Goal: Task Accomplishment & Management: Complete application form

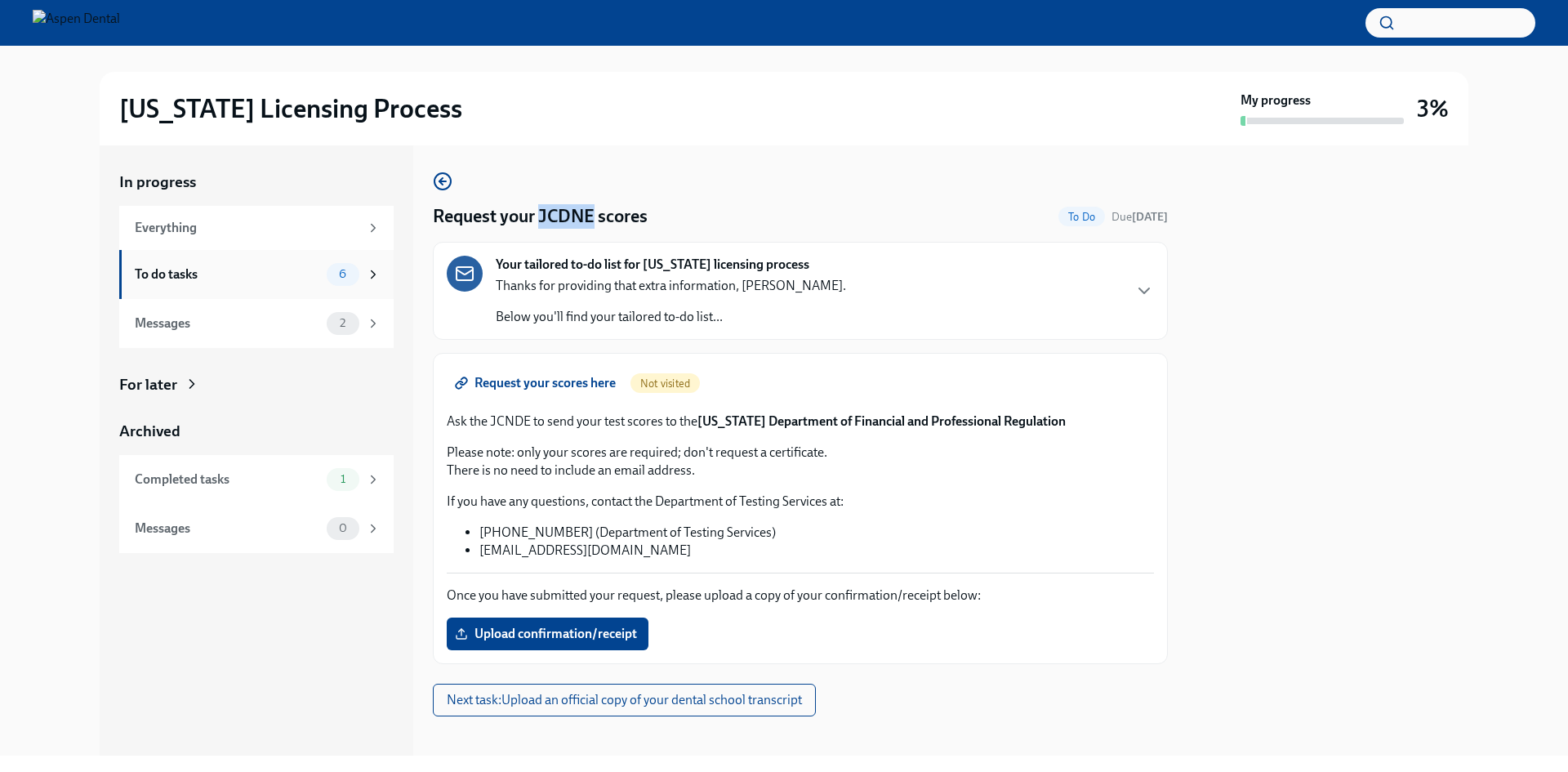
scroll to position [13, 0]
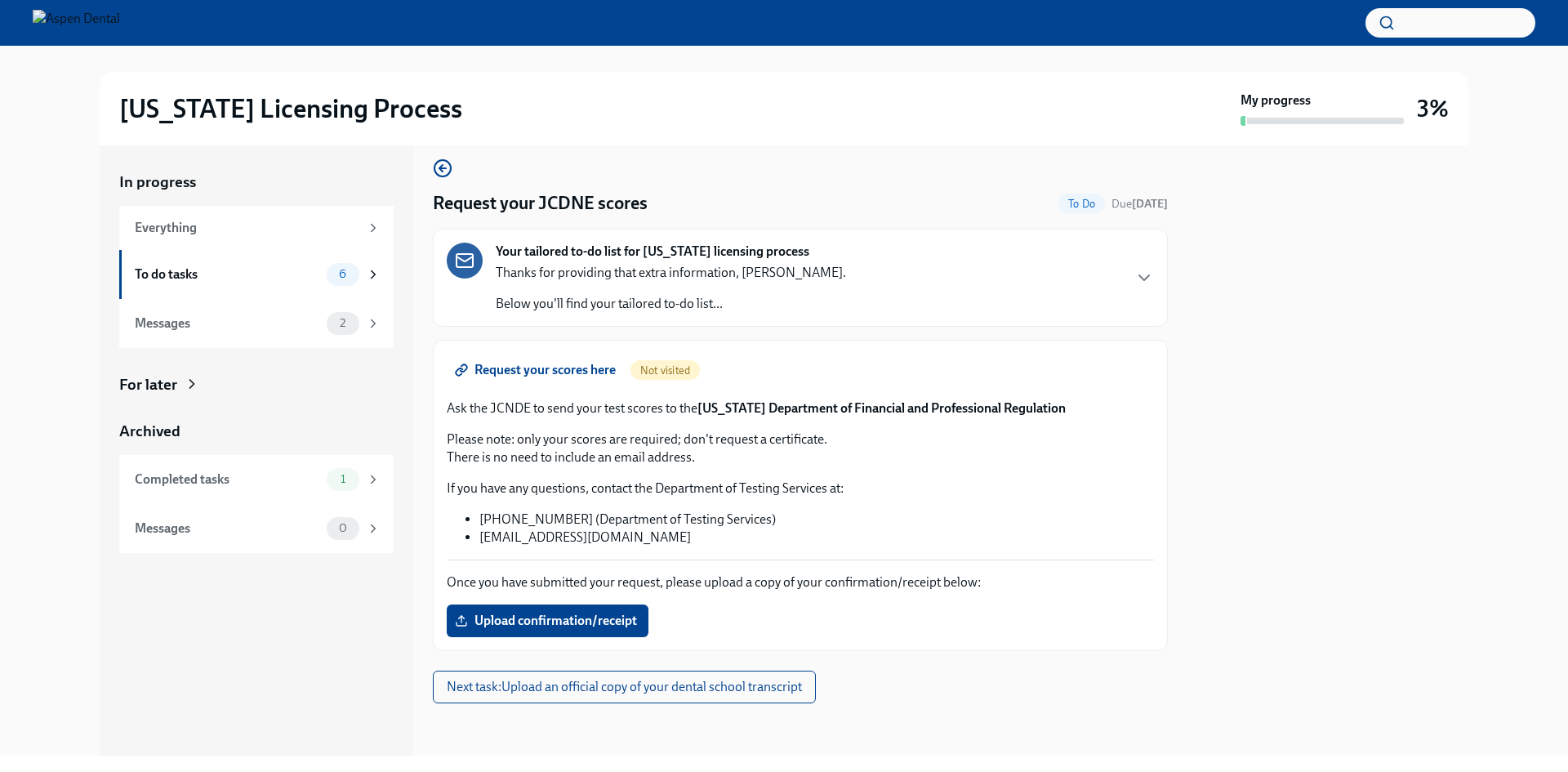
click at [785, 368] on div "Request your scores here Not visited" at bounding box center [800, 369] width 707 height 33
click at [560, 365] on span "Request your scores here" at bounding box center [537, 369] width 158 height 16
click at [318, 277] on div "To do tasks" at bounding box center [226, 274] width 185 height 18
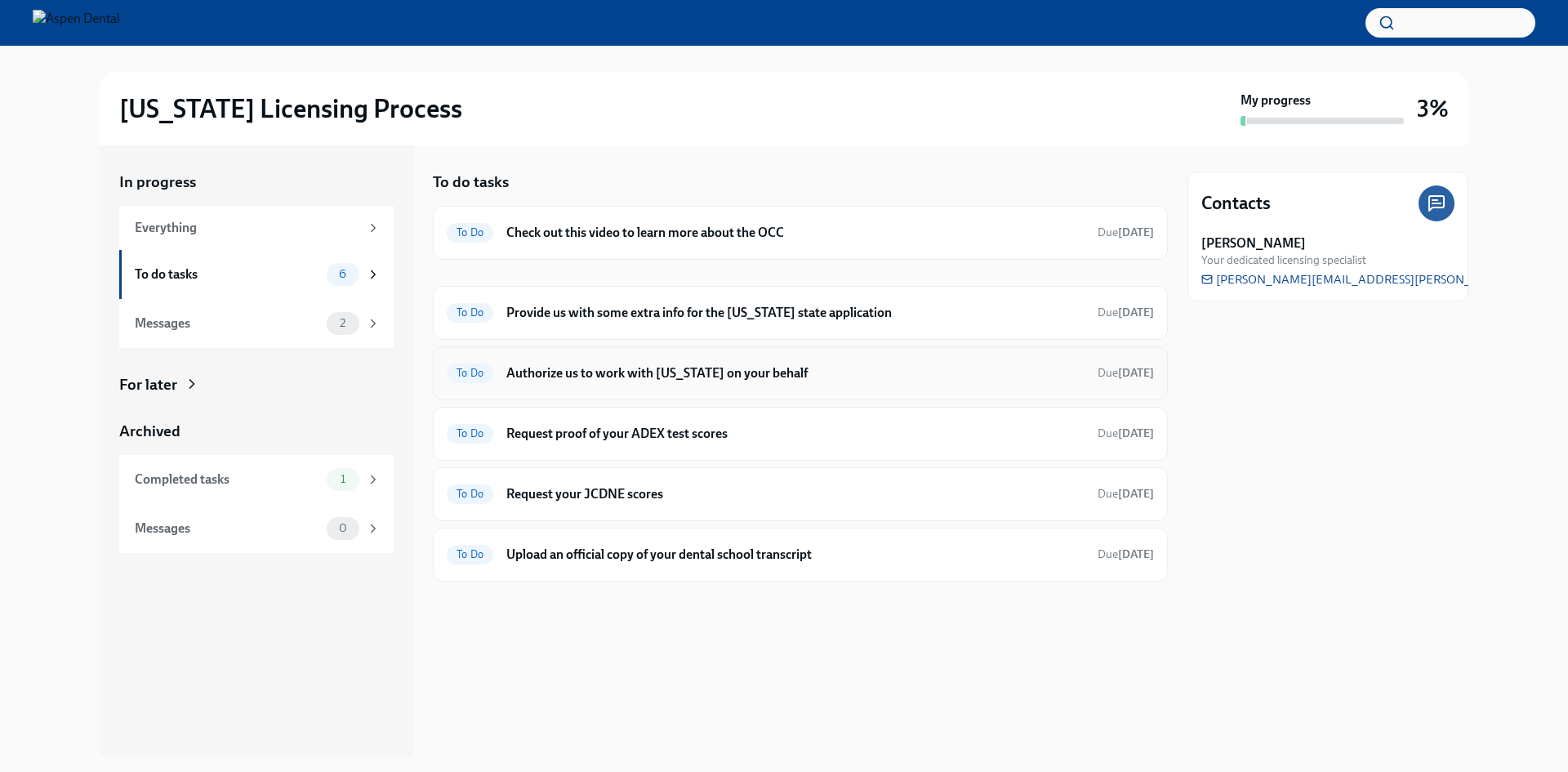
click at [682, 367] on h6 "Authorize us to work with [US_STATE] on your behalf" at bounding box center [796, 373] width 579 height 18
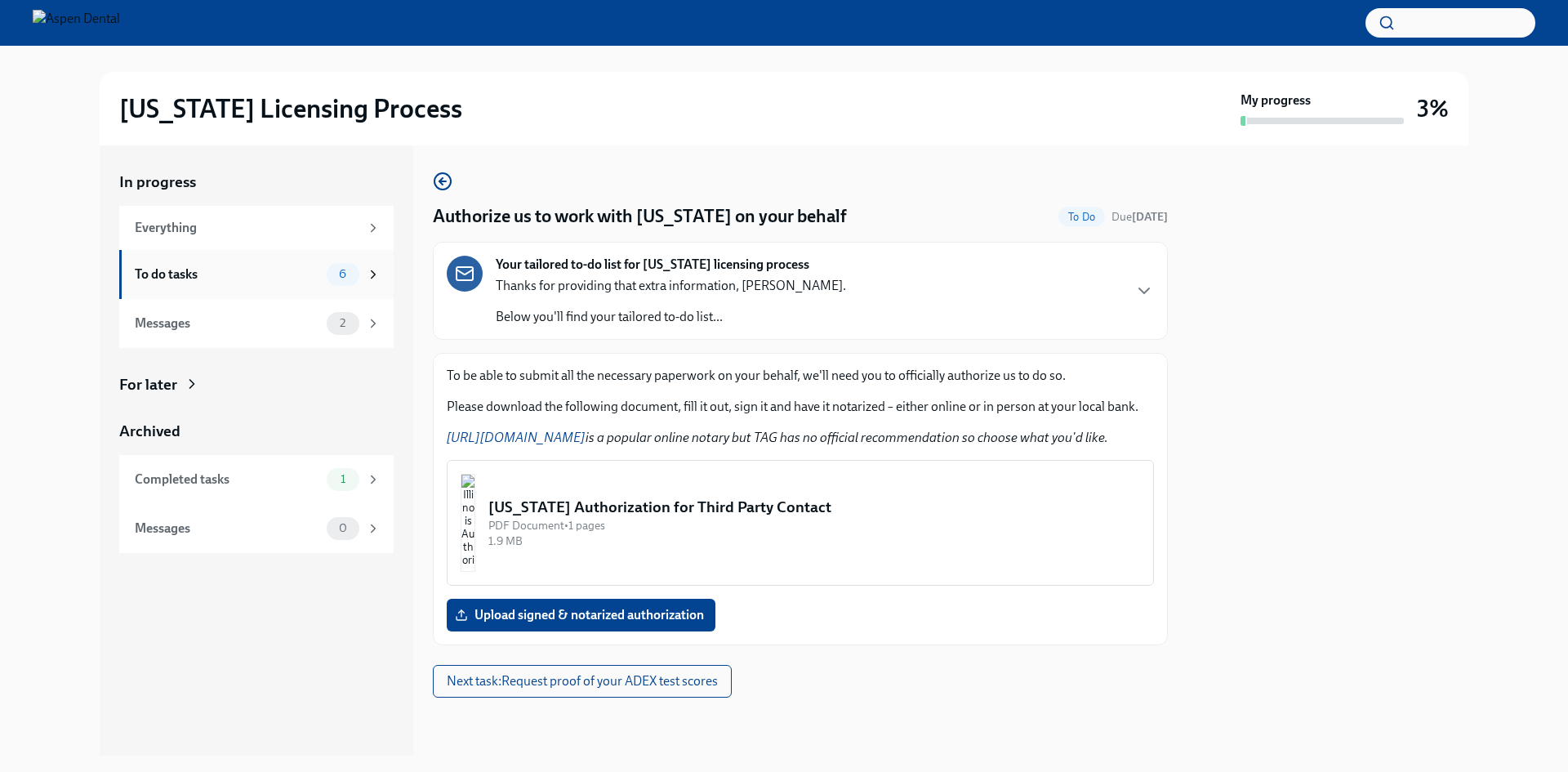
click at [305, 285] on div "To do tasks 6" at bounding box center [257, 274] width 246 height 23
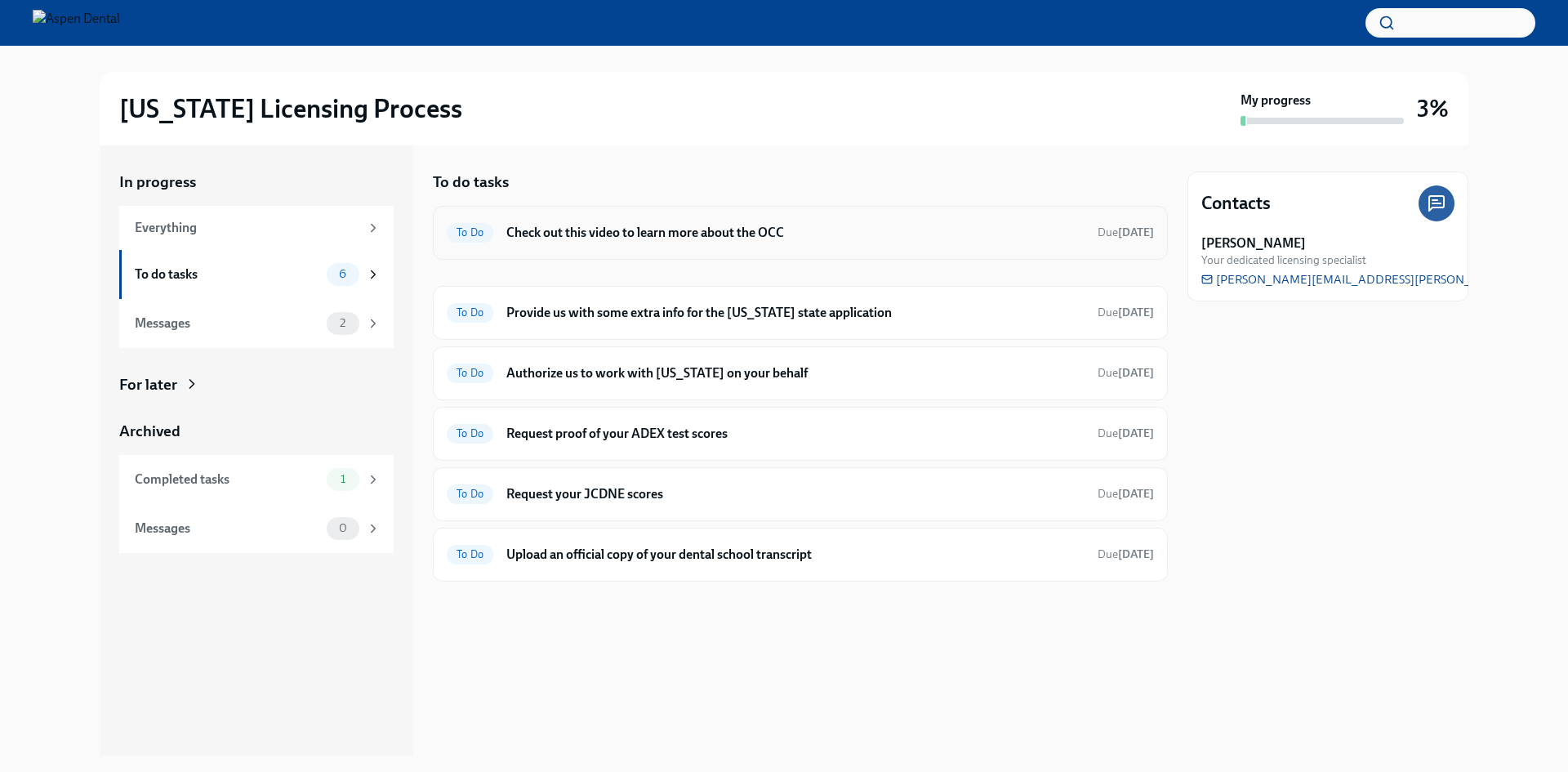
click at [619, 242] on div "To Do Check out this video to learn more about the OCC Due [DATE]" at bounding box center [800, 233] width 707 height 26
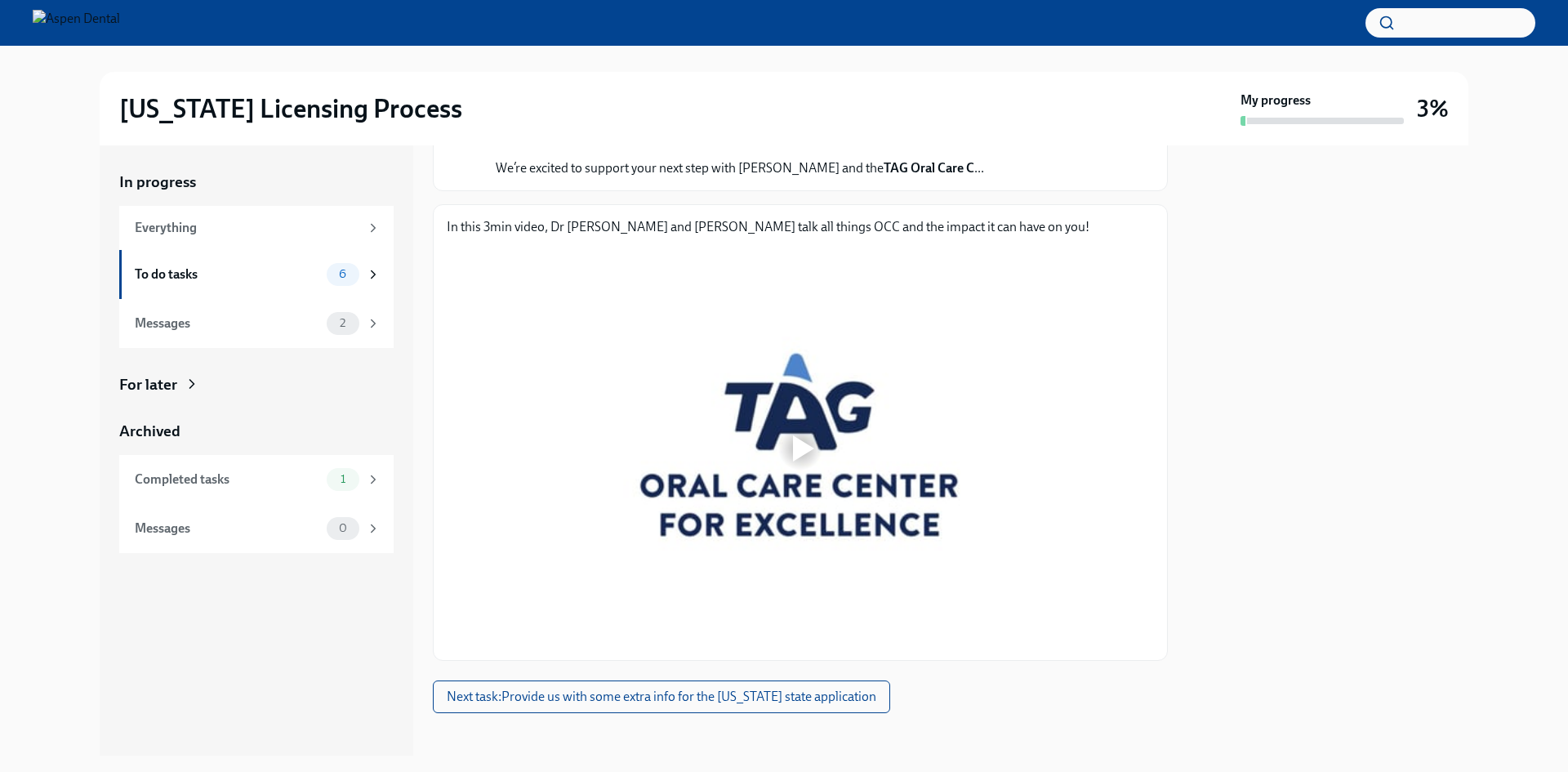
scroll to position [159, 0]
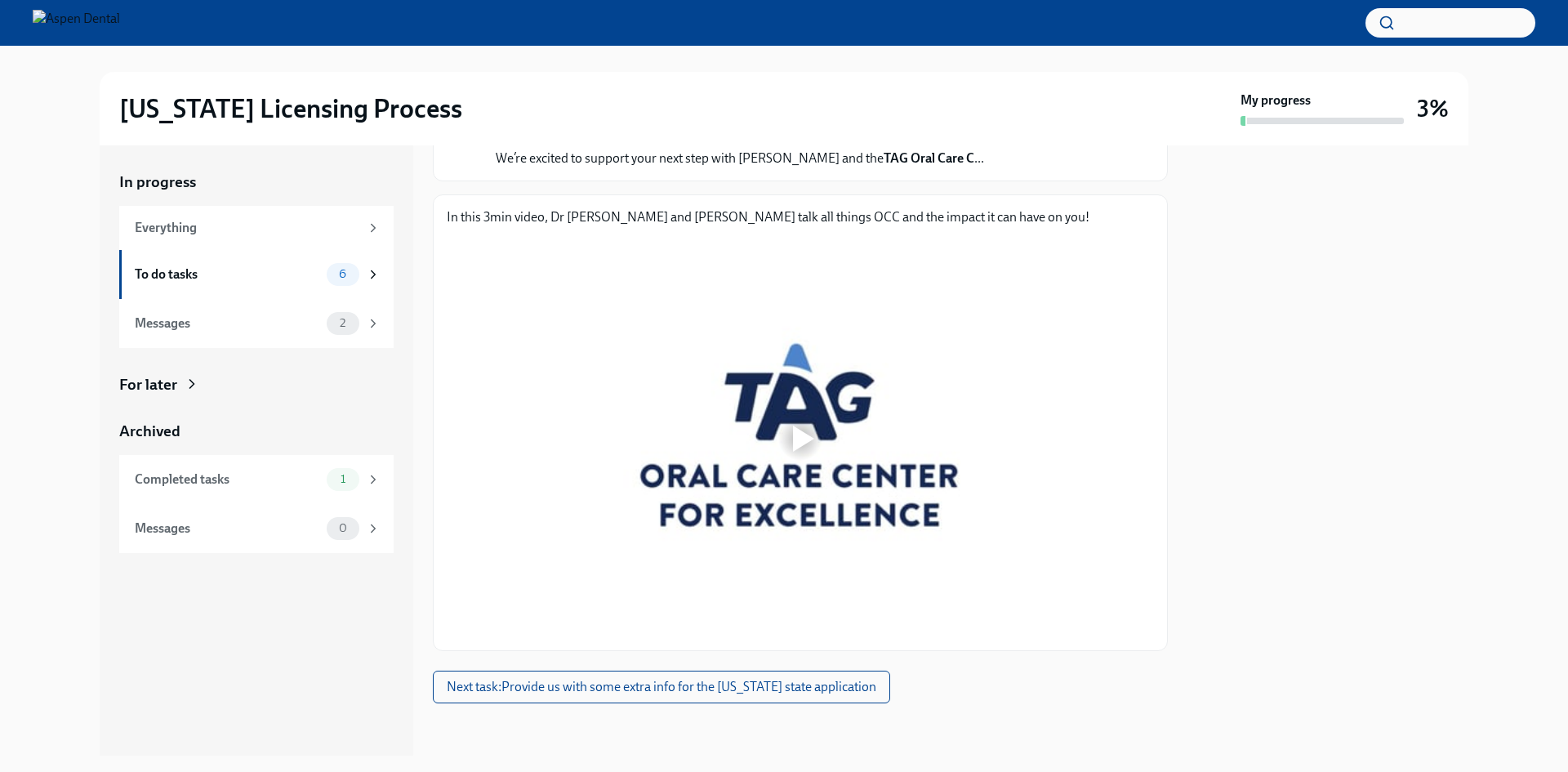
click at [822, 434] on div at bounding box center [800, 439] width 53 height 53
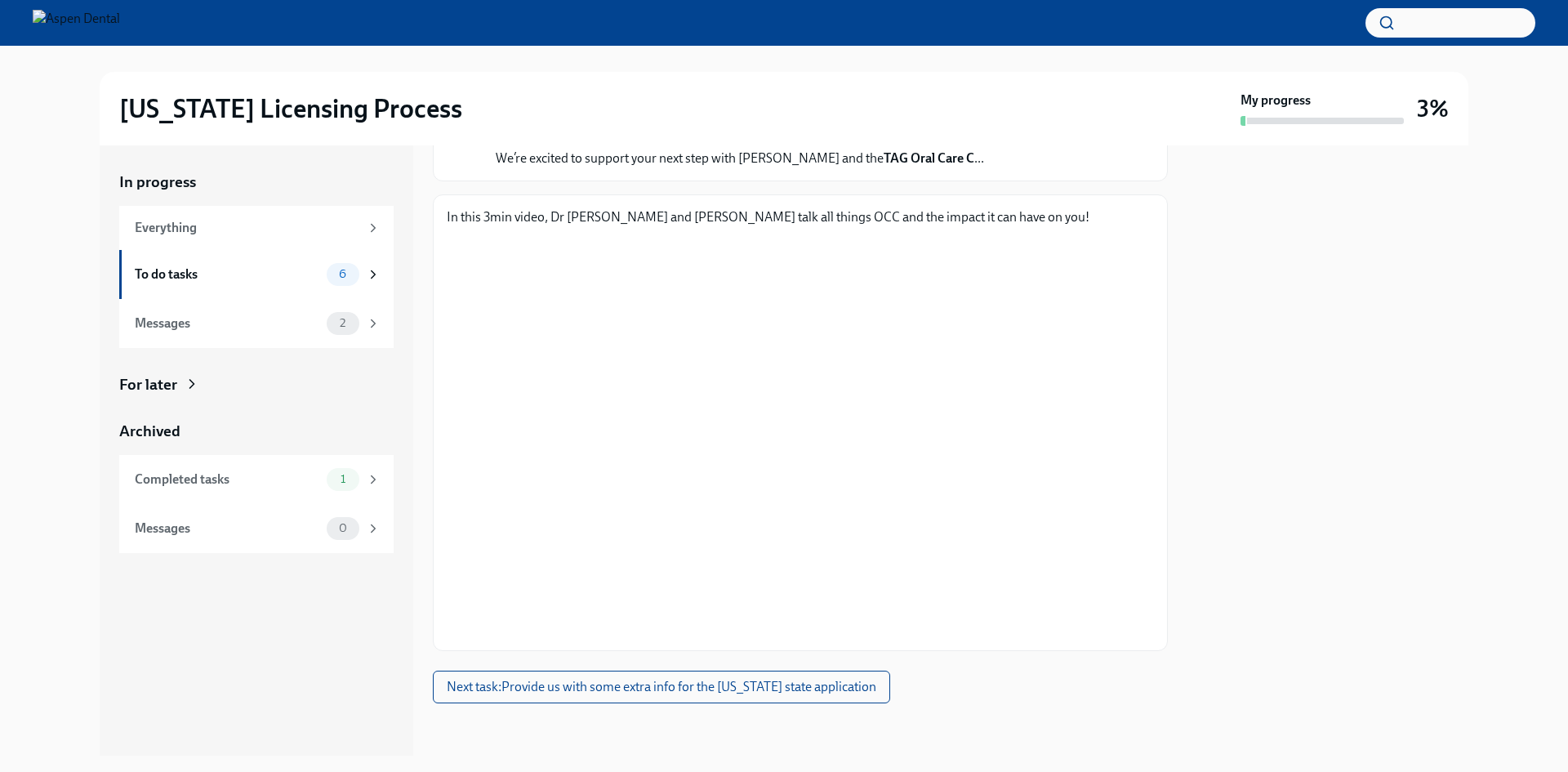
click at [1229, 533] on div at bounding box center [1327, 450] width 281 height 610
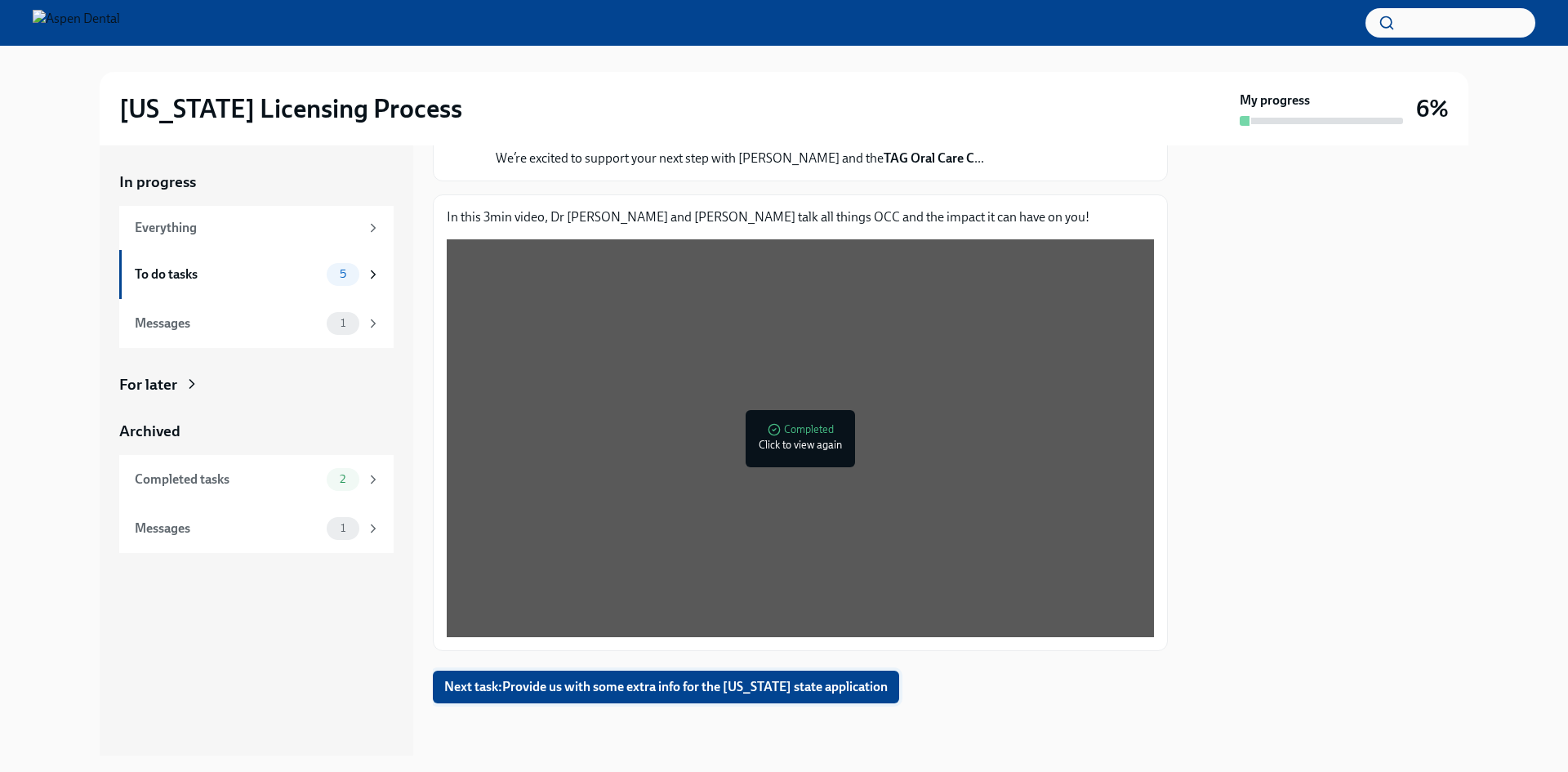
click at [617, 687] on span "Next task : Provide us with some extra info for the [US_STATE] state application" at bounding box center [666, 686] width 443 height 16
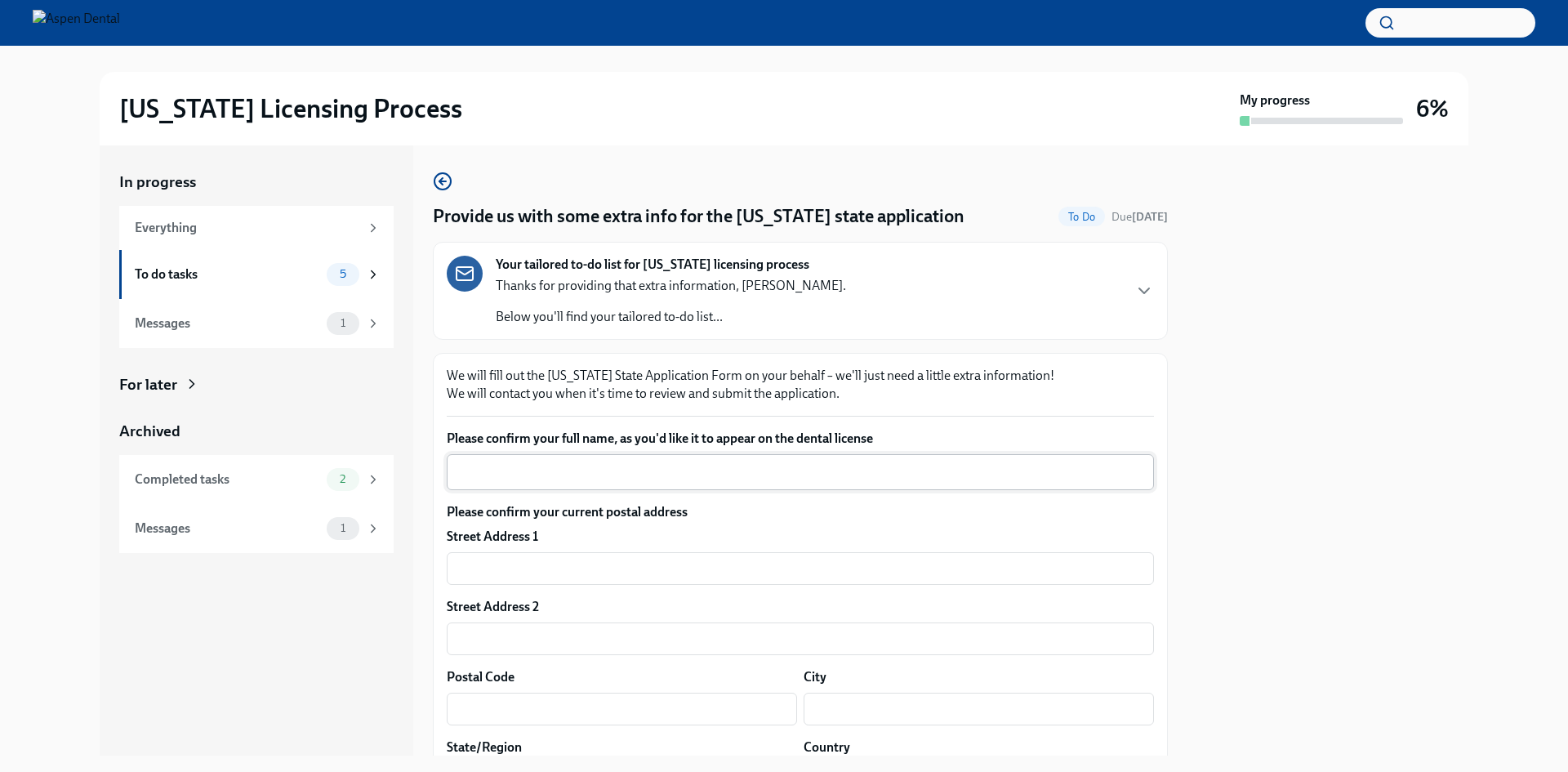
click at [630, 472] on textarea "Please confirm your full name, as you'd like it to appear on the dental license" at bounding box center [800, 471] width 688 height 20
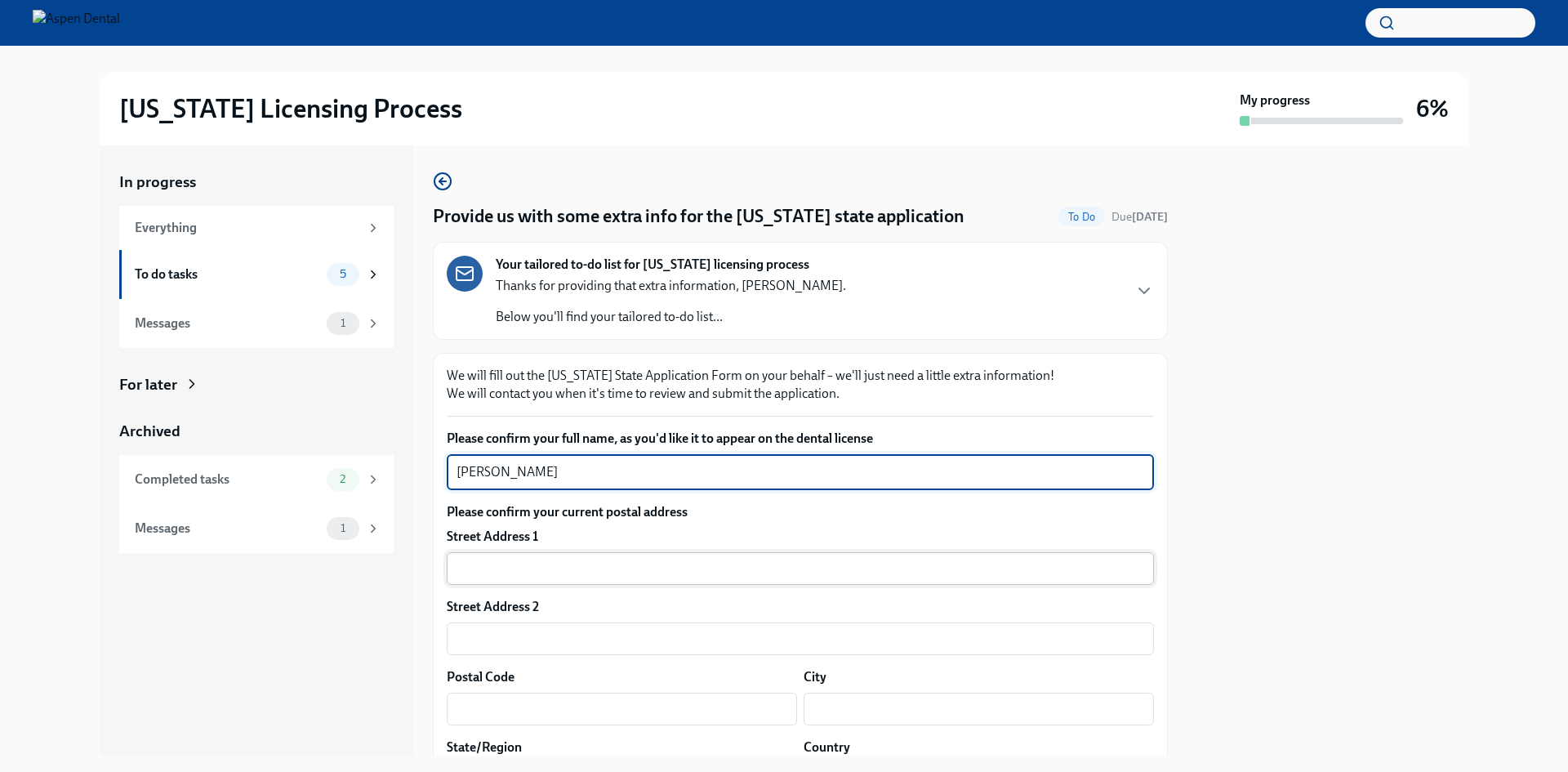
type textarea "[PERSON_NAME]"
click at [584, 558] on input "text" at bounding box center [800, 568] width 707 height 33
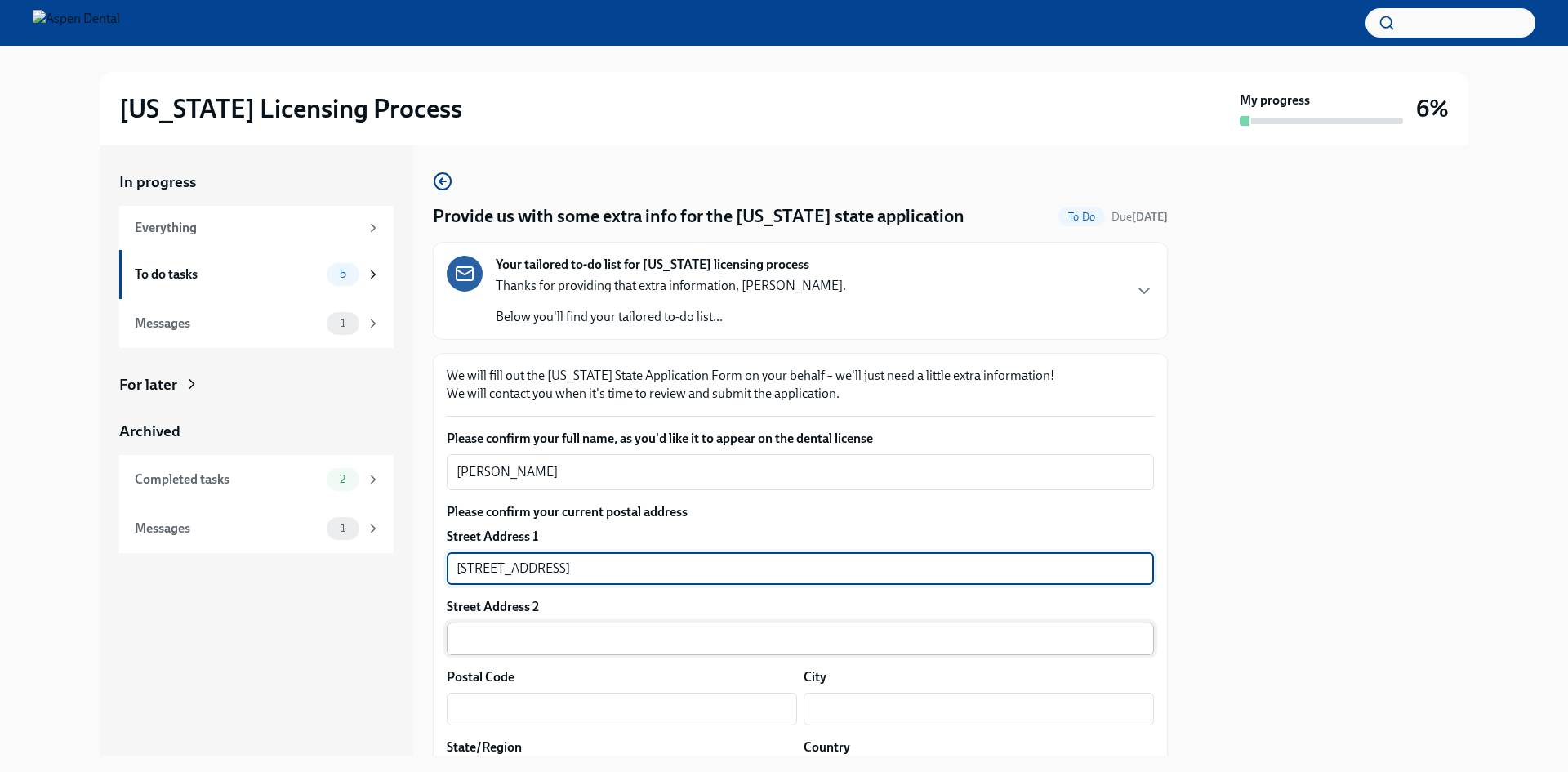
type input "[STREET_ADDRESS]"
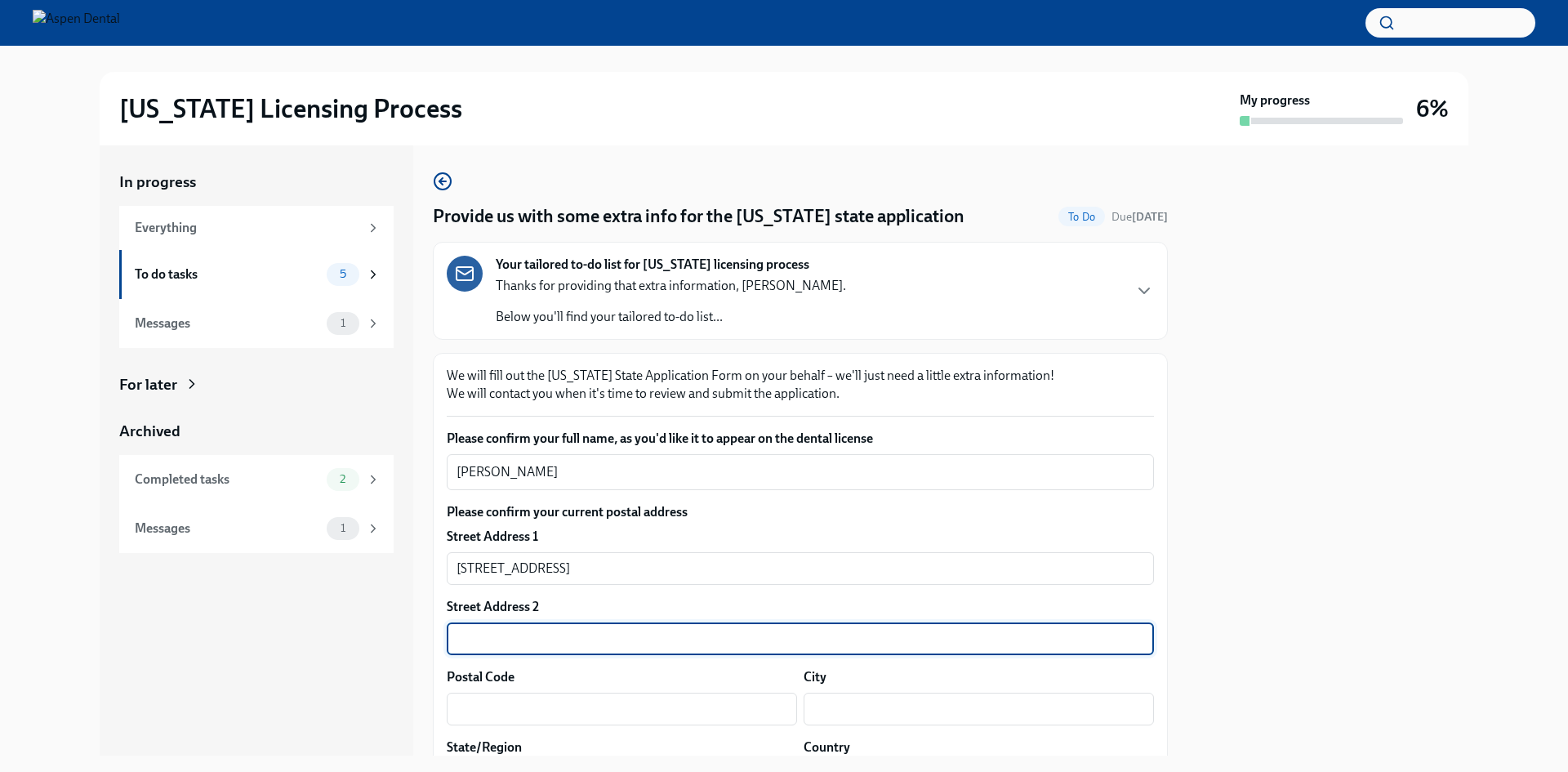
click at [574, 630] on input "text" at bounding box center [800, 638] width 707 height 33
type input "Apt 231"
click at [566, 699] on input "text" at bounding box center [622, 708] width 350 height 33
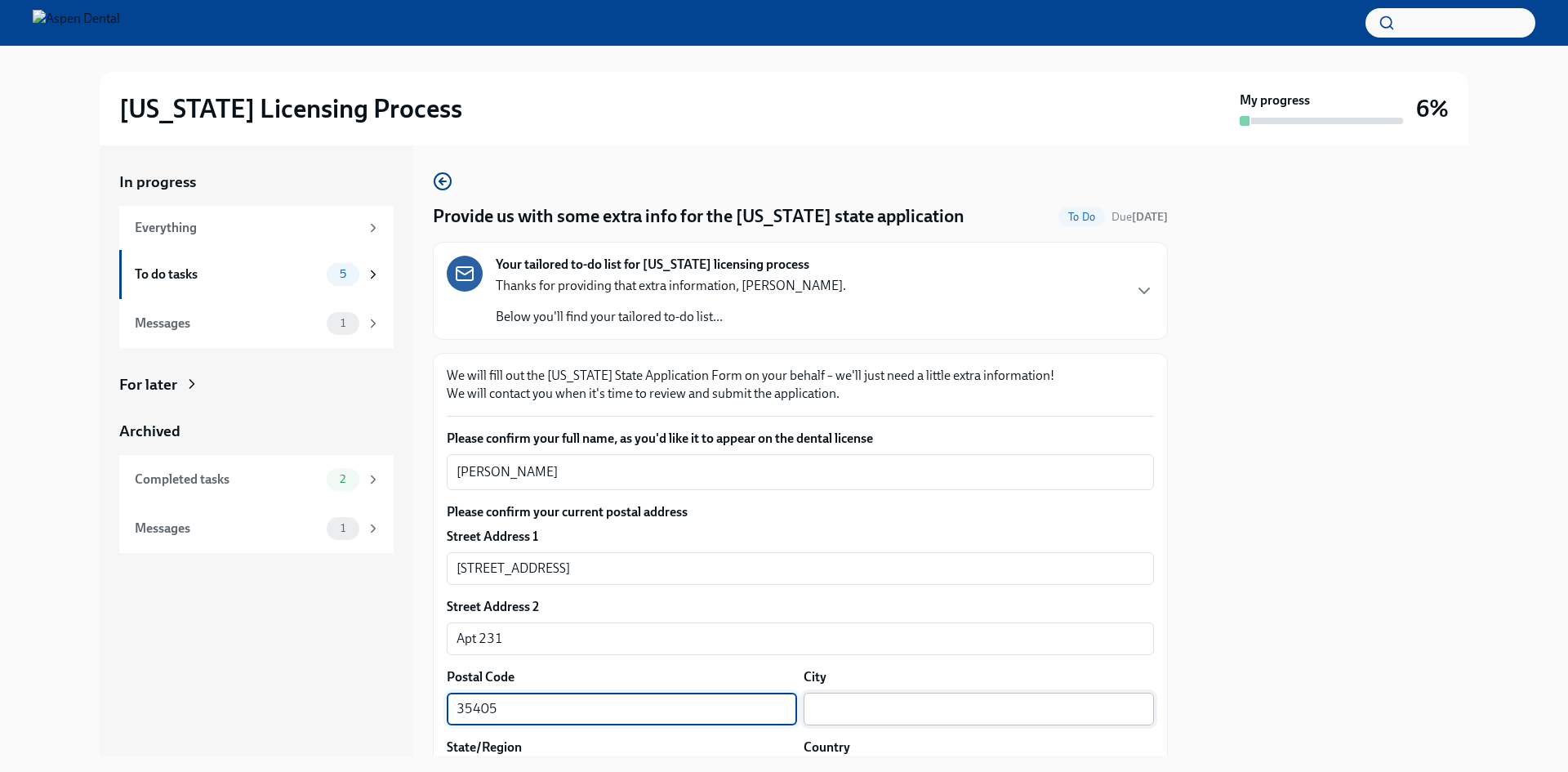
type input "35405"
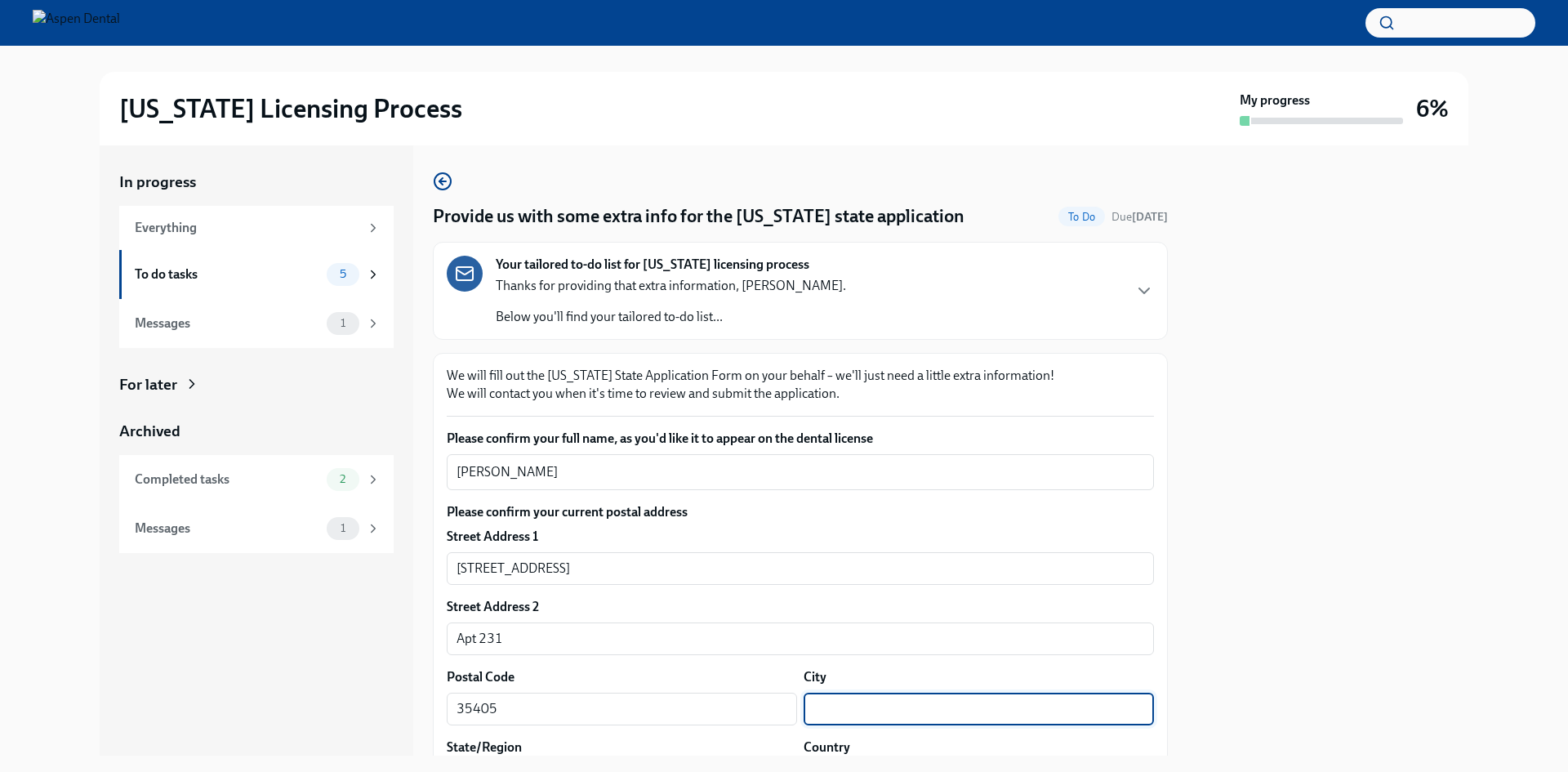
click at [976, 716] on input "text" at bounding box center [978, 708] width 350 height 33
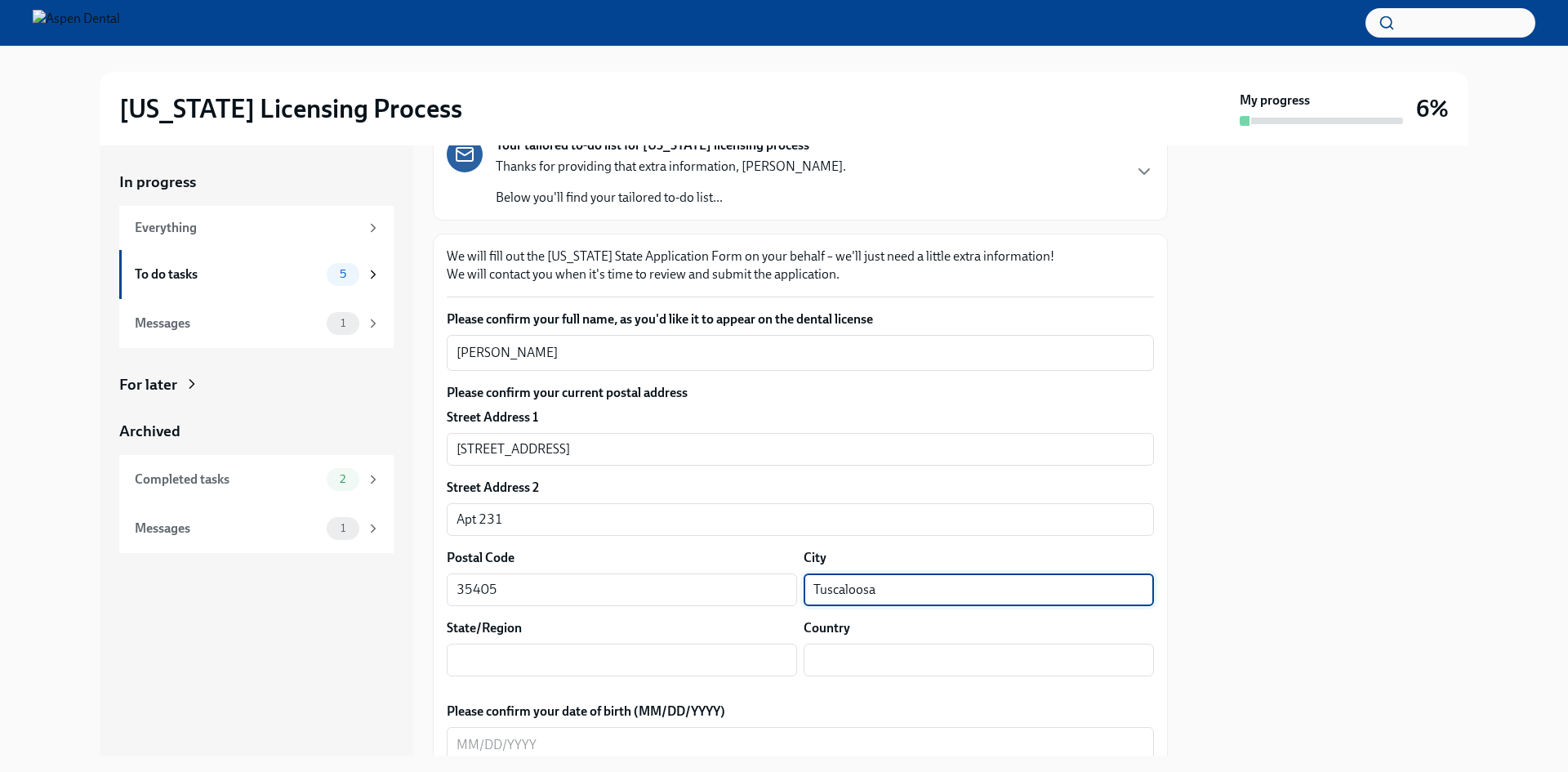
scroll to position [245, 0]
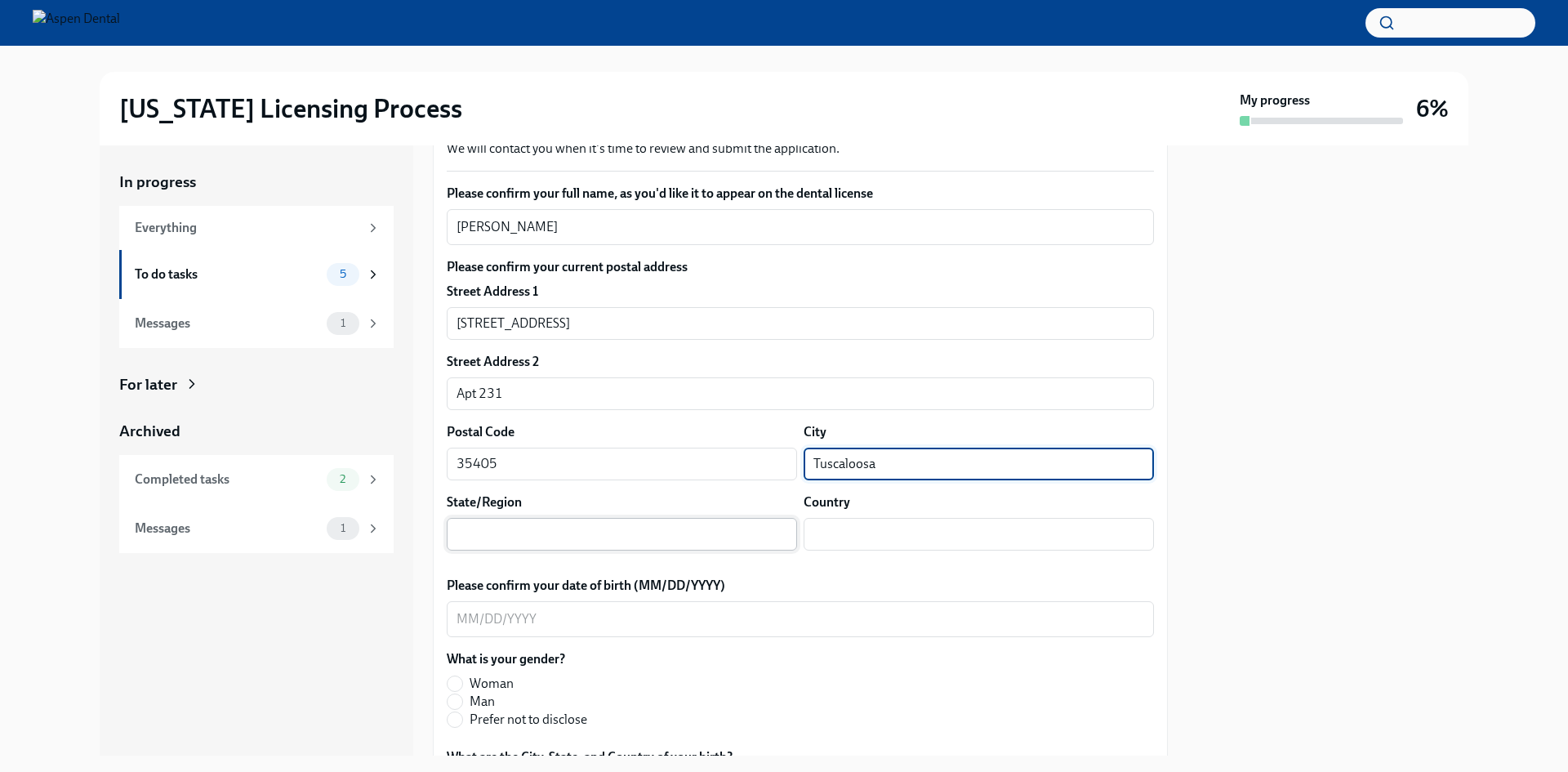
type input "Tuscaloosa"
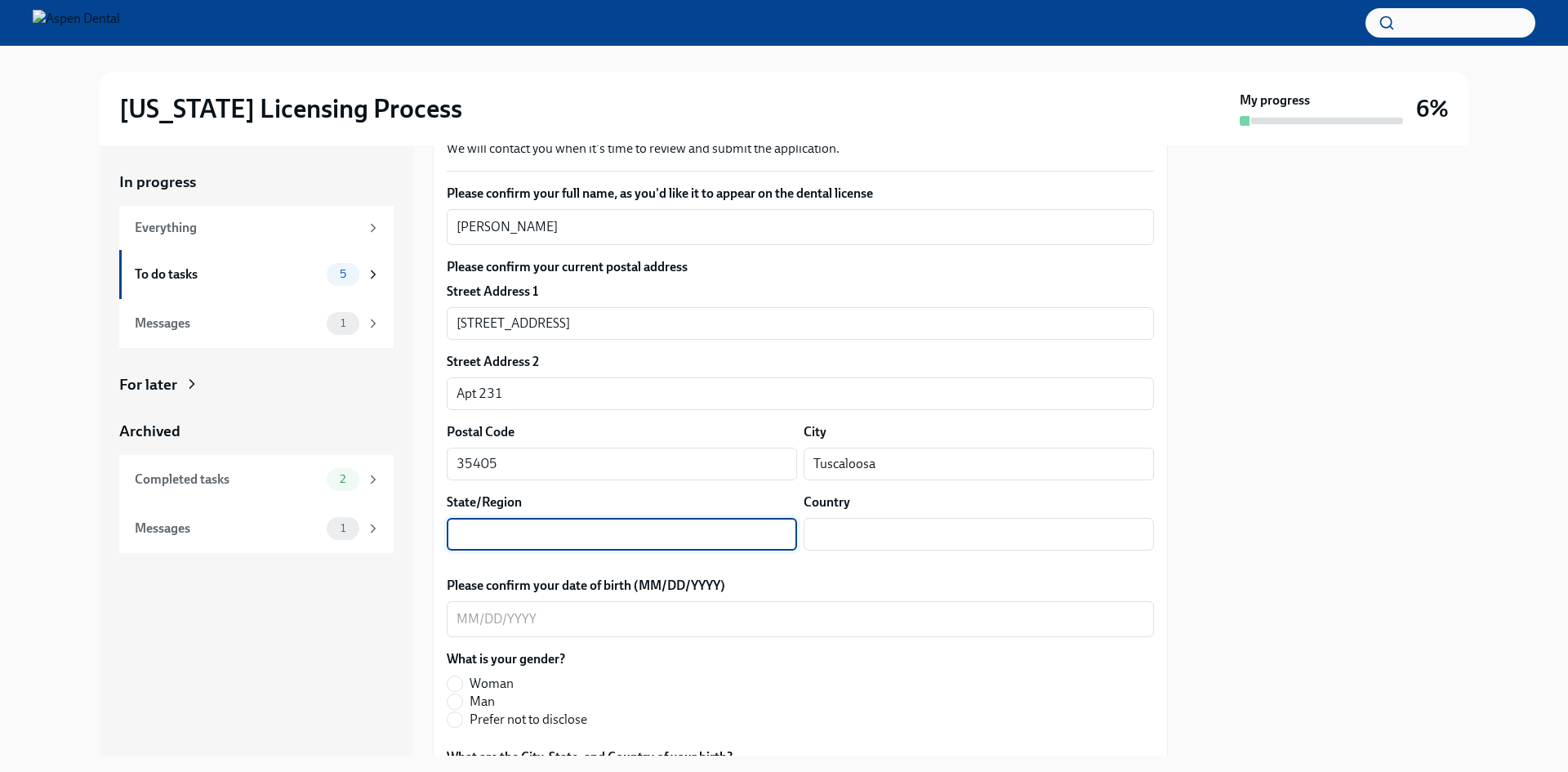
click at [661, 525] on input "text" at bounding box center [622, 533] width 350 height 33
type input "[US_STATE]"
click at [853, 536] on input "text" at bounding box center [978, 533] width 350 height 33
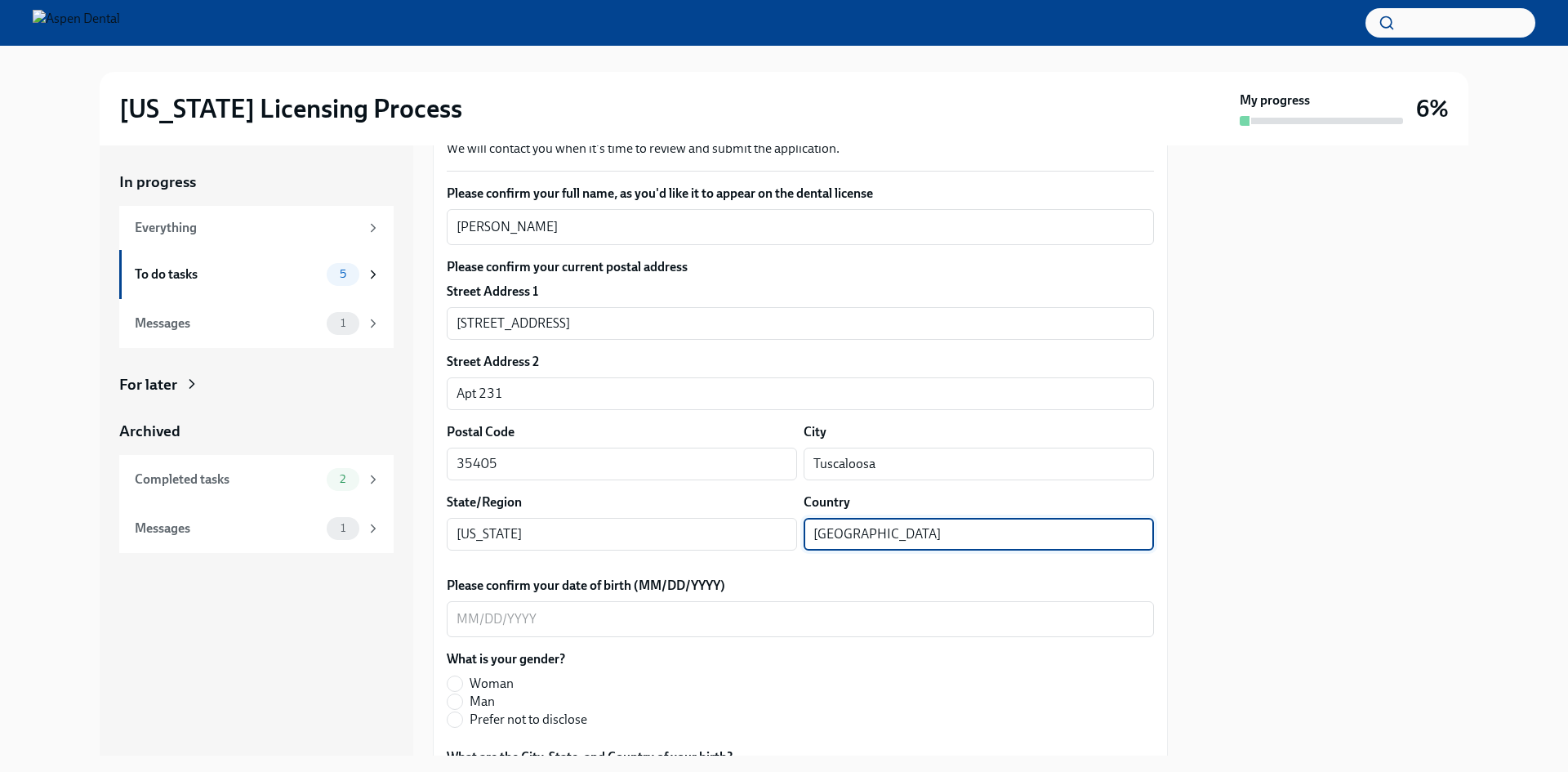
click at [806, 528] on input "[GEOGRAPHIC_DATA]" at bounding box center [978, 533] width 350 height 33
type input "The [GEOGRAPHIC_DATA]"
click at [653, 603] on div "x ​" at bounding box center [800, 619] width 707 height 36
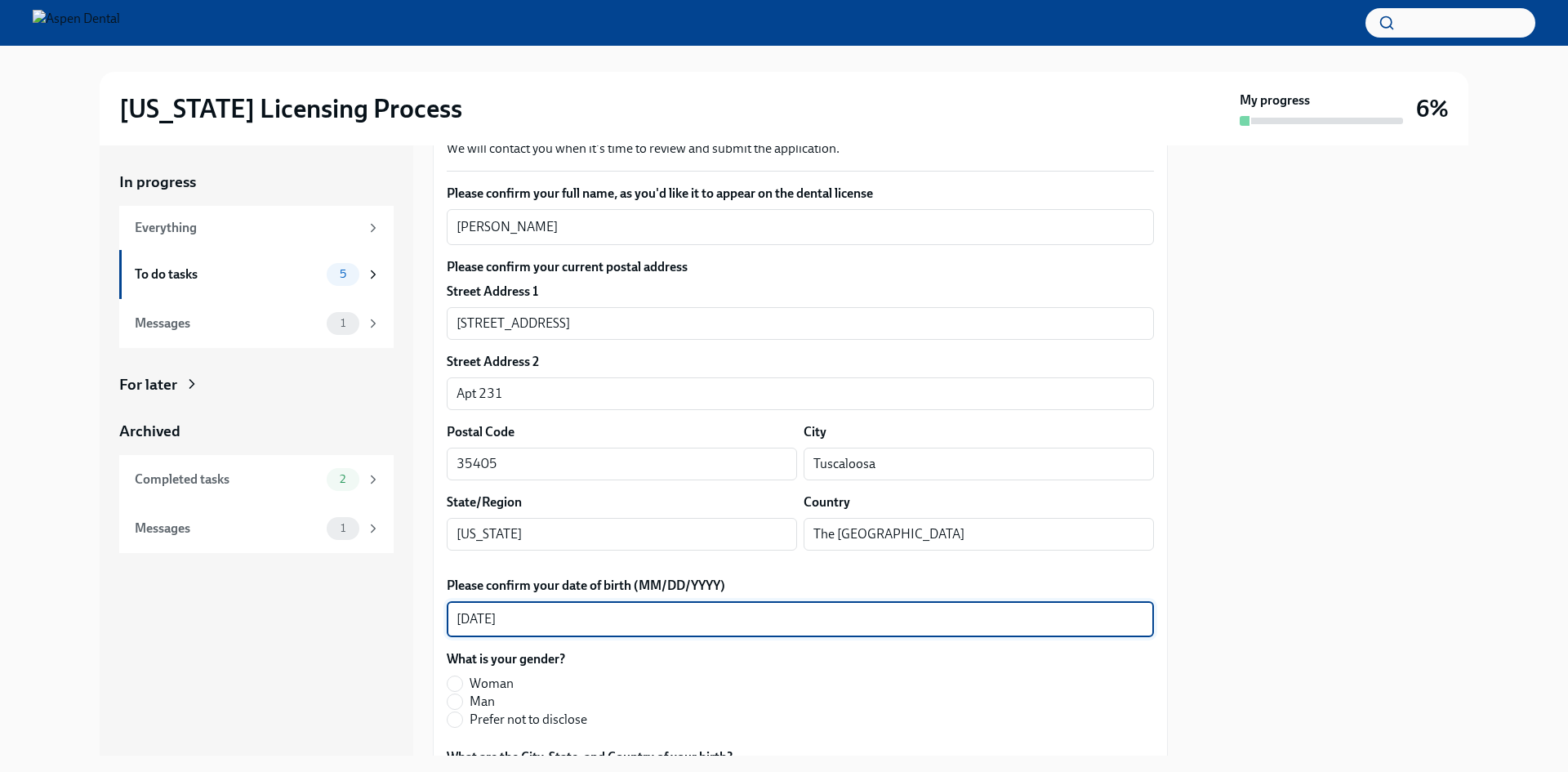
type textarea "[DATE]"
click at [485, 696] on span "Man" at bounding box center [482, 701] width 25 height 18
click at [462, 696] on input "Man" at bounding box center [455, 702] width 15 height 15
radio input "true"
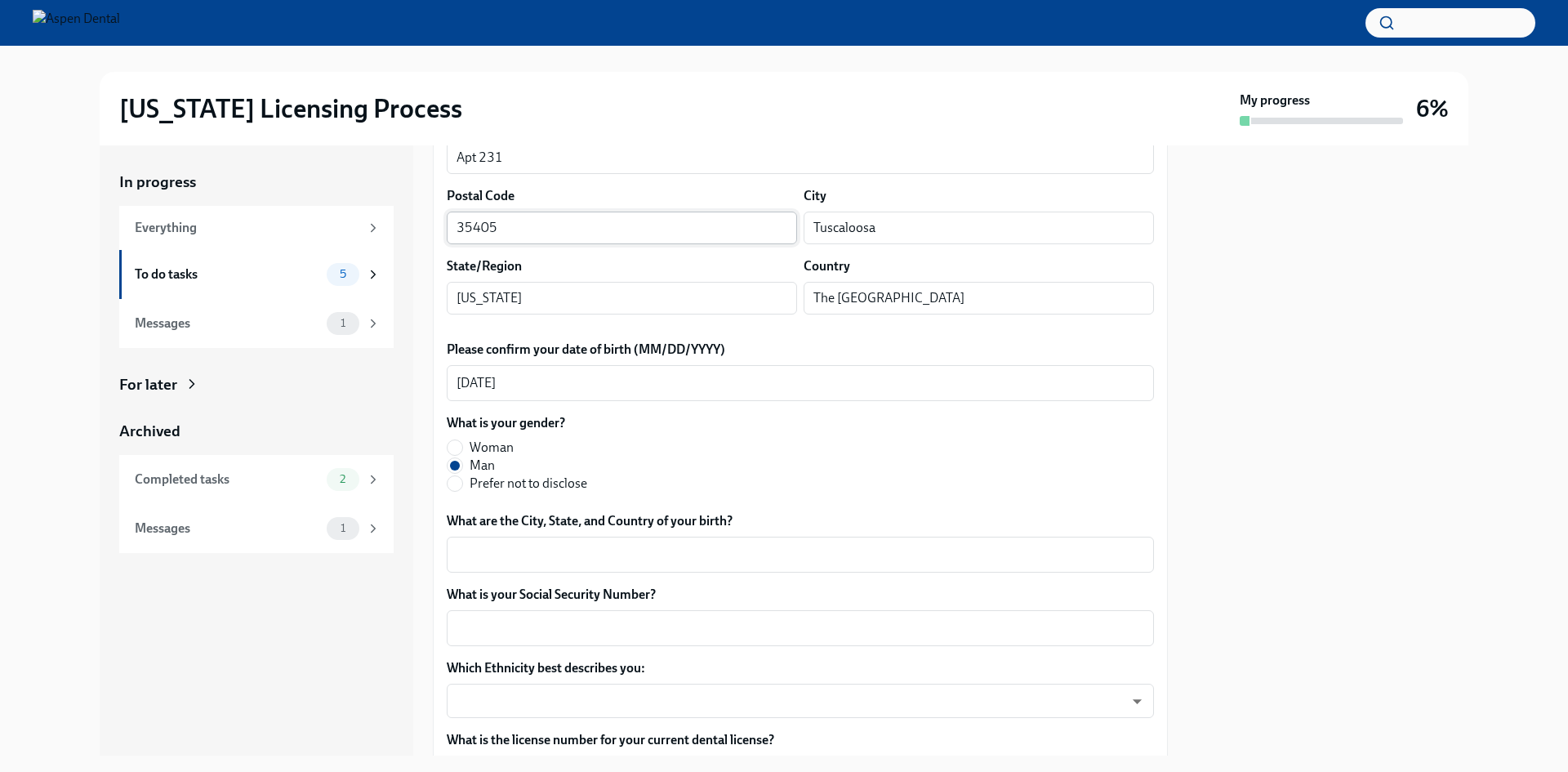
scroll to position [490, 0]
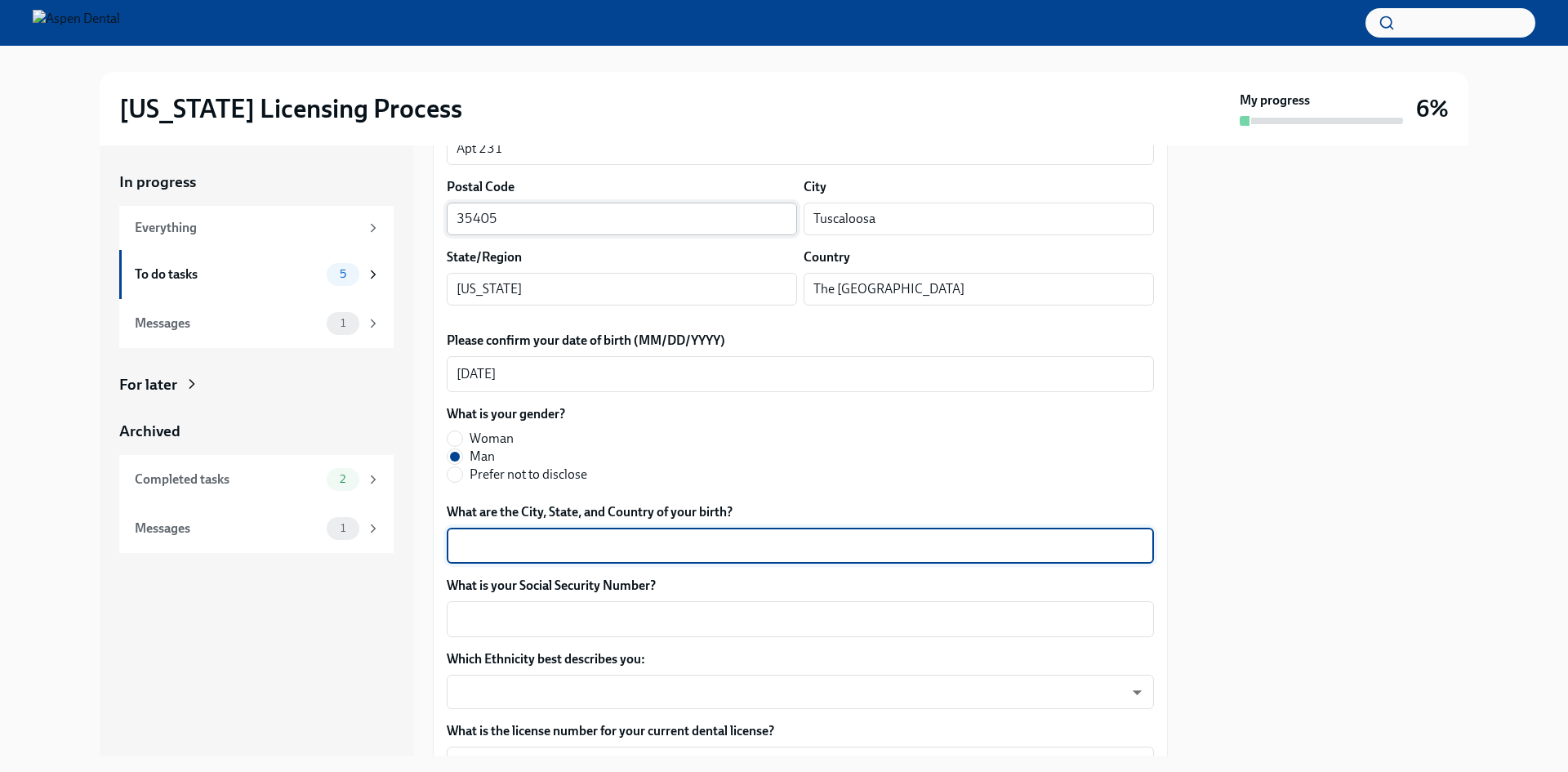
click at [547, 555] on textarea "What are the City, State, and Country of your birth?" at bounding box center [800, 545] width 688 height 20
type textarea "[GEOGRAPHIC_DATA], [US_STATE], [GEOGRAPHIC_DATA]"
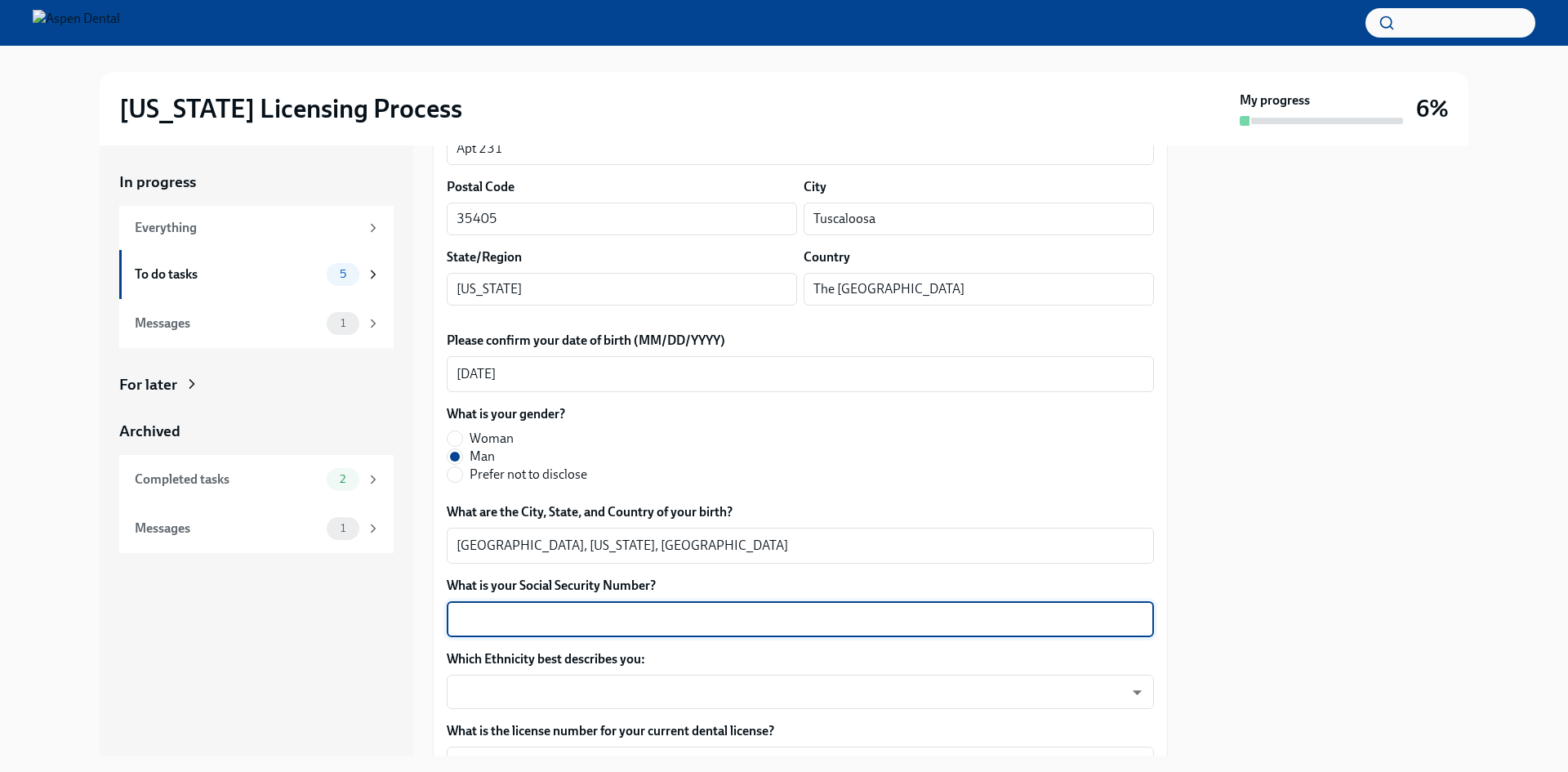
click at [625, 611] on textarea "What is your Social Security Number?" at bounding box center [800, 619] width 688 height 20
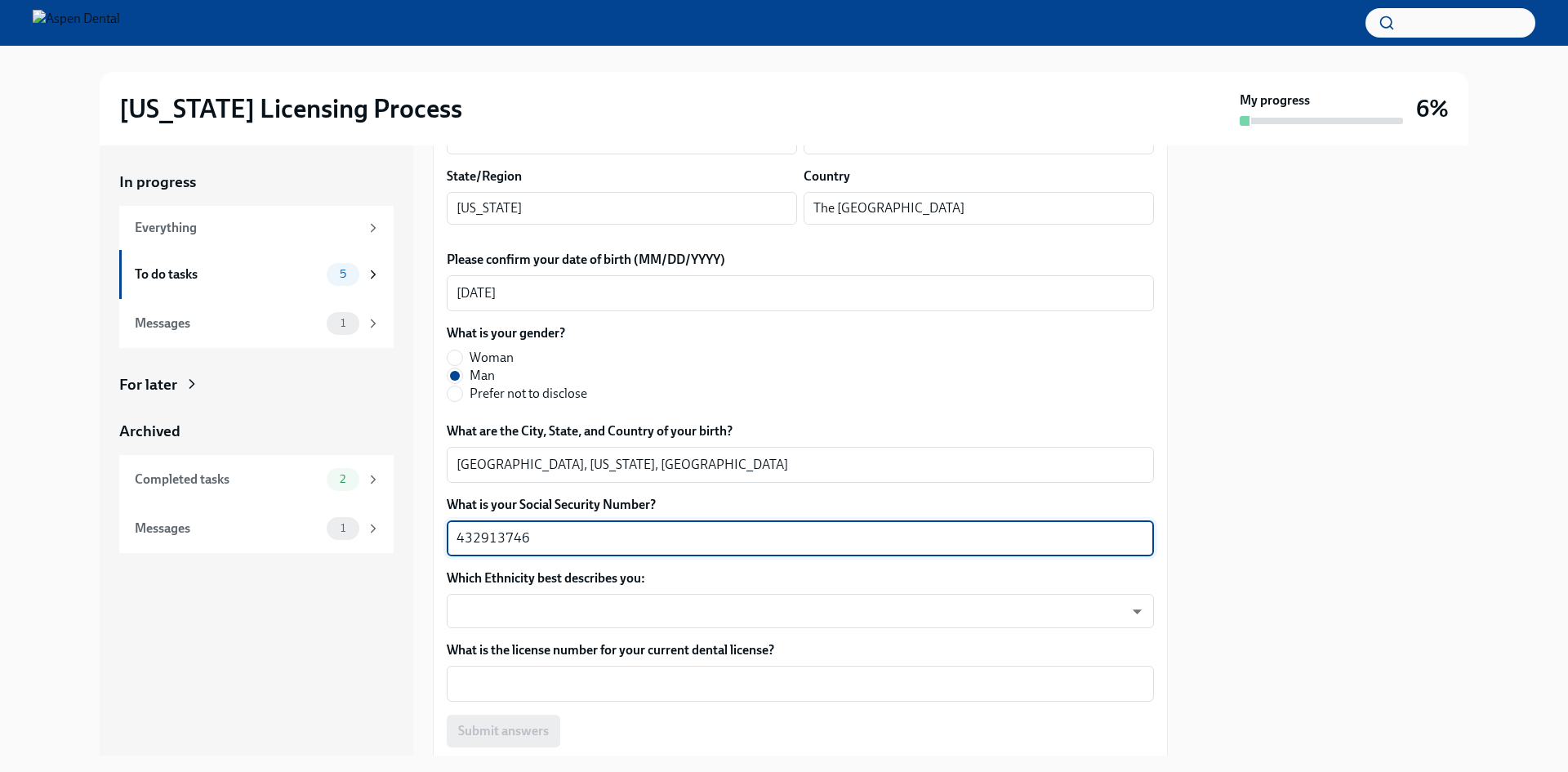
scroll to position [572, 0]
type textarea "432913746"
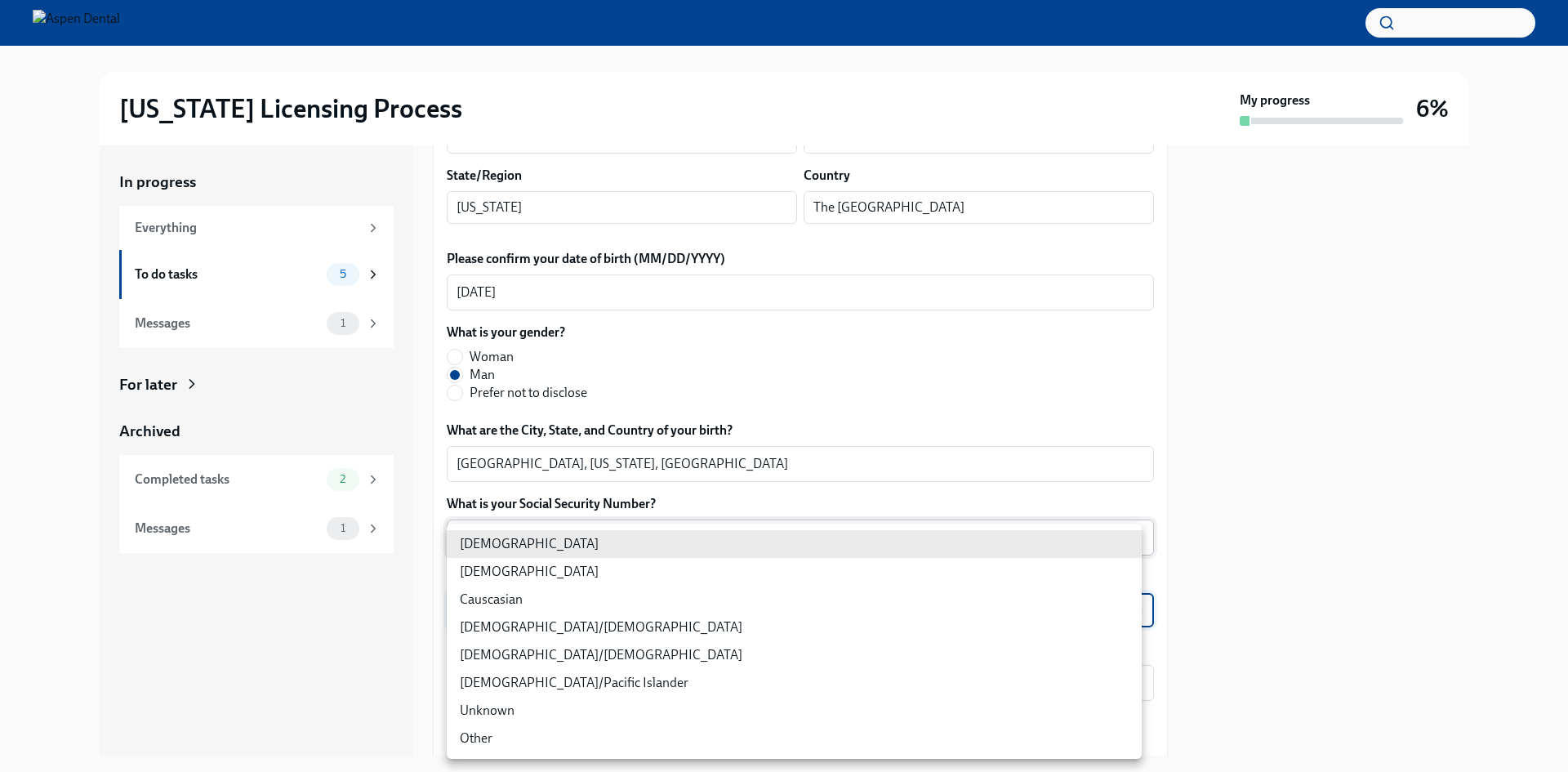
click at [625, 611] on body "[US_STATE] Licensing Process My progress 6% In progress Everything To do tasks …" at bounding box center [784, 386] width 1568 height 772
click at [564, 734] on li "Other" at bounding box center [795, 738] width 695 height 28
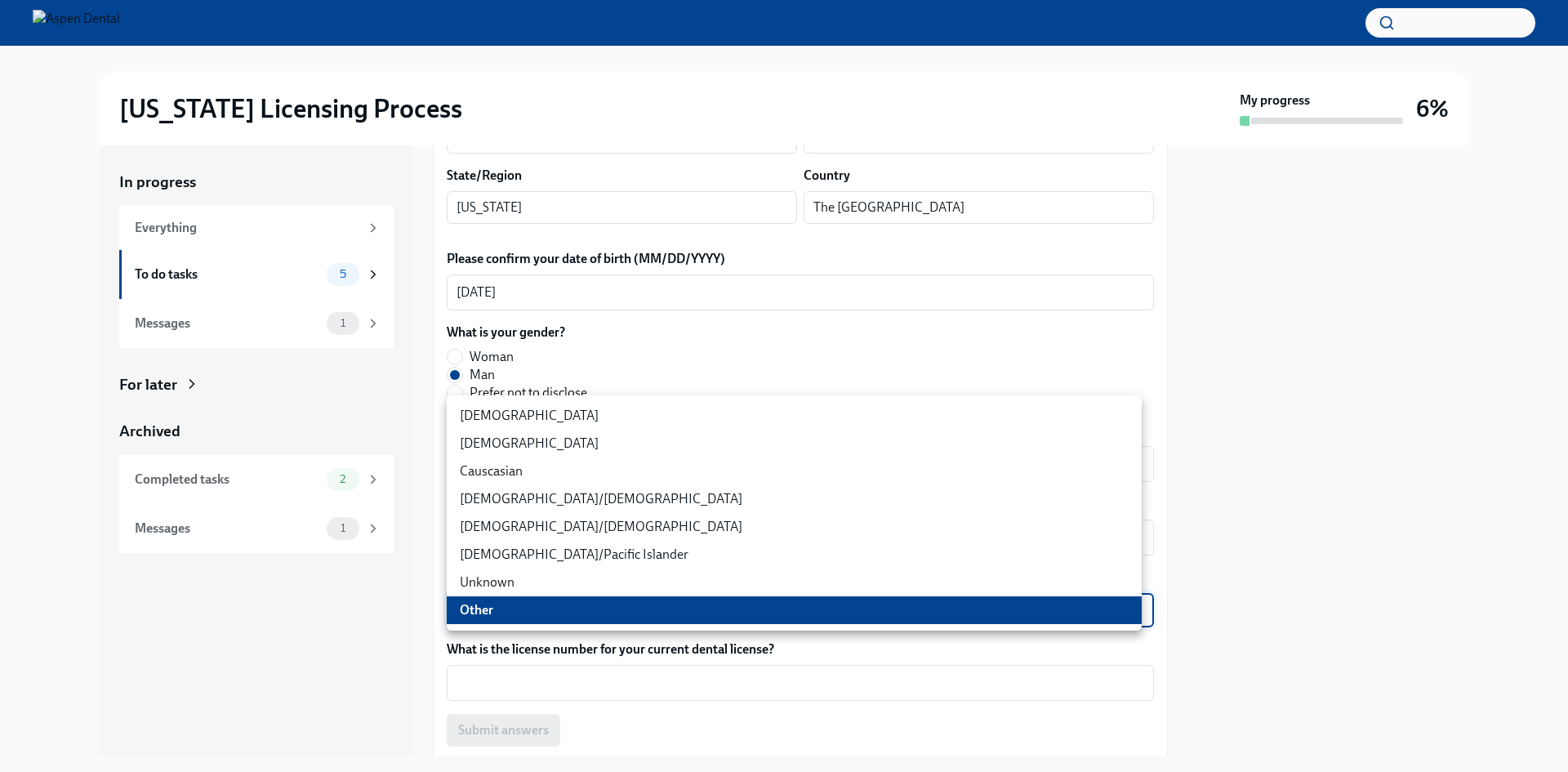
click at [622, 614] on body "[US_STATE] Licensing Process My progress 6% In progress Everything To do tasks …" at bounding box center [784, 386] width 1568 height 772
click at [603, 509] on li "[DEMOGRAPHIC_DATA]/[DEMOGRAPHIC_DATA]" at bounding box center [795, 499] width 695 height 28
type input "RBIs4u0Gt"
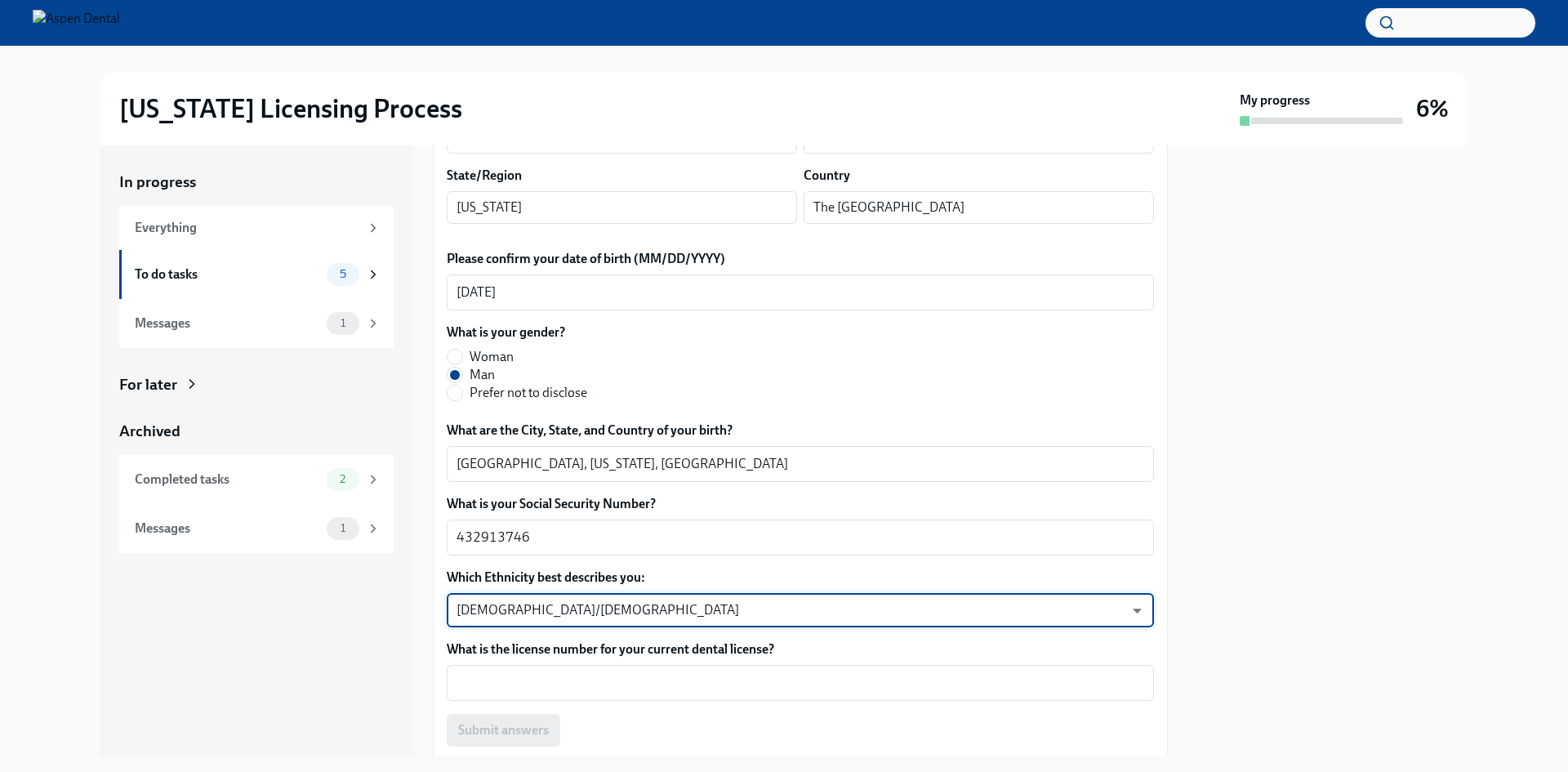
click at [1250, 610] on div at bounding box center [1327, 450] width 281 height 610
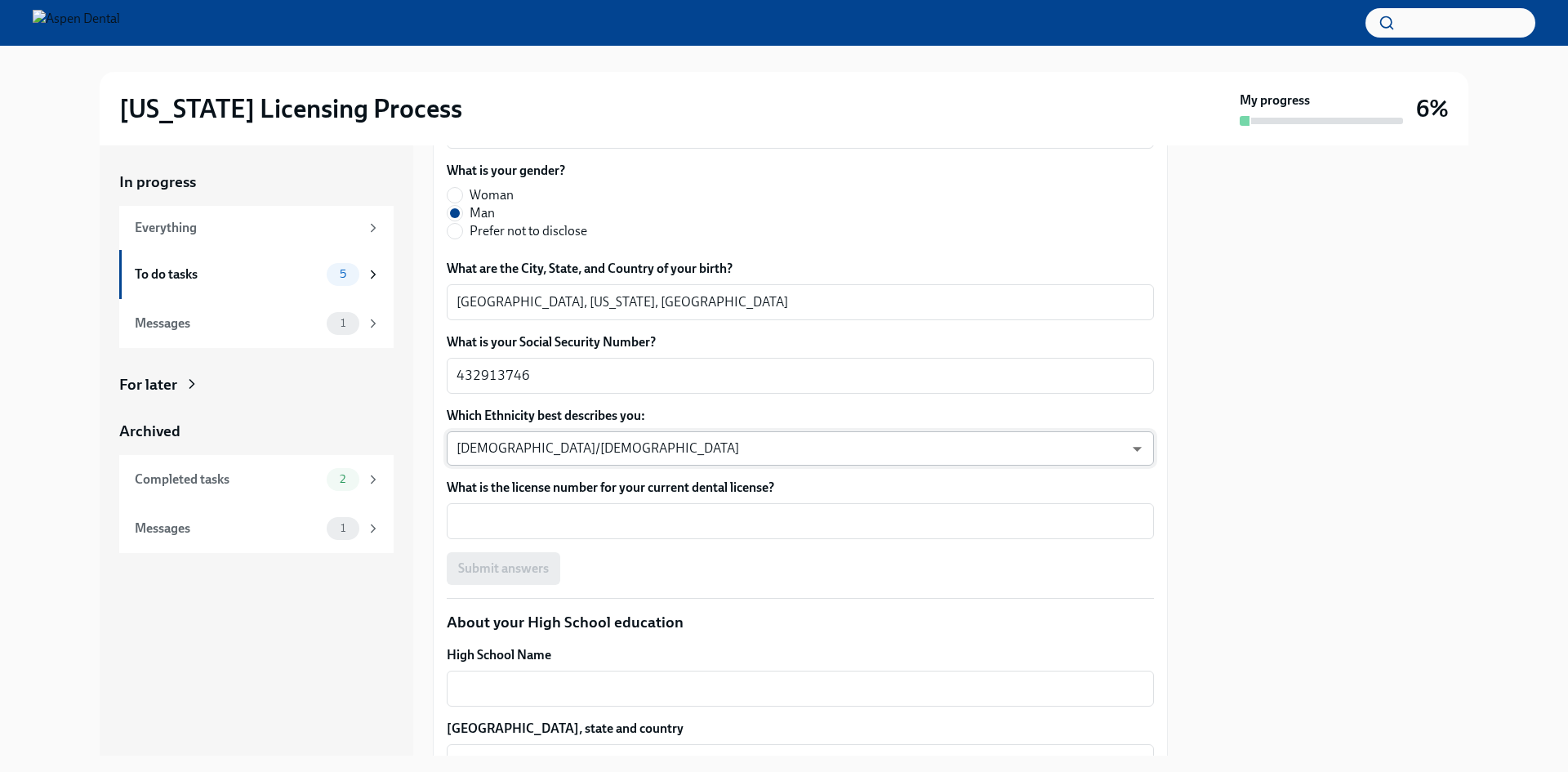
scroll to position [734, 0]
click at [647, 530] on div "x ​" at bounding box center [800, 519] width 707 height 36
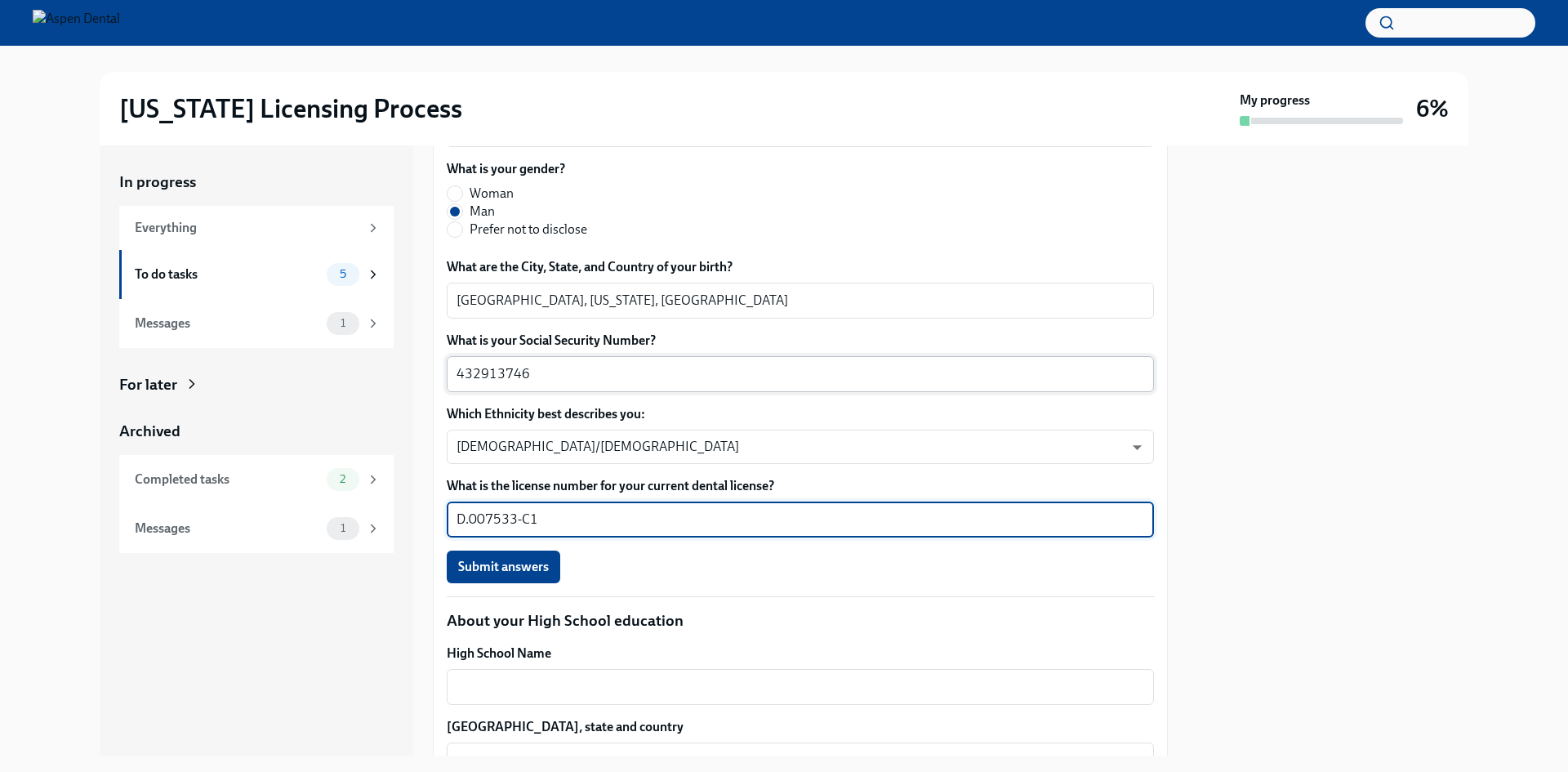
type textarea "D.007533-C1"
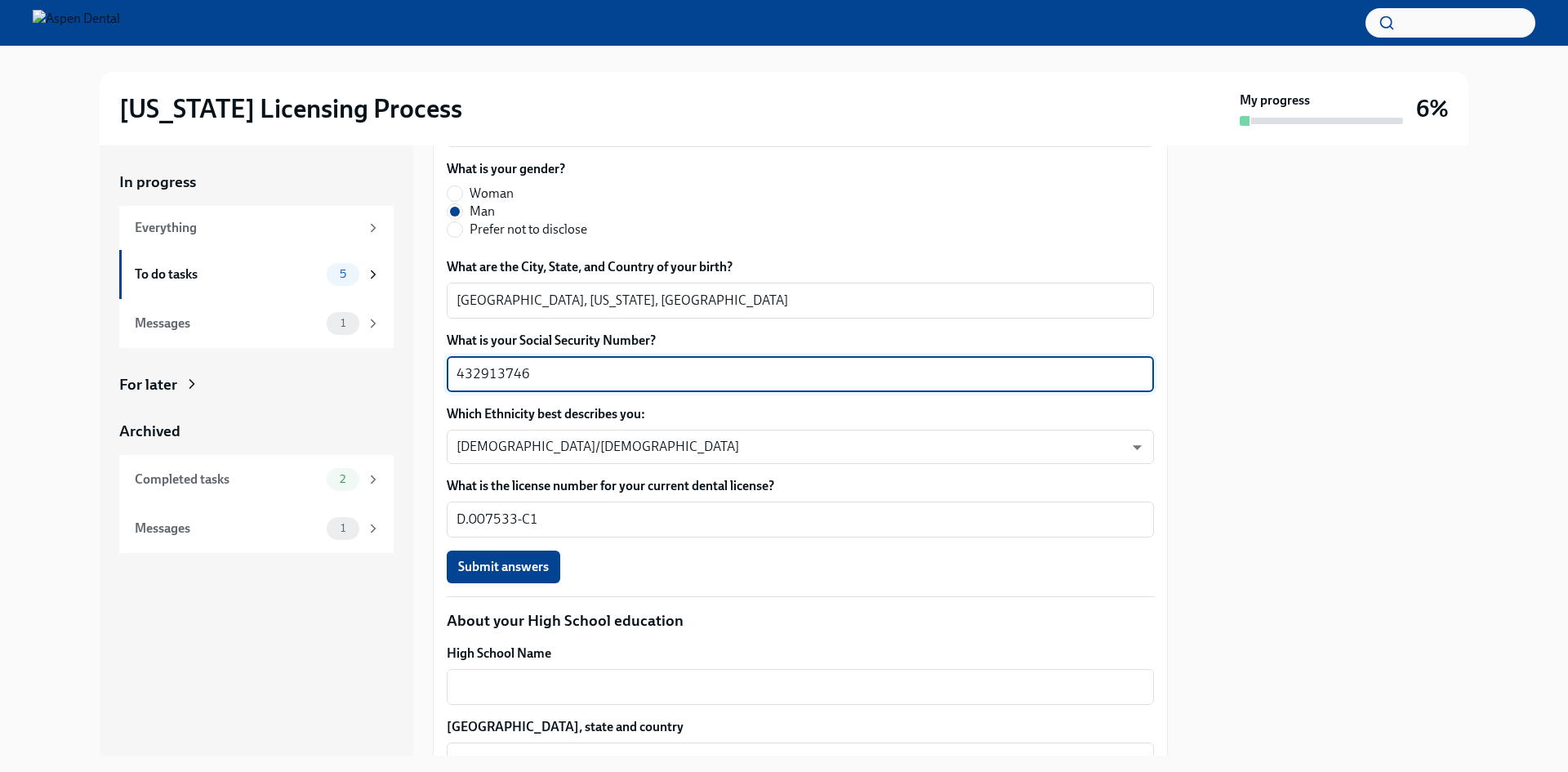
click at [479, 373] on textarea "432913746" at bounding box center [800, 374] width 688 height 20
type textarea "432-91-3746"
click at [536, 558] on button "Submit answers" at bounding box center [504, 566] width 114 height 33
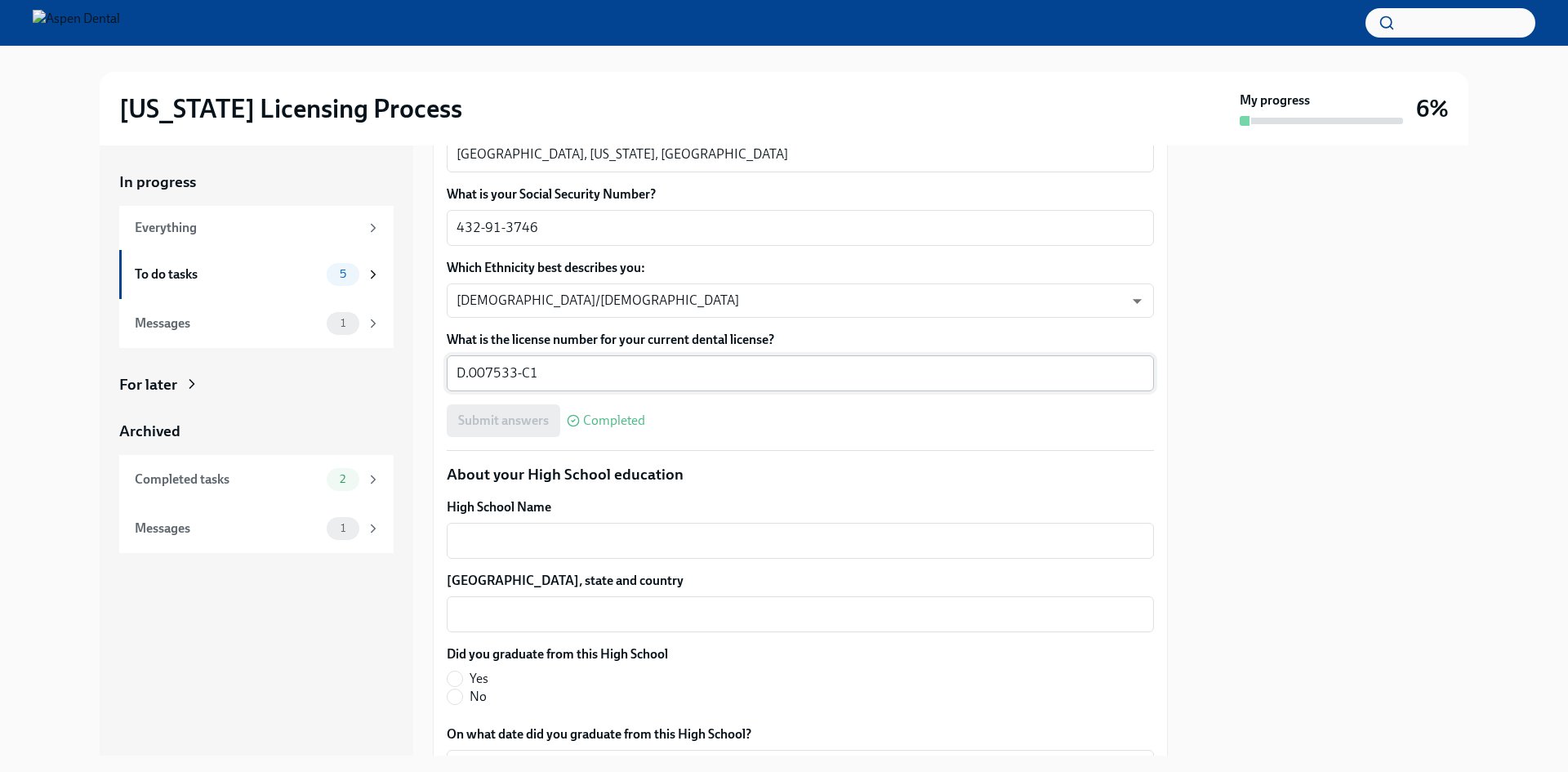
scroll to position [898, 0]
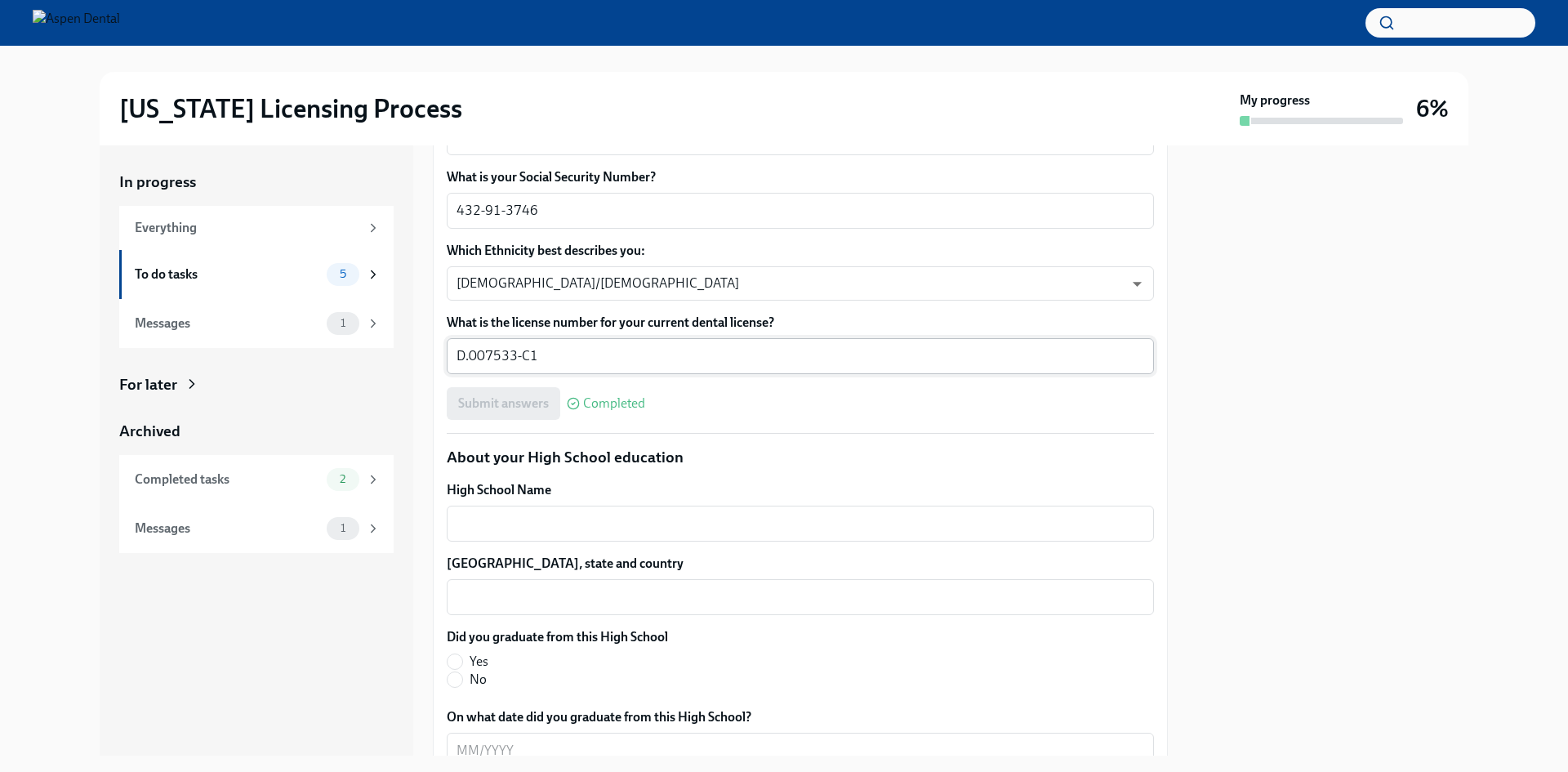
click at [684, 534] on div "x ​" at bounding box center [800, 523] width 707 height 36
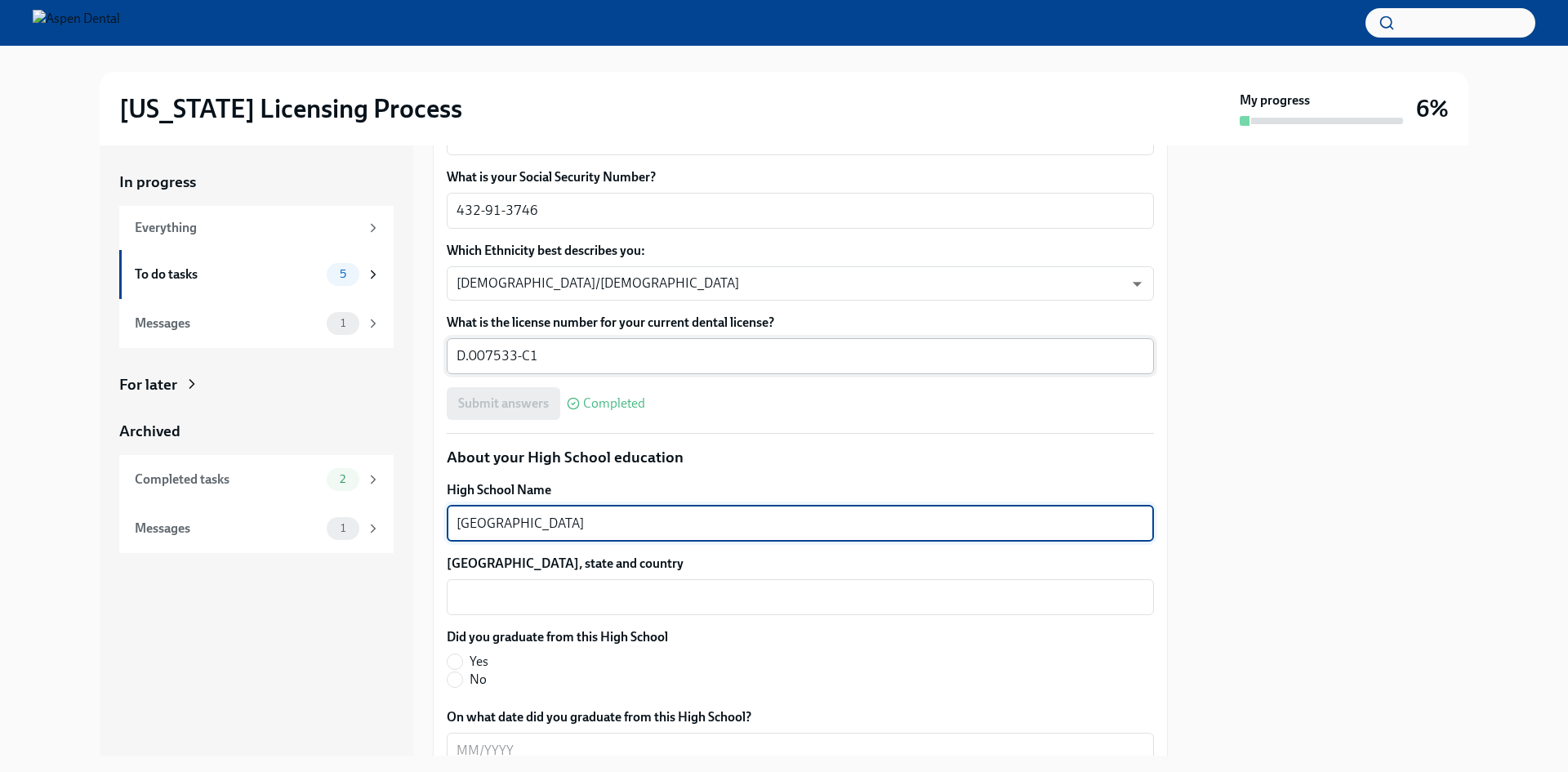
type textarea "[GEOGRAPHIC_DATA]"
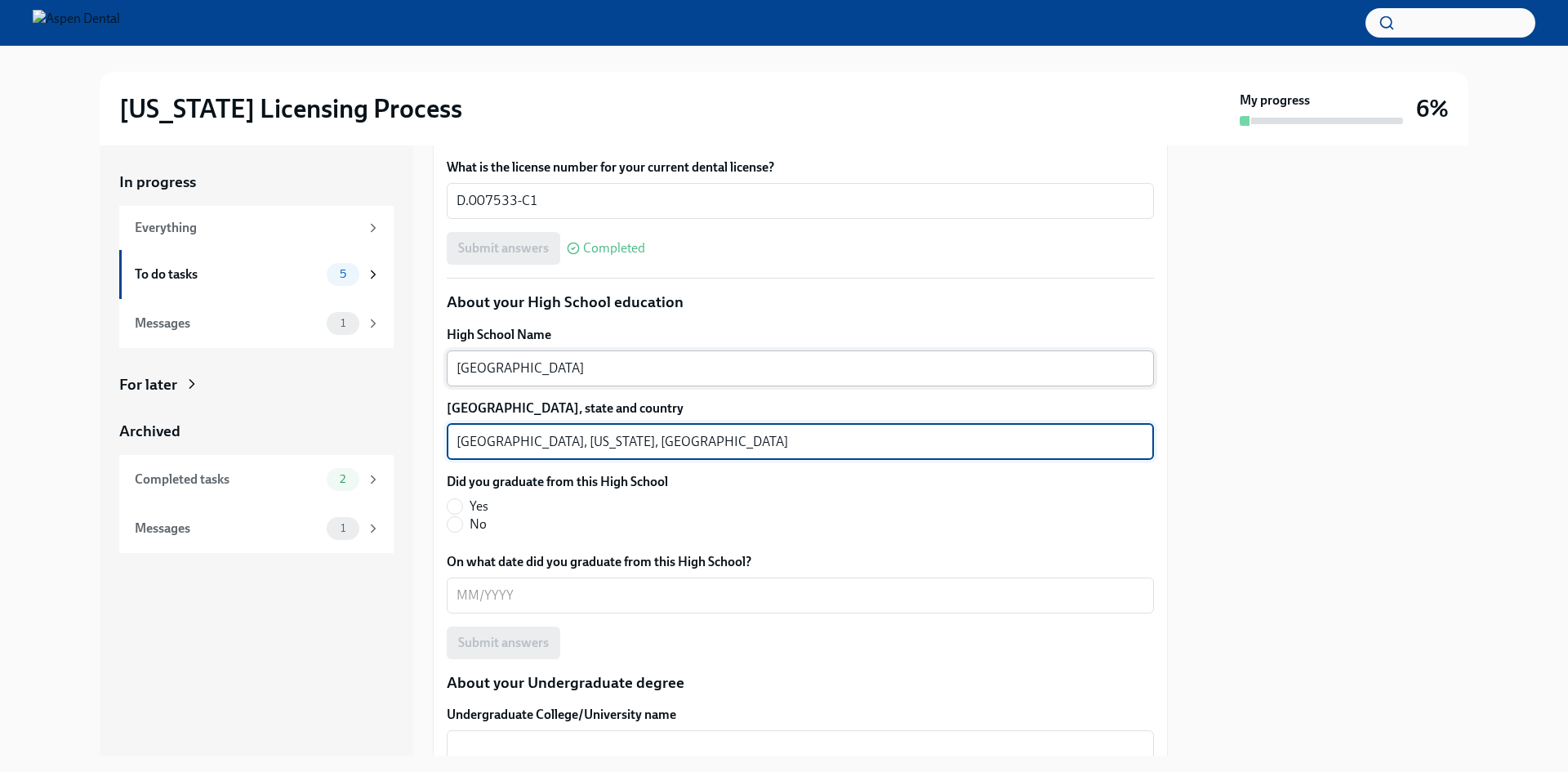
scroll to position [1061, 0]
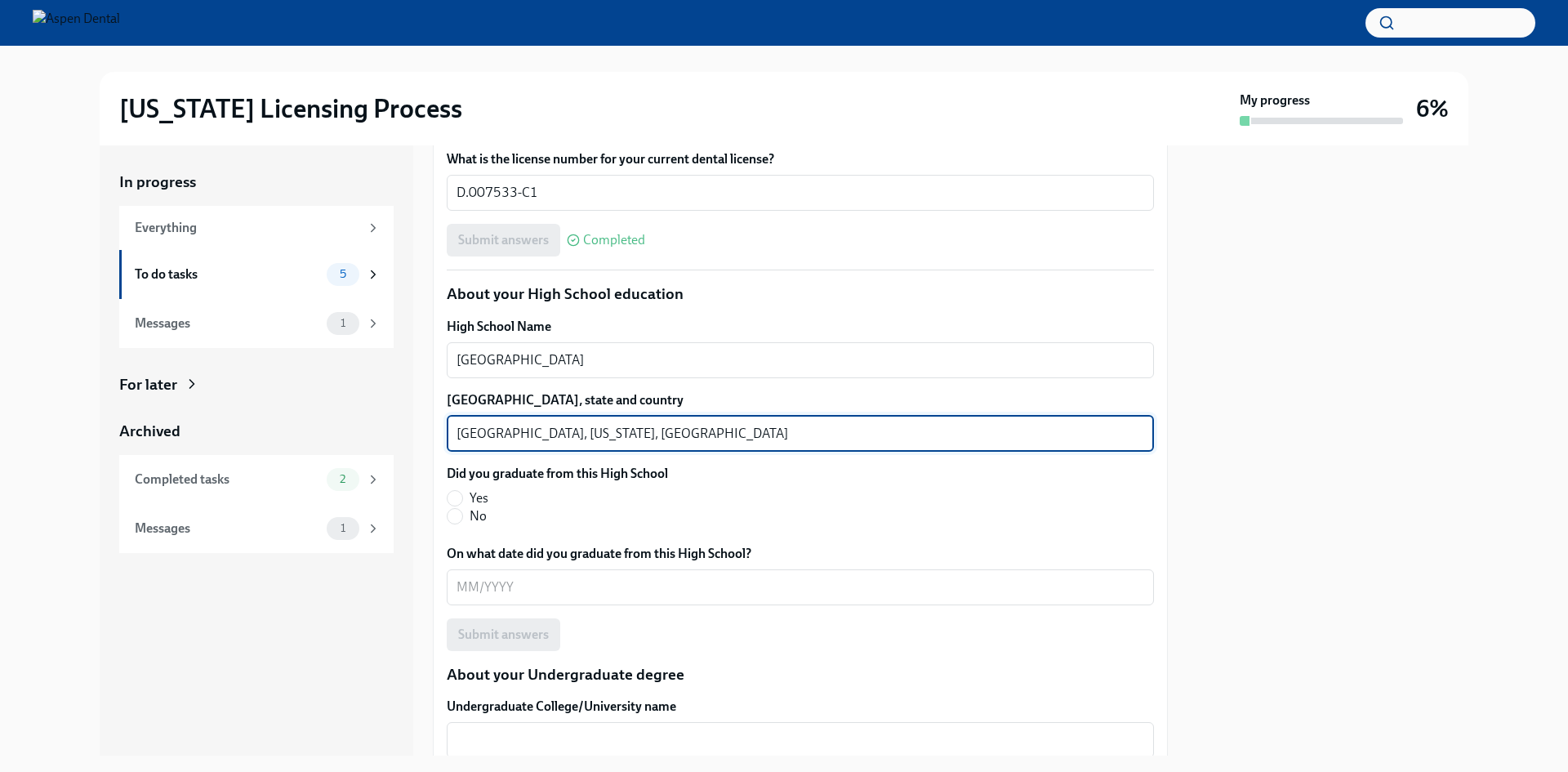
type textarea "[GEOGRAPHIC_DATA], [US_STATE], [GEOGRAPHIC_DATA]"
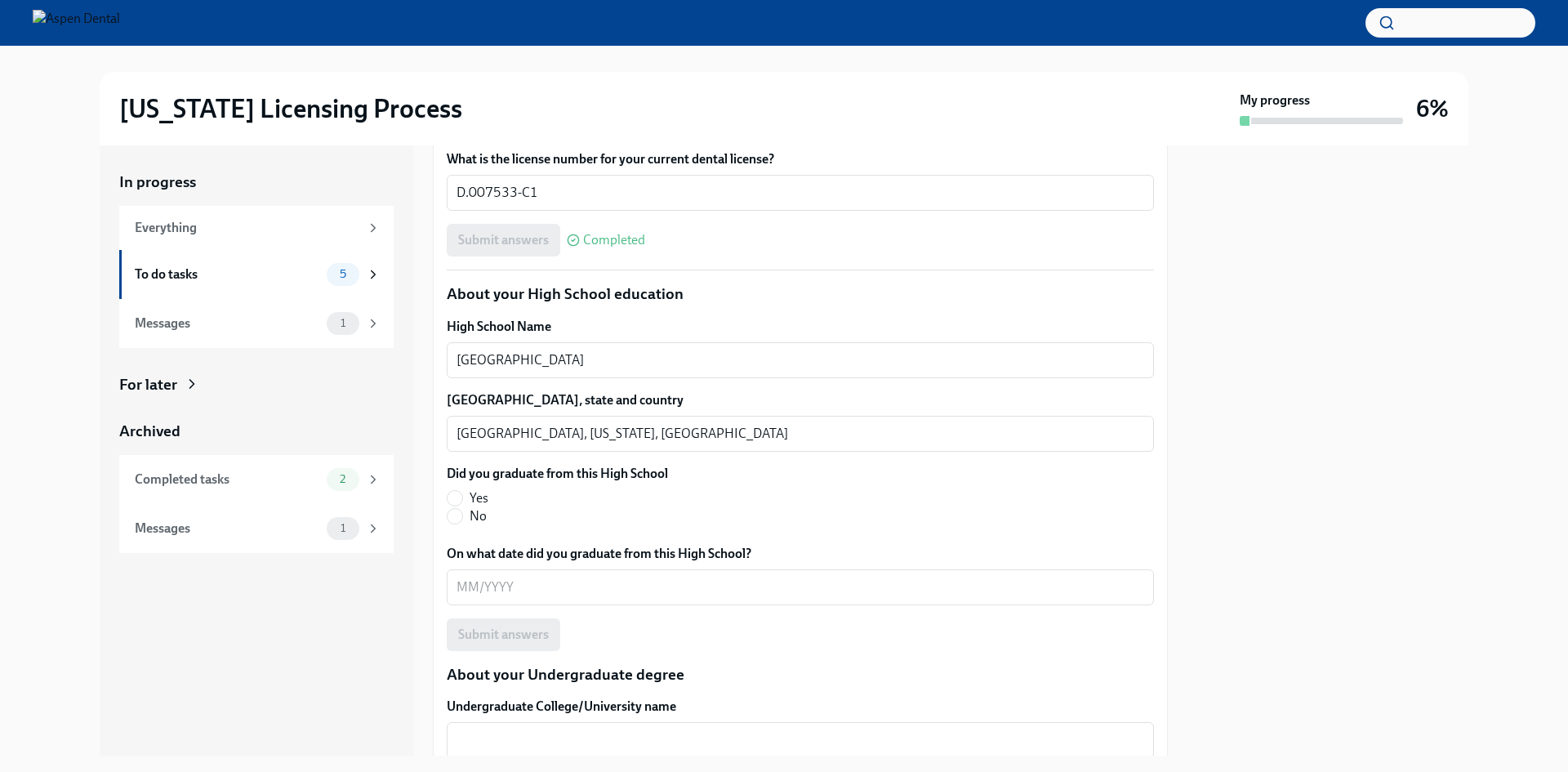
click at [474, 497] on span "Yes" at bounding box center [479, 498] width 19 height 18
click at [462, 497] on input "Yes" at bounding box center [455, 498] width 15 height 15
radio input "true"
click at [551, 596] on textarea "On what date did you graduate from this High School?" at bounding box center [800, 587] width 688 height 20
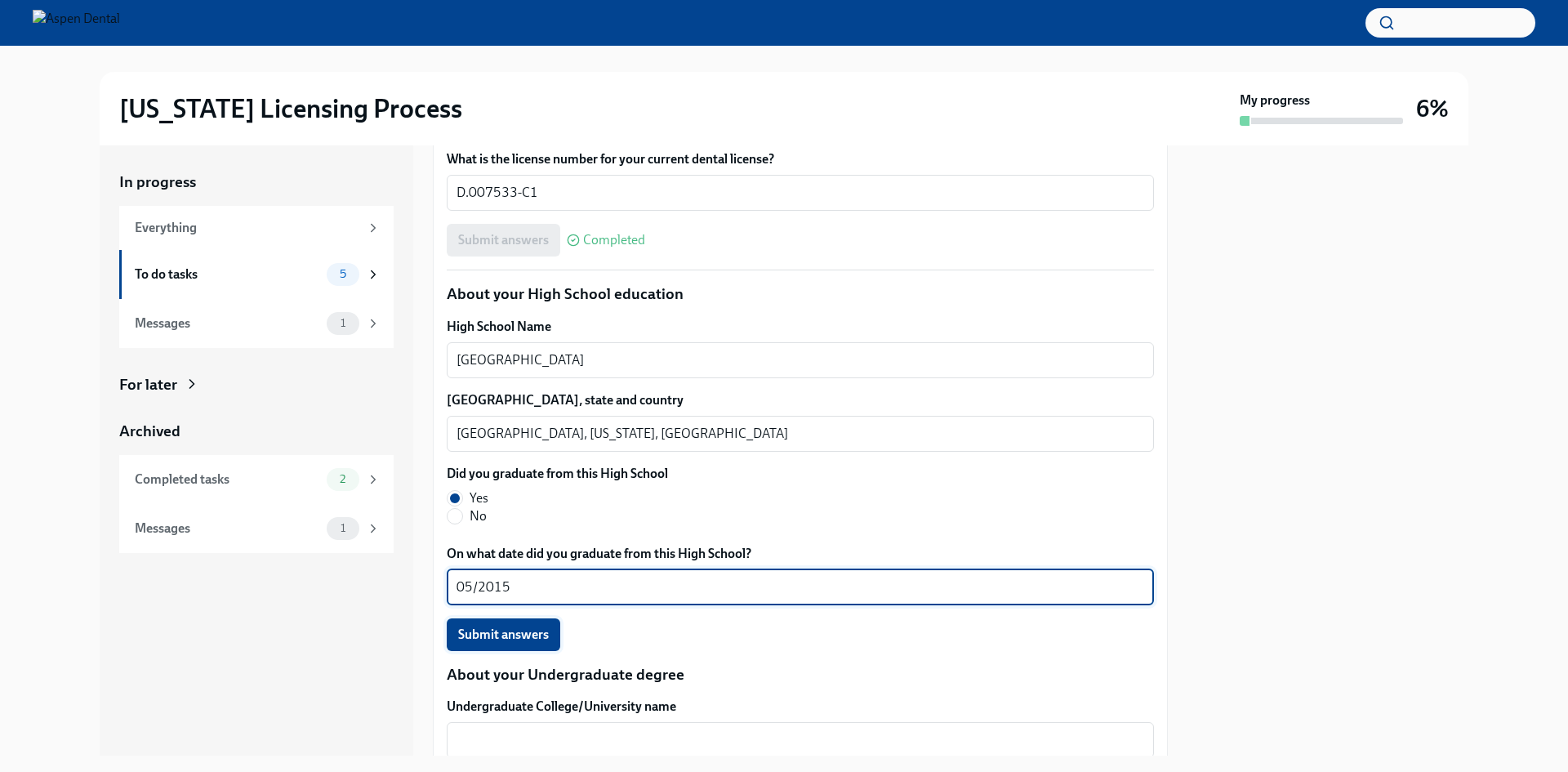
type textarea "05/2015"
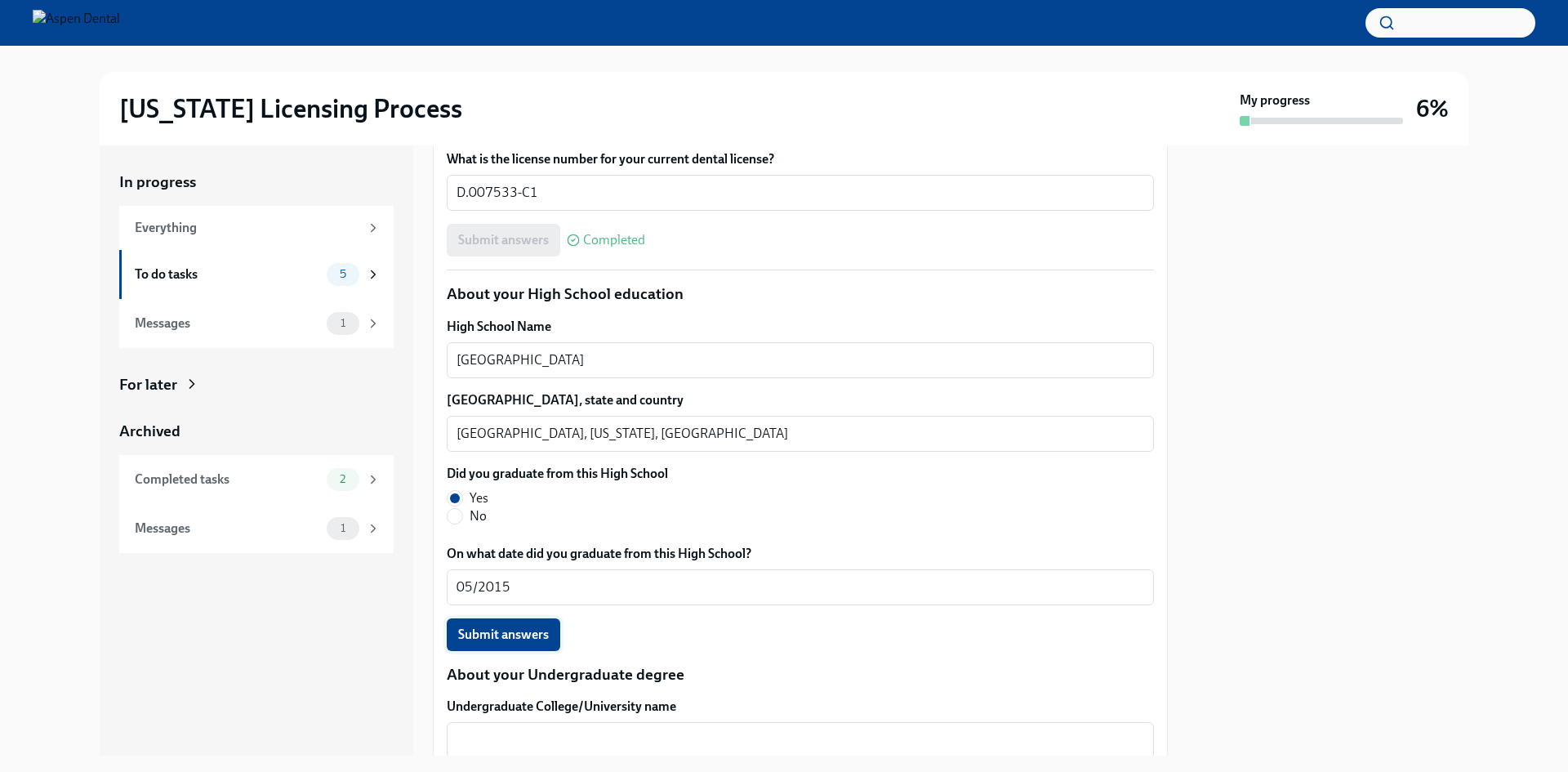
click at [536, 635] on span "Submit answers" at bounding box center [504, 634] width 90 height 16
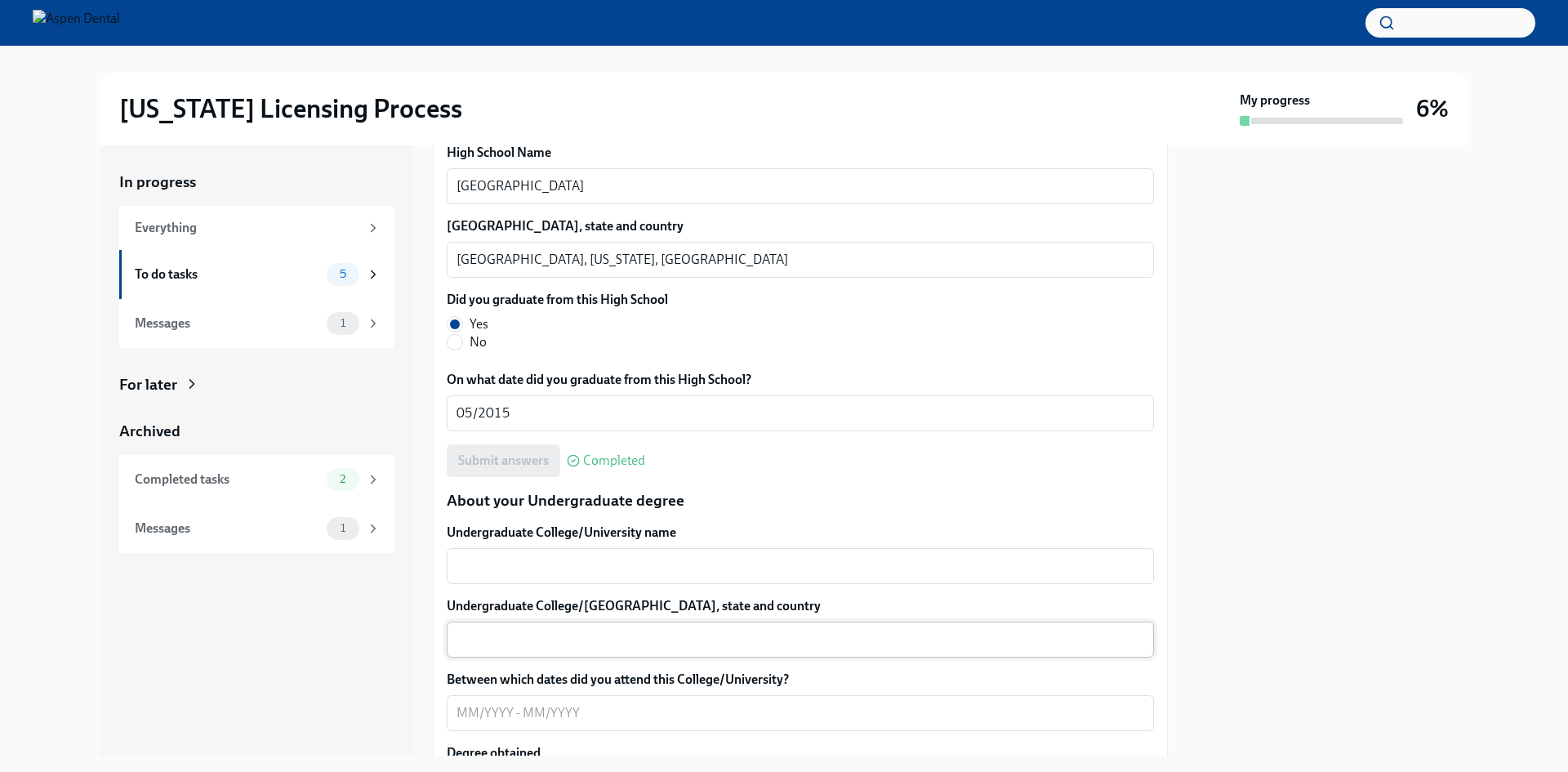
scroll to position [1306, 0]
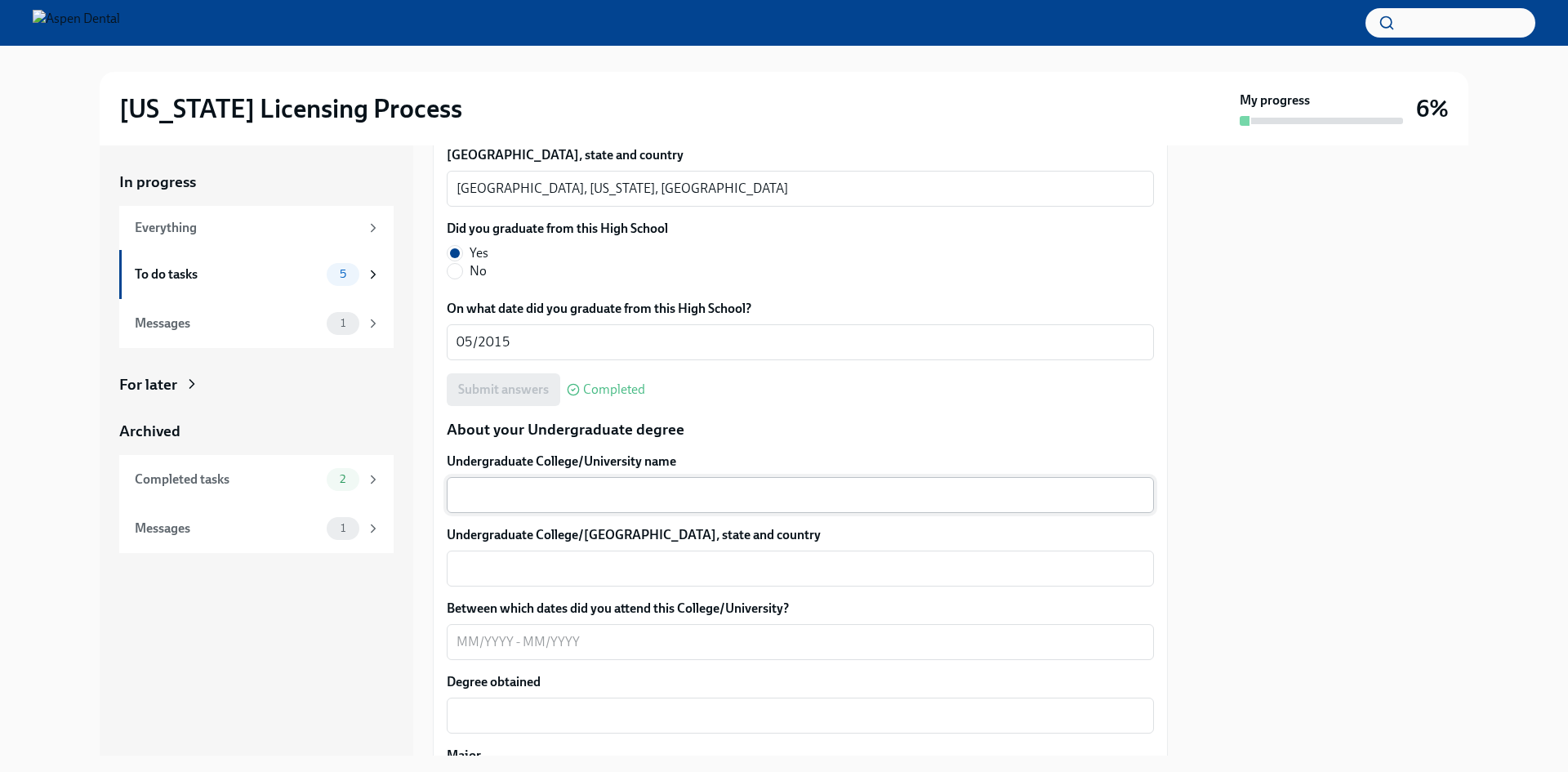
click at [629, 495] on textarea "Undergraduate College/University name" at bounding box center [800, 494] width 688 height 20
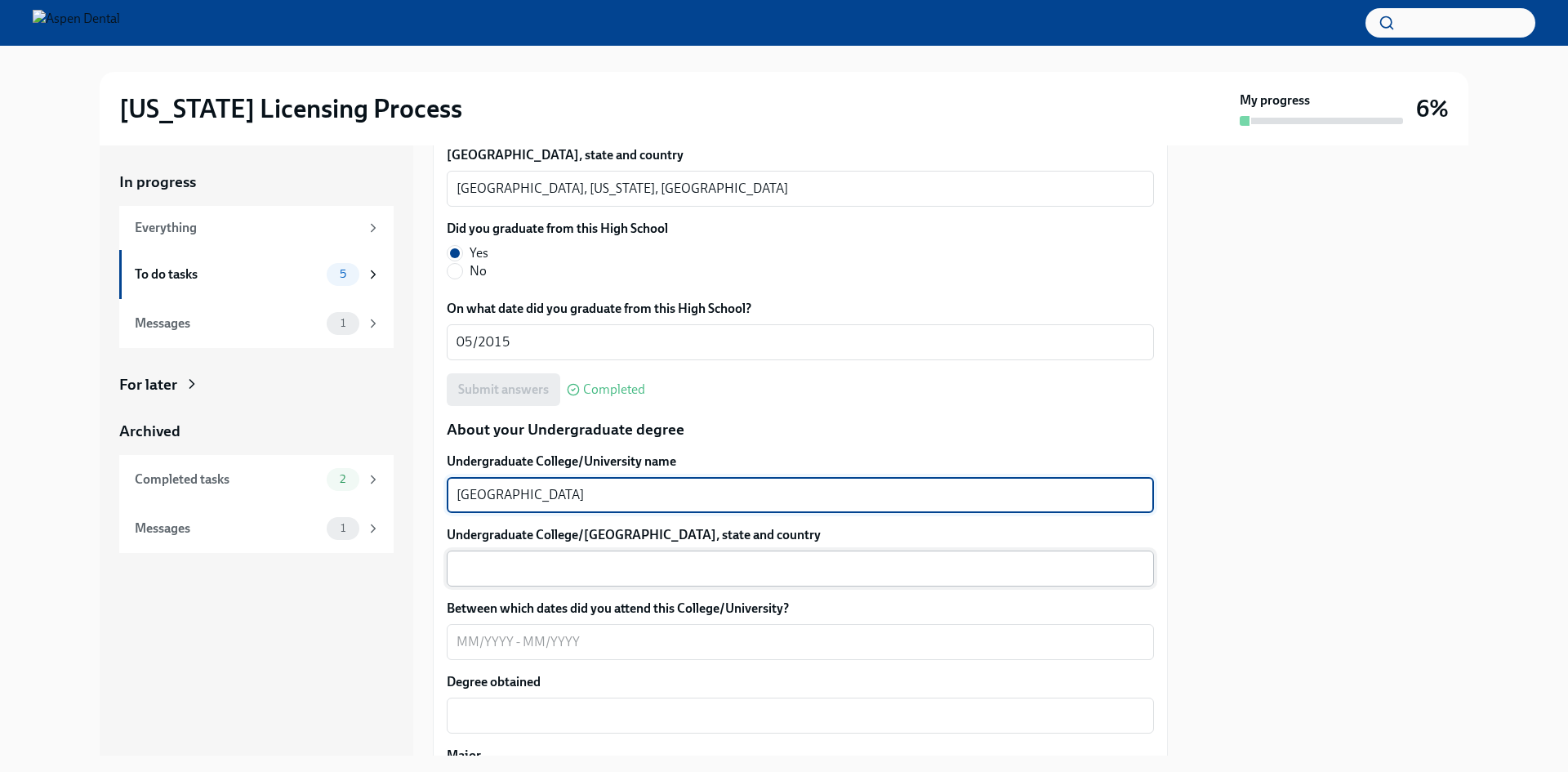
type textarea "[GEOGRAPHIC_DATA]"
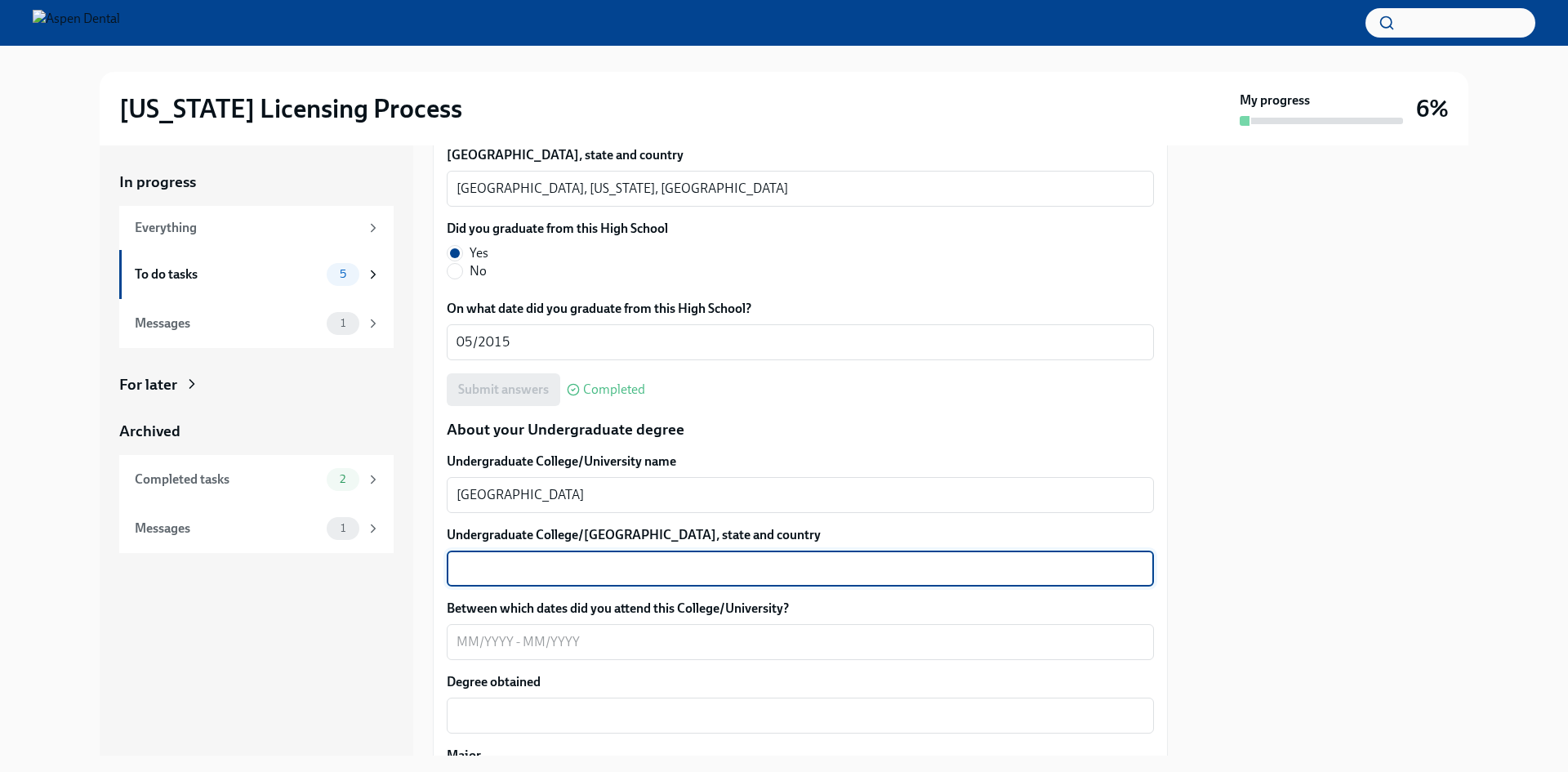
click at [592, 577] on textarea "Undergraduate College/[GEOGRAPHIC_DATA], state and country" at bounding box center [800, 568] width 688 height 20
type textarea "[GEOGRAPHIC_DATA], [GEOGRAPHIC_DATA], [US_STATE], [GEOGRAPHIC_DATA]"
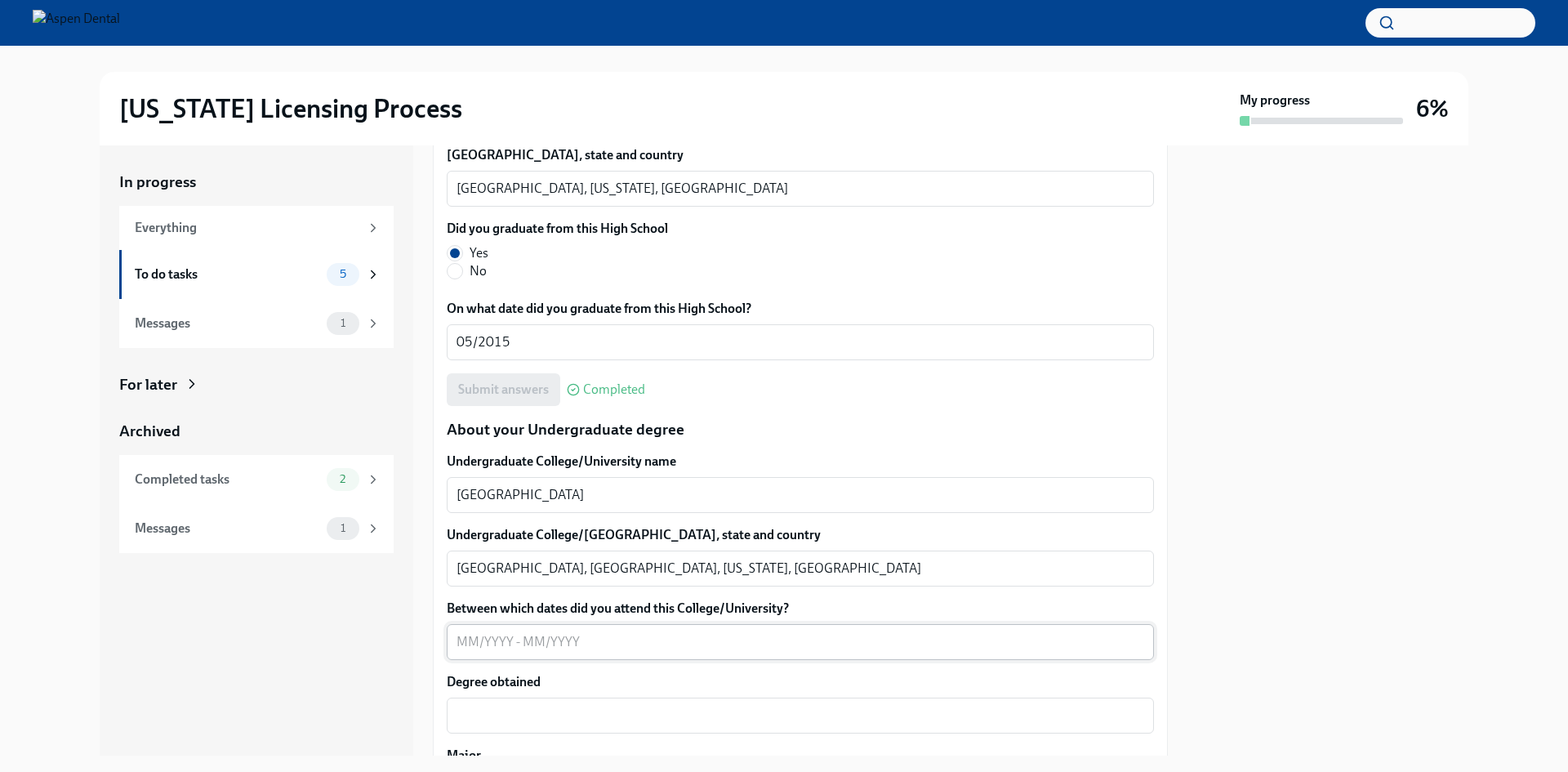
click at [636, 654] on div "x ​" at bounding box center [800, 641] width 707 height 36
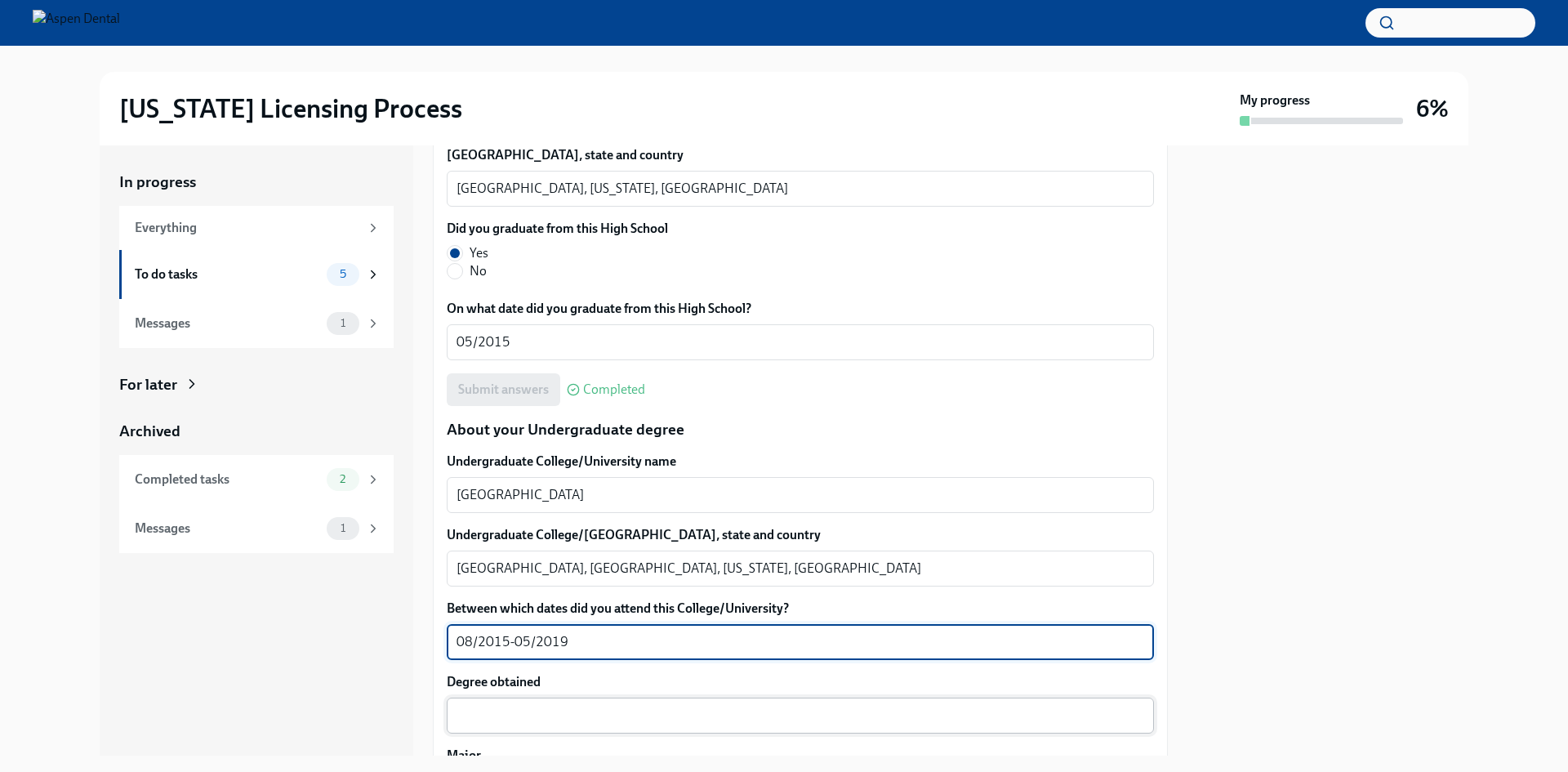
type textarea "08/2015-05/2019"
click at [630, 703] on div "x ​" at bounding box center [800, 715] width 707 height 36
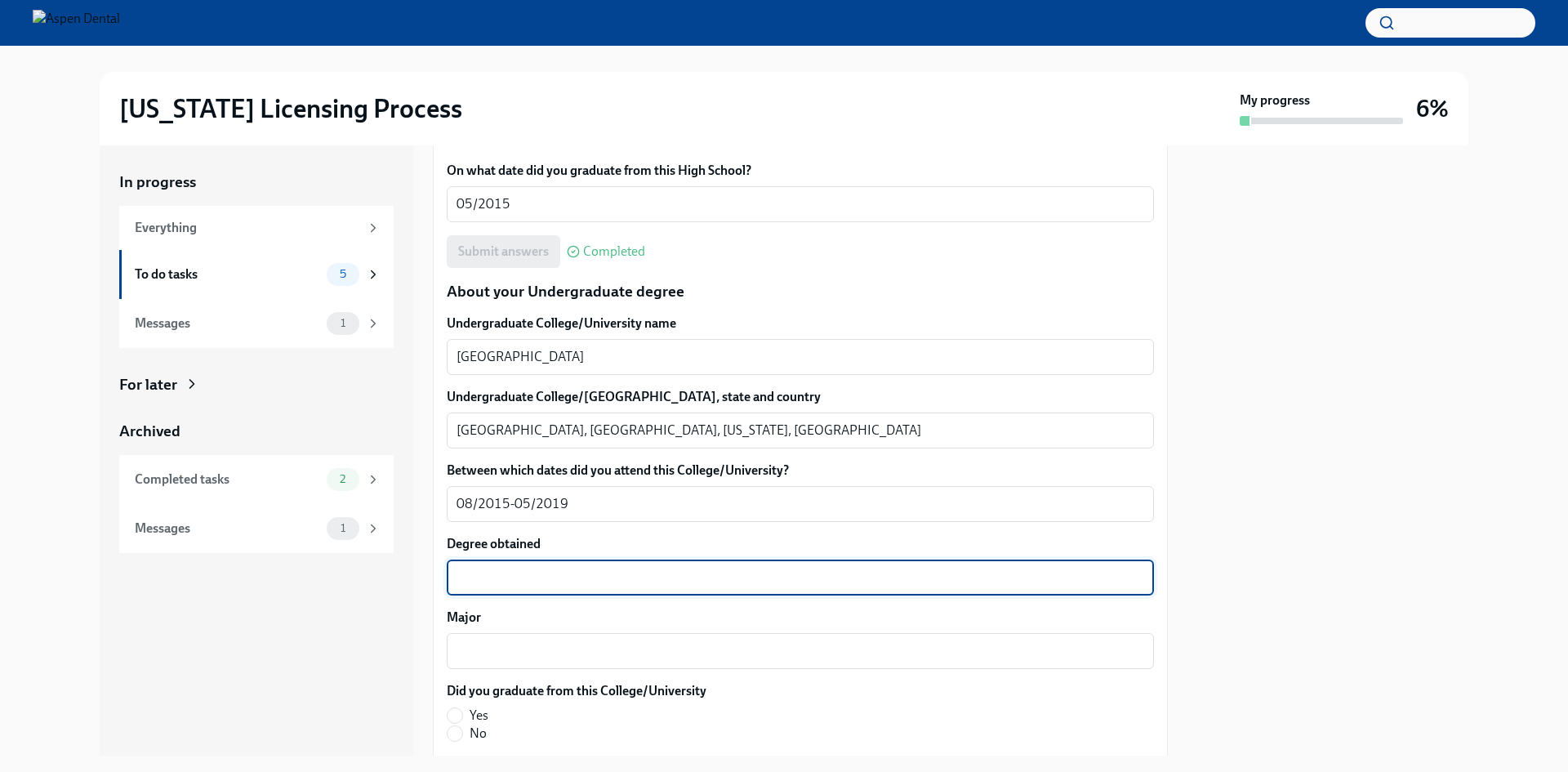
scroll to position [1470, 0]
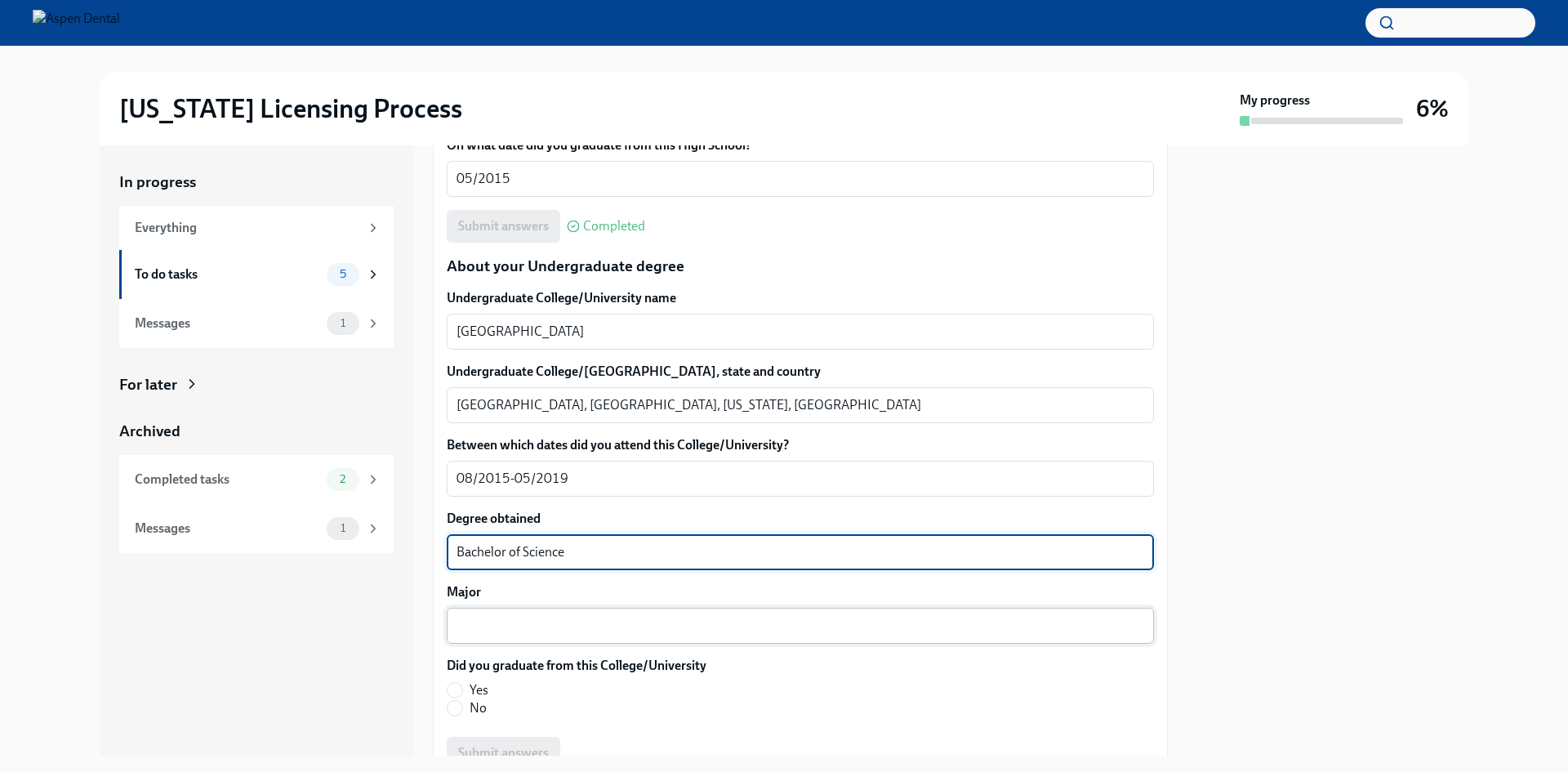
type textarea "Bachelor of Science"
click at [646, 632] on textarea "Major" at bounding box center [800, 625] width 688 height 20
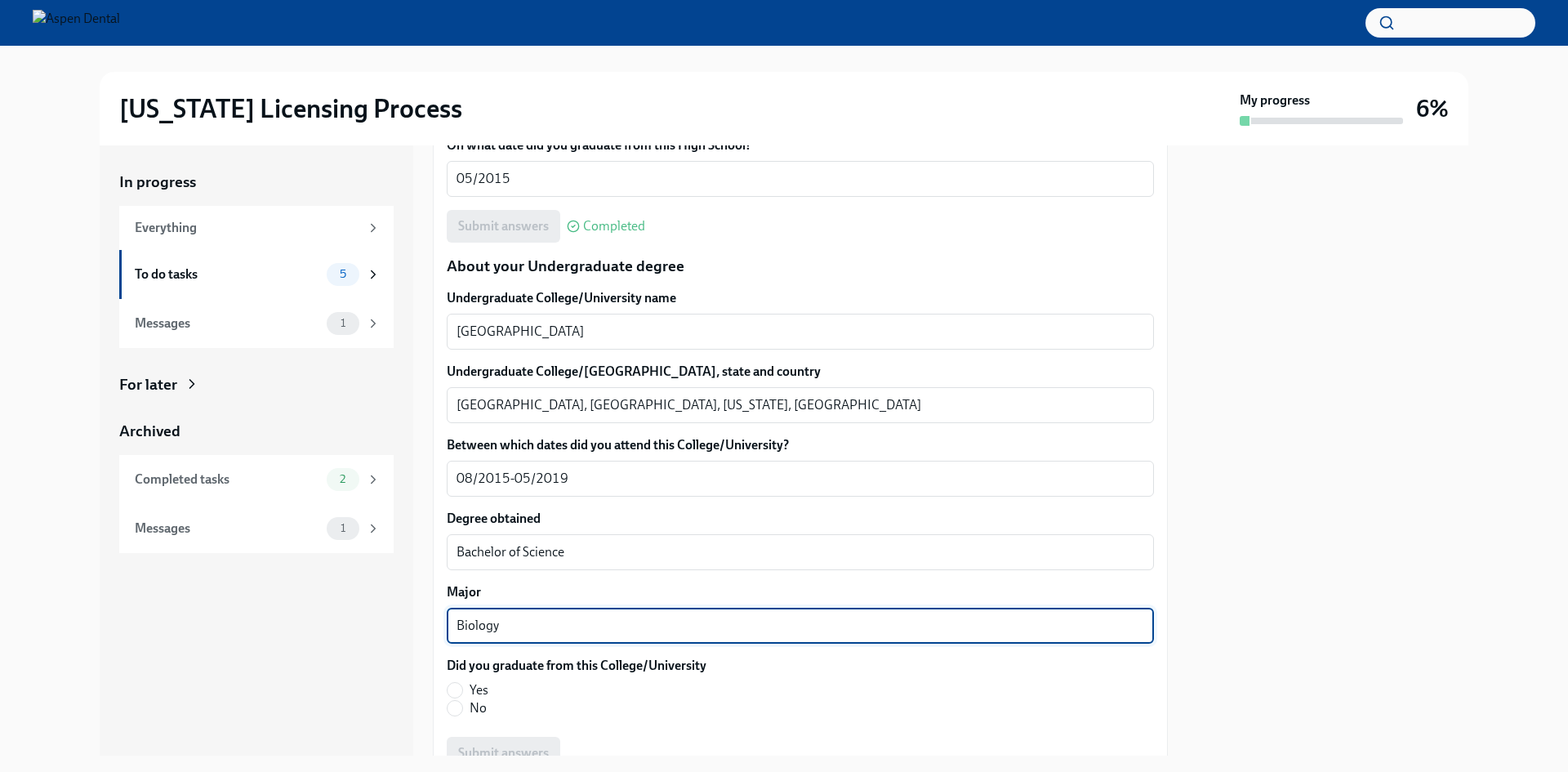
scroll to position [1552, 0]
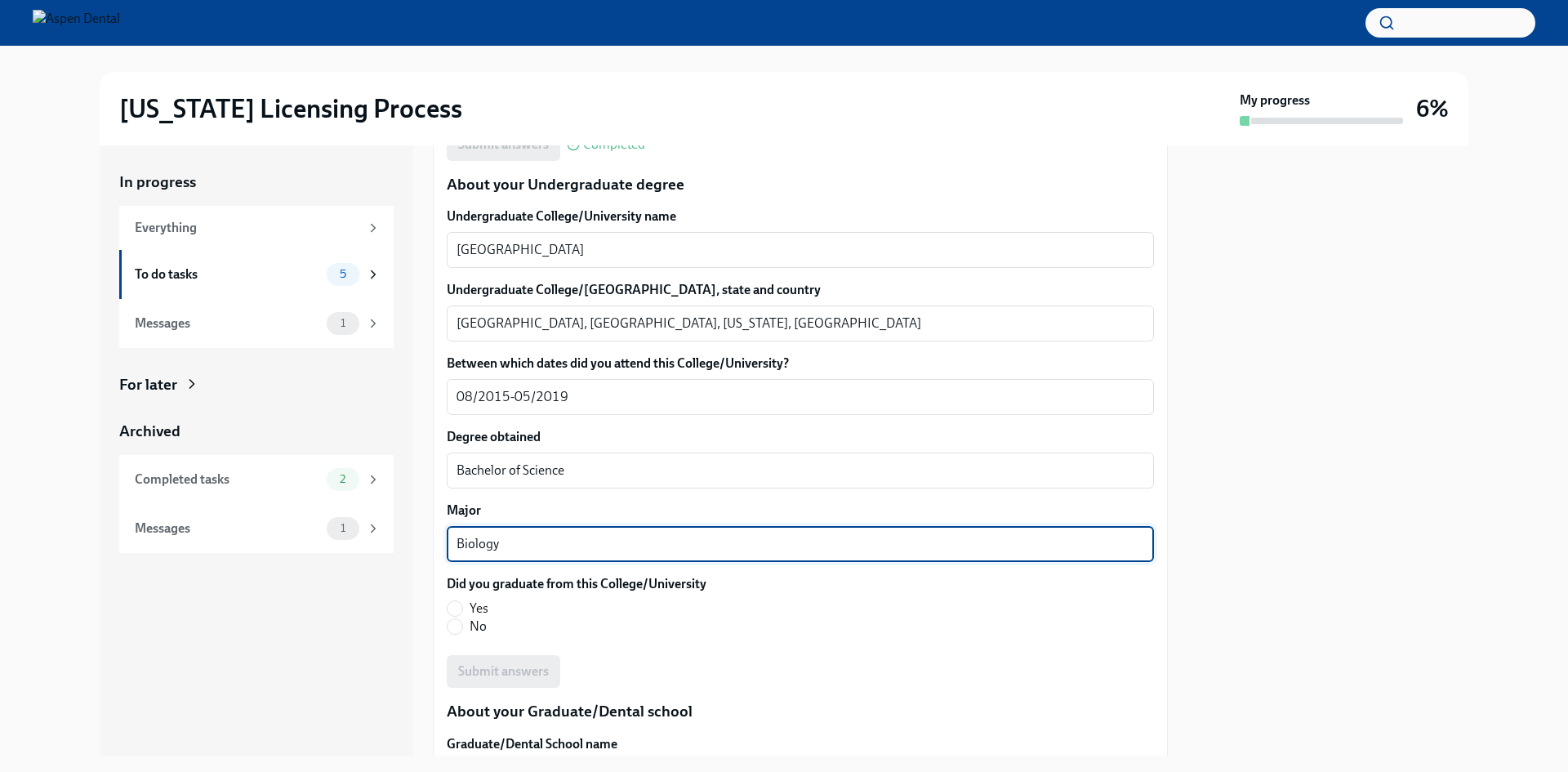
type textarea "Biology"
click at [488, 608] on span "Yes" at bounding box center [479, 608] width 19 height 18
click at [462, 608] on input "Yes" at bounding box center [455, 609] width 15 height 15
radio input "true"
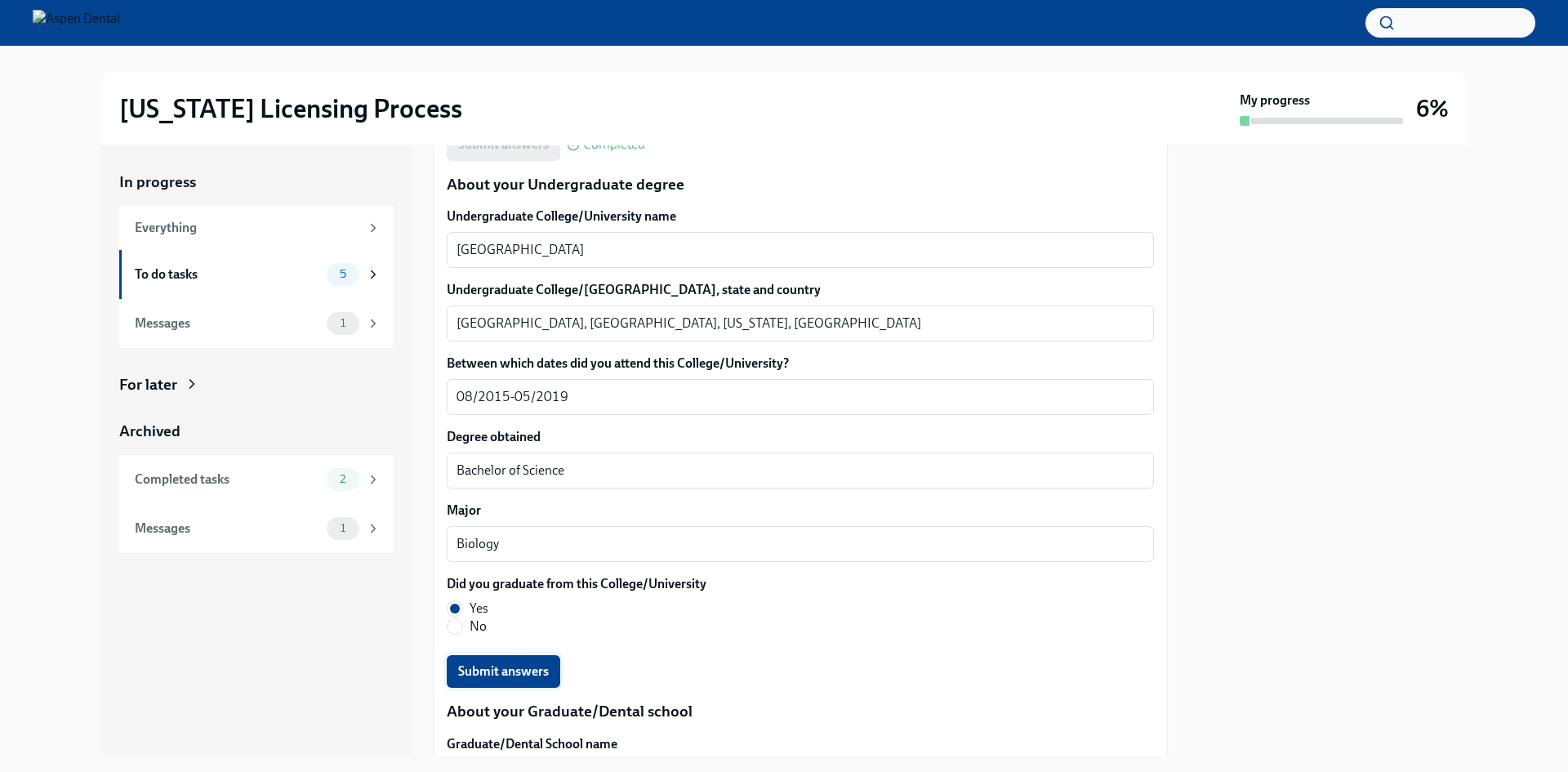
click at [500, 660] on button "Submit answers" at bounding box center [504, 671] width 114 height 33
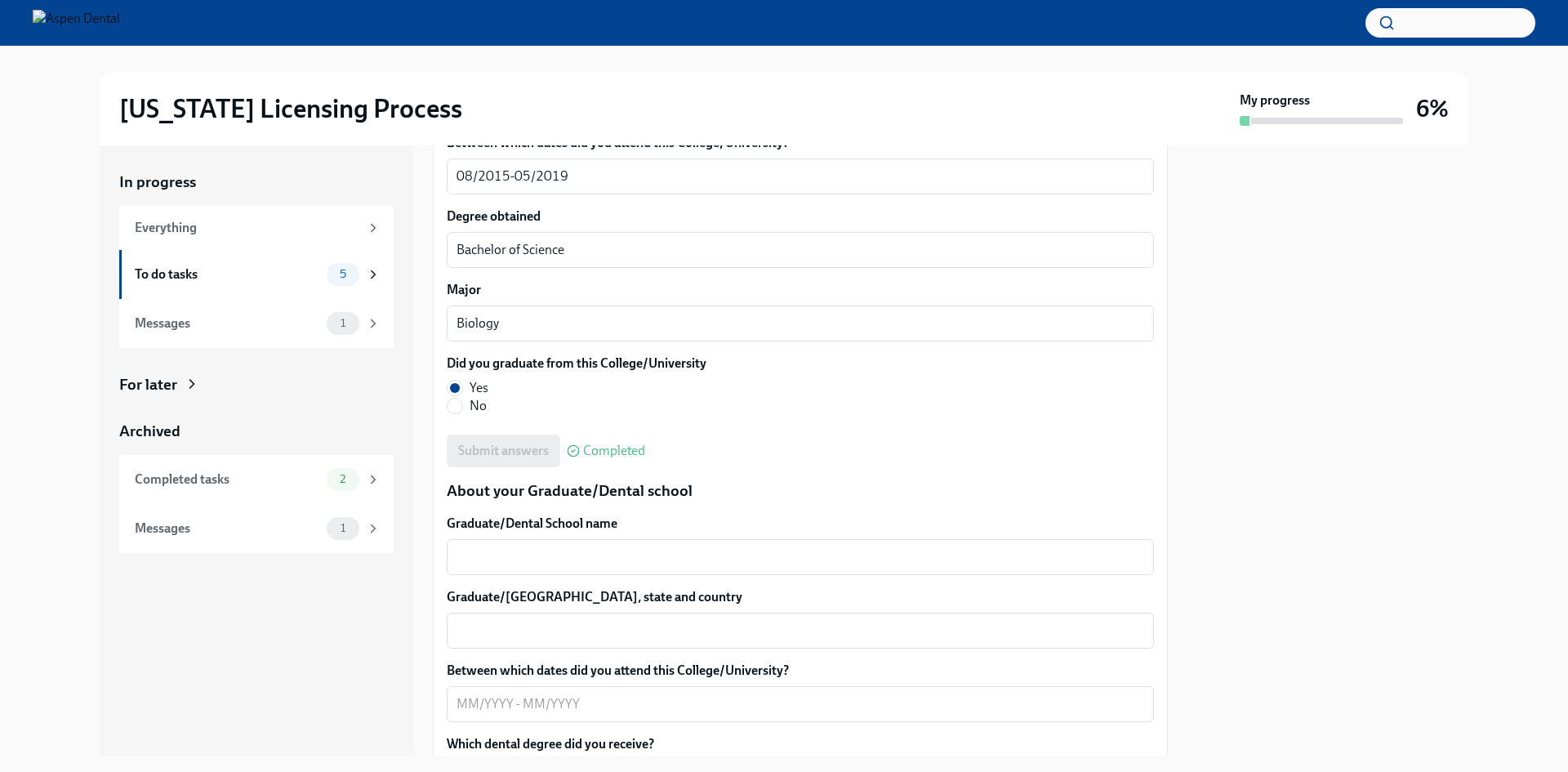
scroll to position [1797, 0]
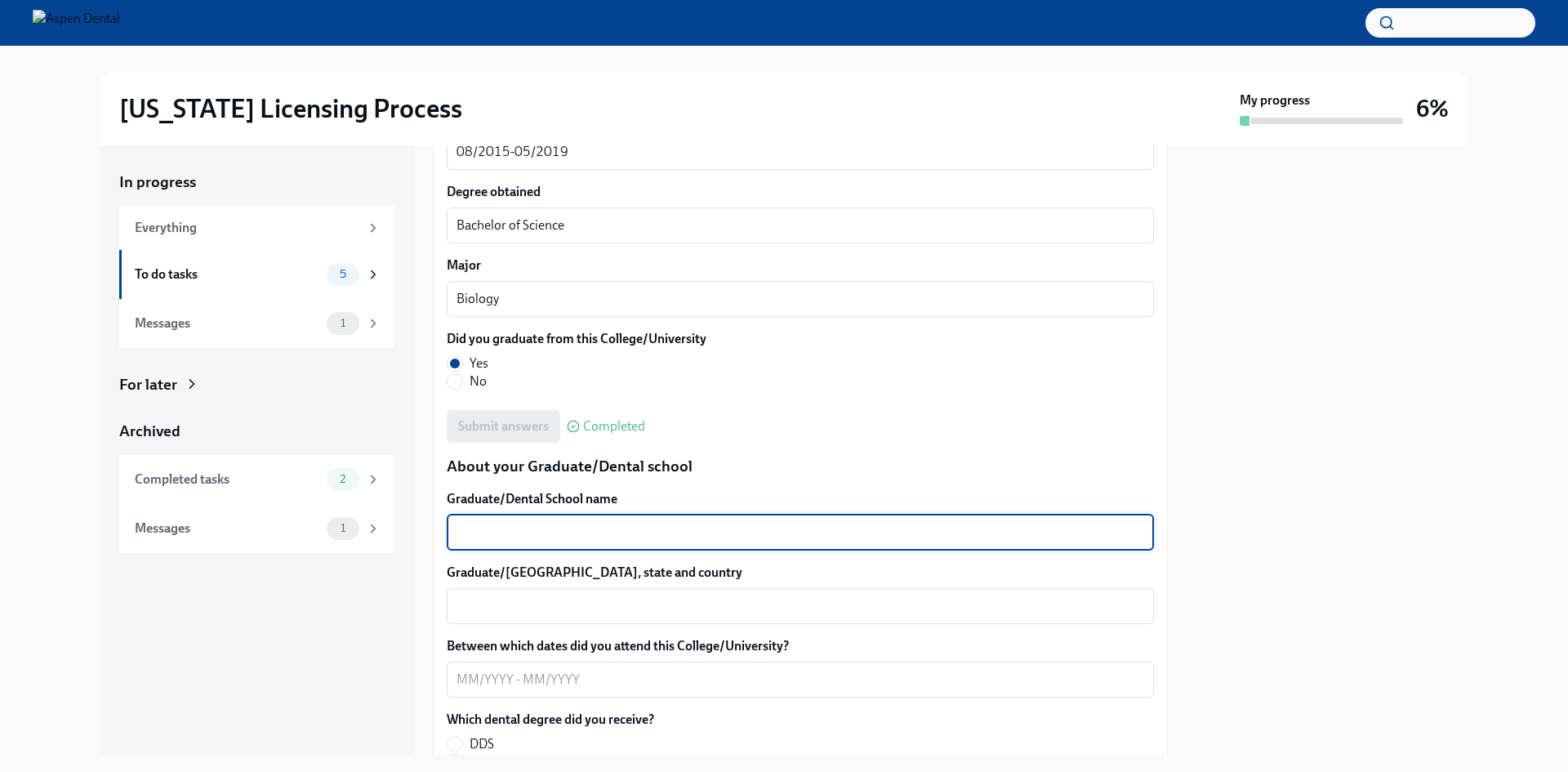
click at [570, 533] on textarea "Graduate/Dental School name" at bounding box center [800, 532] width 688 height 20
type textarea "UAB School of Dentistry"
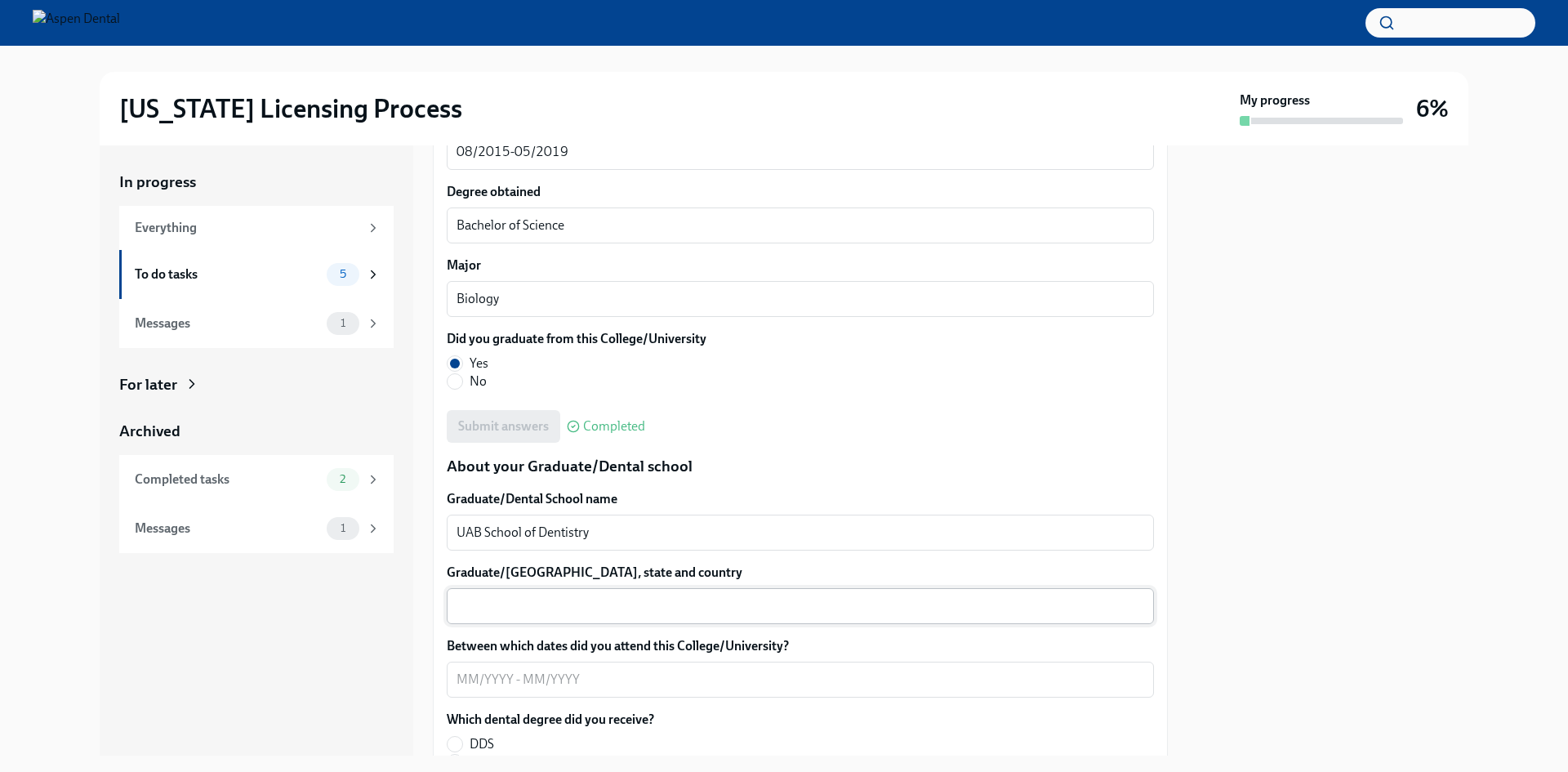
click at [522, 591] on div "x ​" at bounding box center [800, 606] width 707 height 36
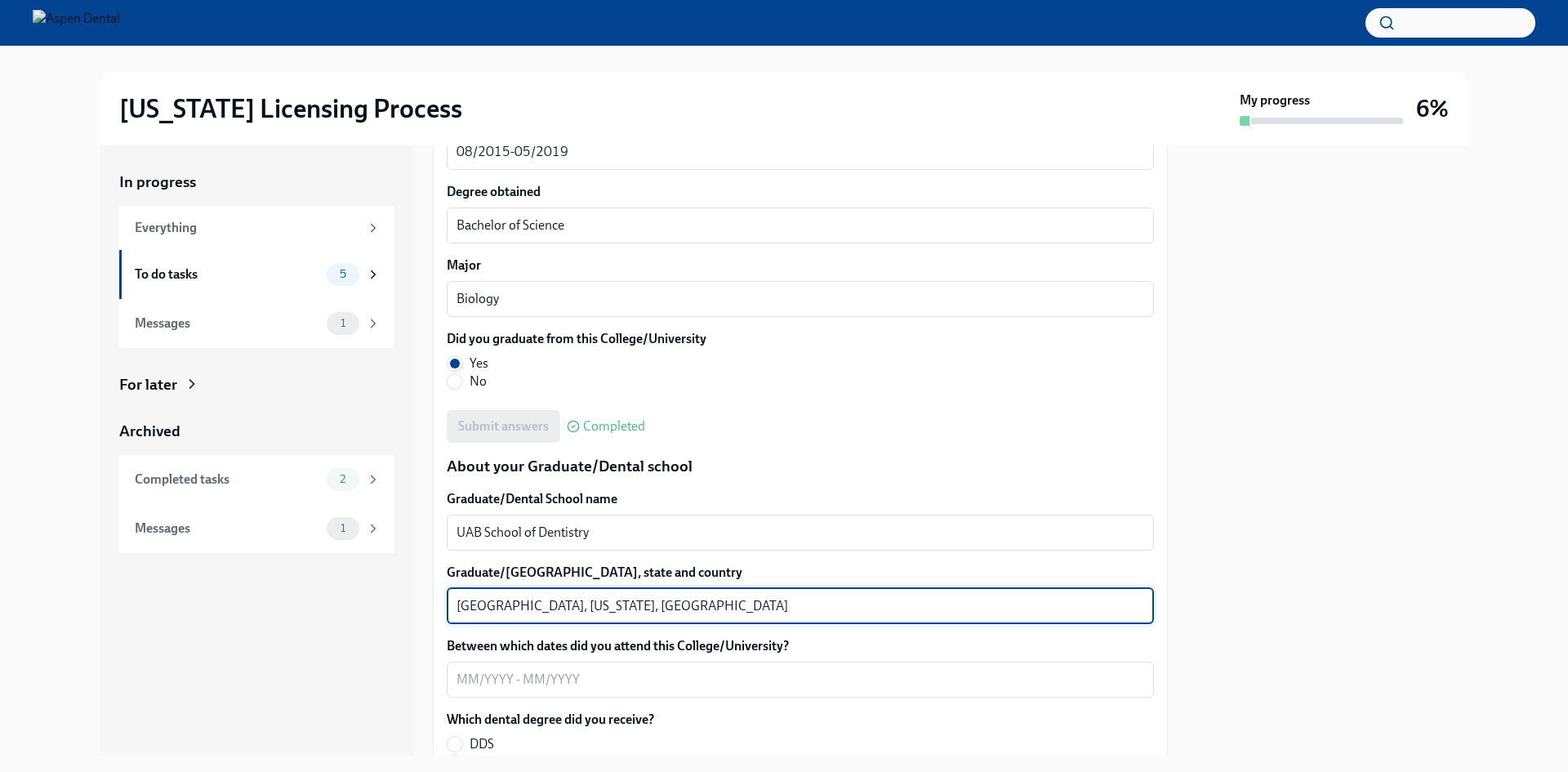
type textarea "[GEOGRAPHIC_DATA], [US_STATE], [GEOGRAPHIC_DATA]"
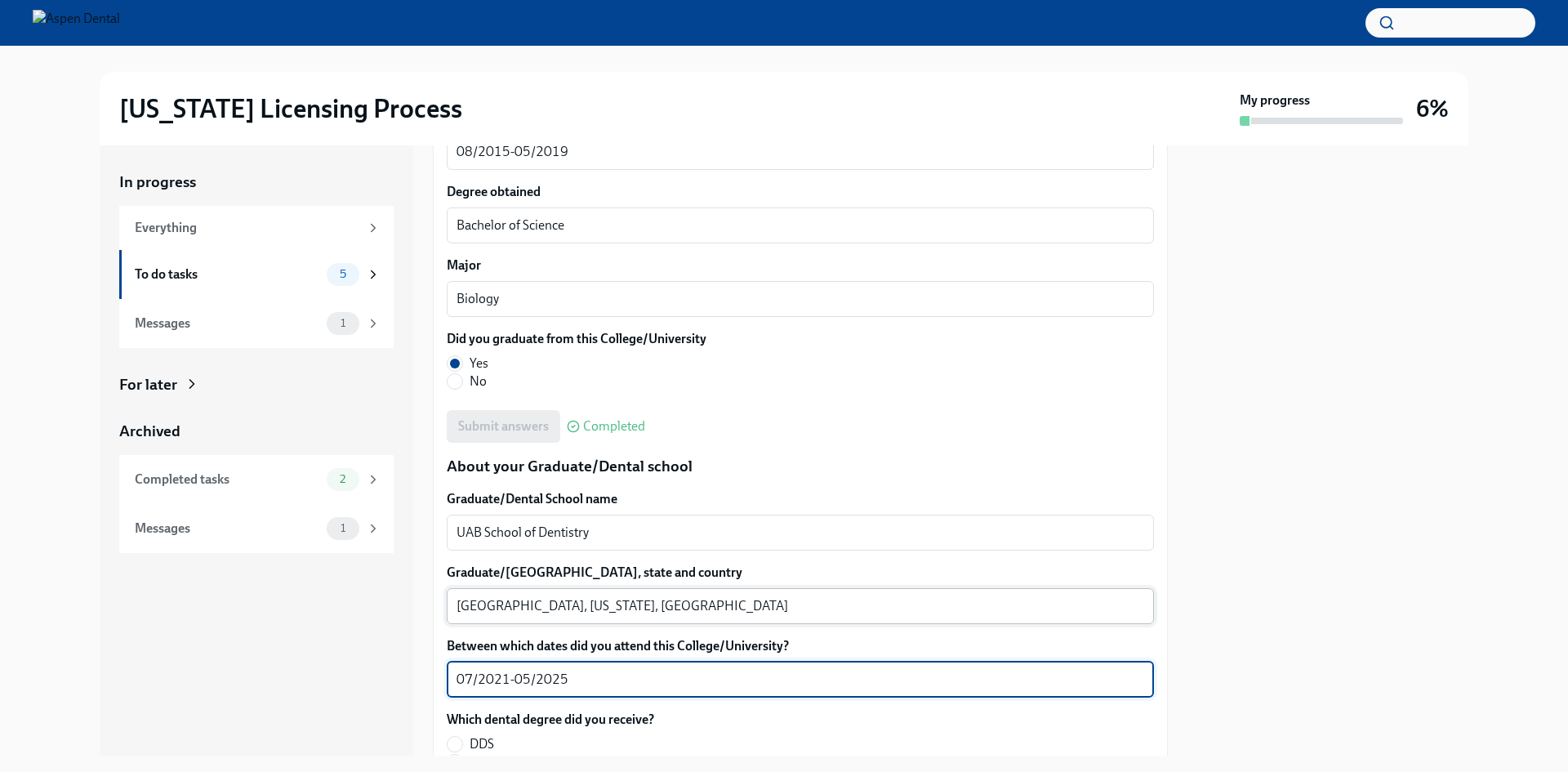
scroll to position [1878, 0]
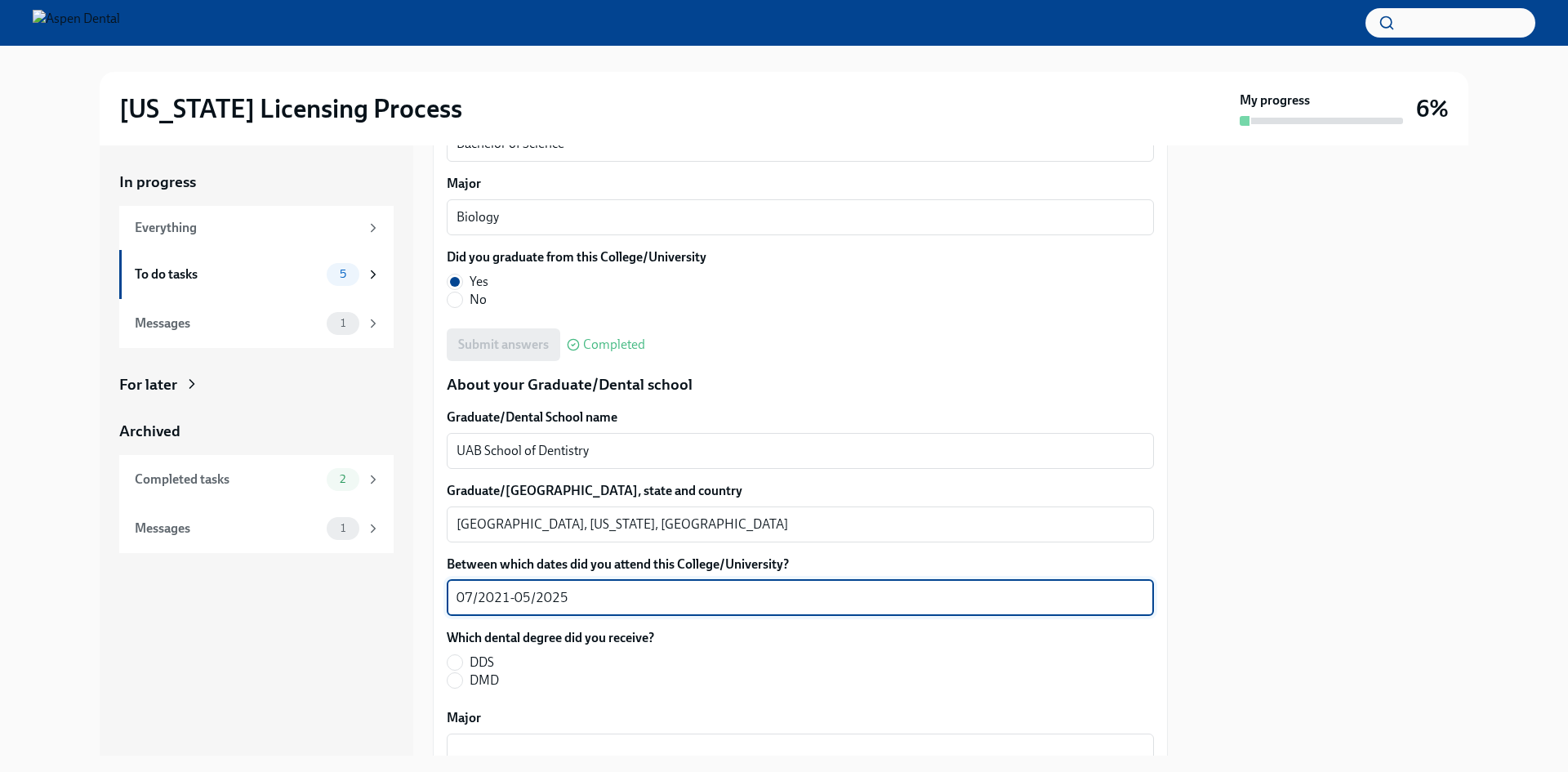
type textarea "07/2021-05/2025"
click at [470, 680] on span "DMD" at bounding box center [484, 680] width 29 height 18
click at [462, 680] on input "DMD" at bounding box center [455, 680] width 15 height 15
radio input "true"
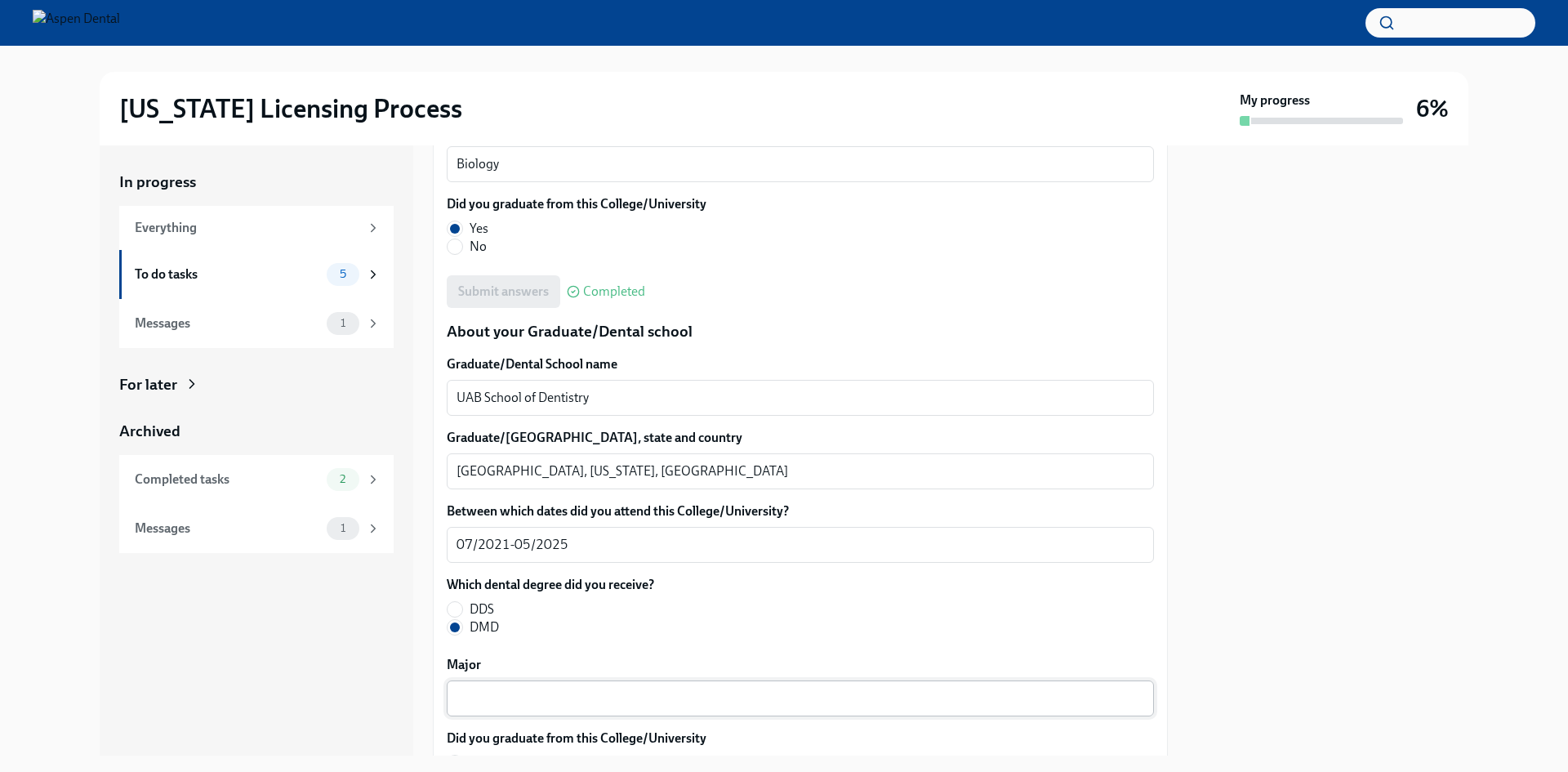
scroll to position [1959, 0]
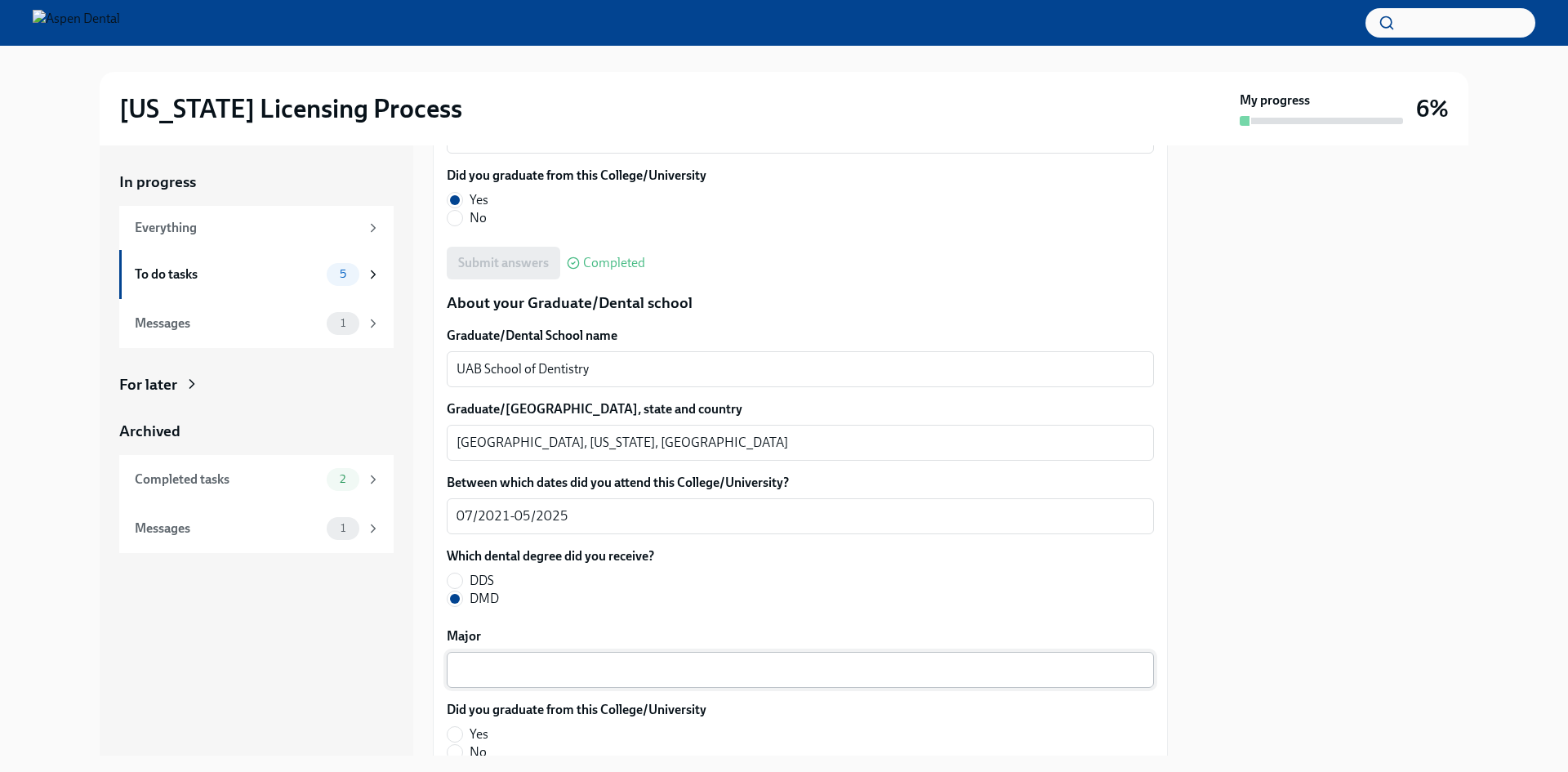
click at [498, 656] on div "x ​" at bounding box center [800, 670] width 707 height 36
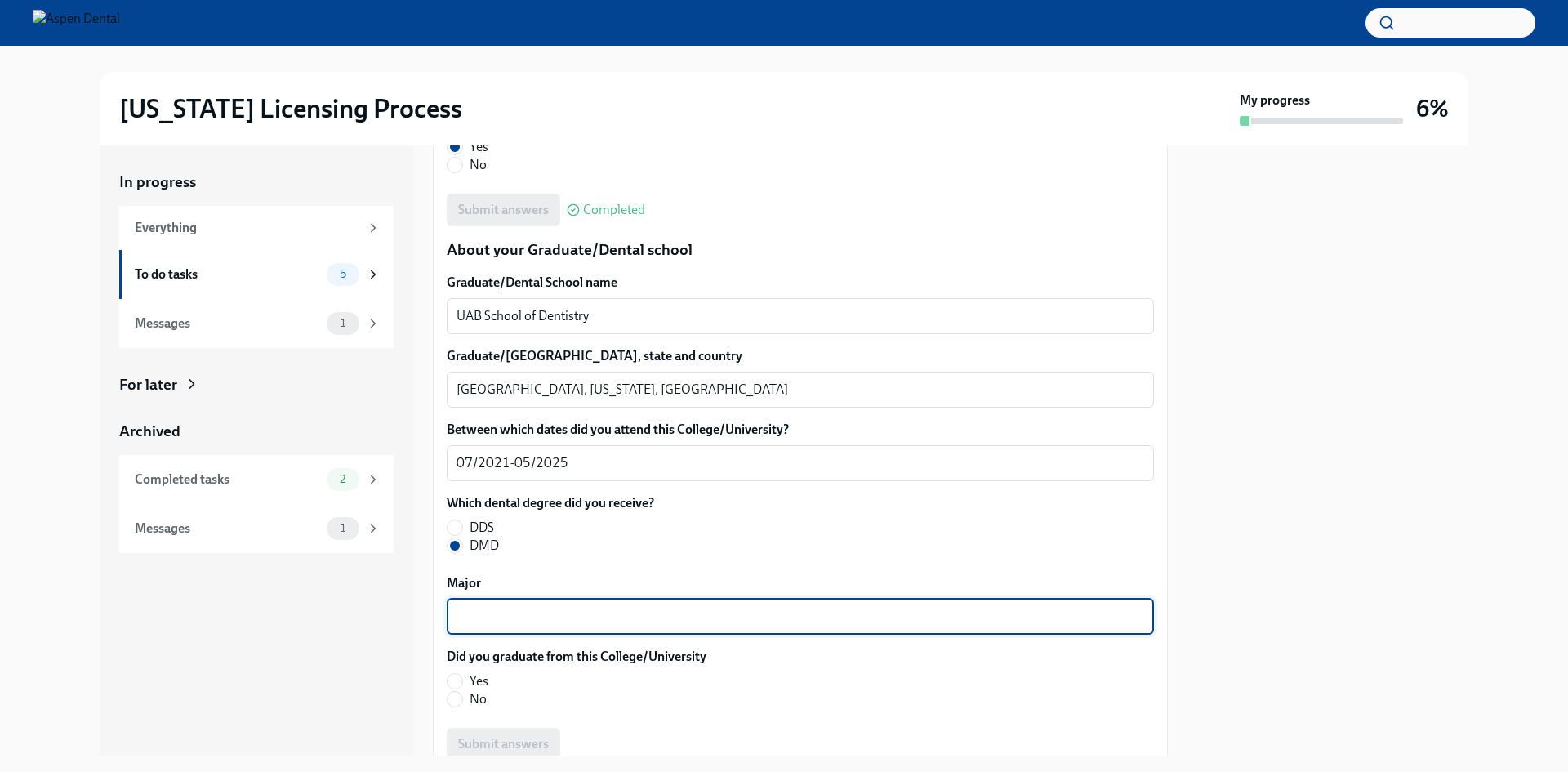
scroll to position [2041, 0]
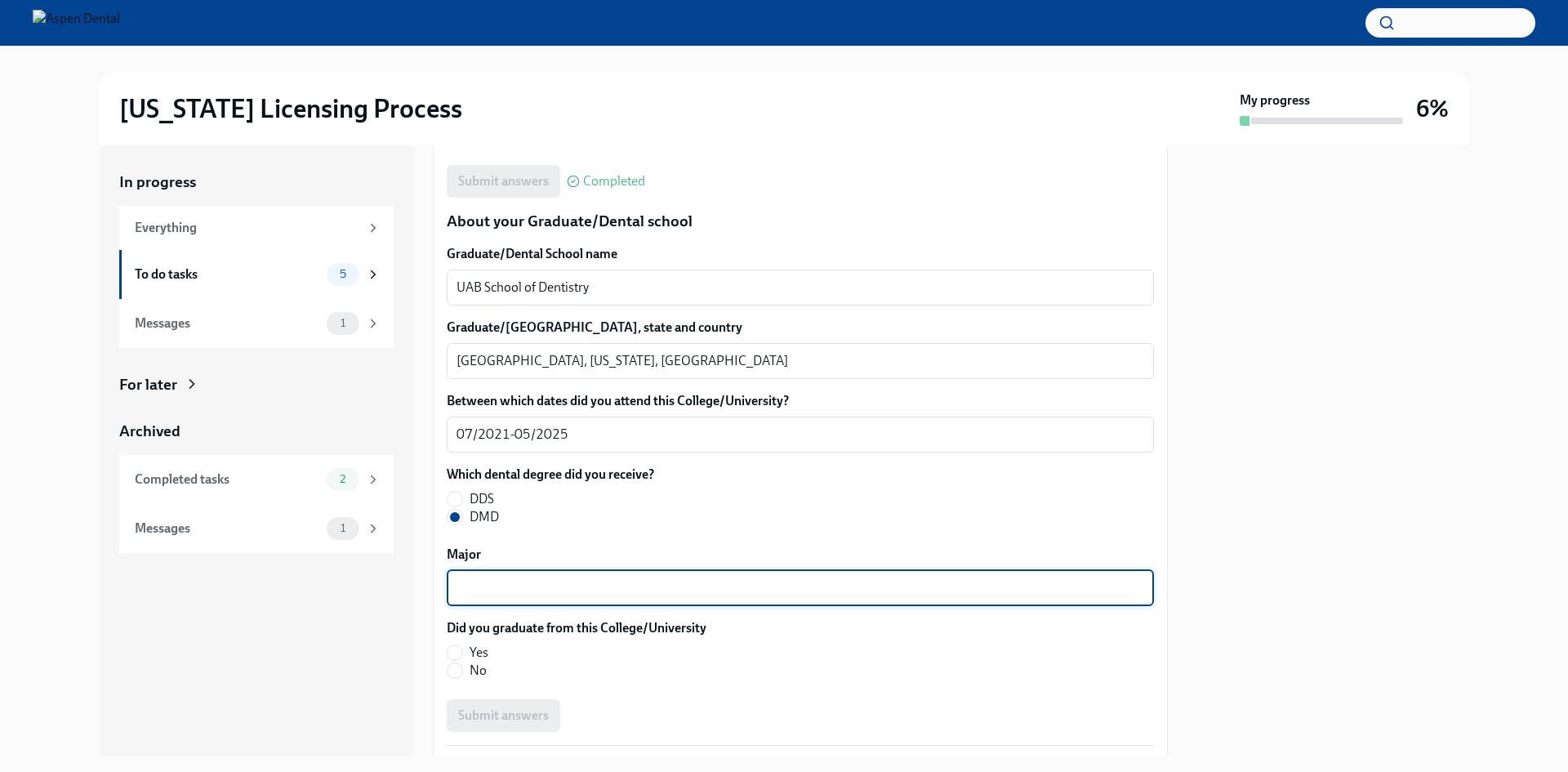
click at [471, 647] on span "Yes" at bounding box center [479, 652] width 19 height 18
click at [462, 647] on input "Yes" at bounding box center [455, 653] width 15 height 15
radio input "true"
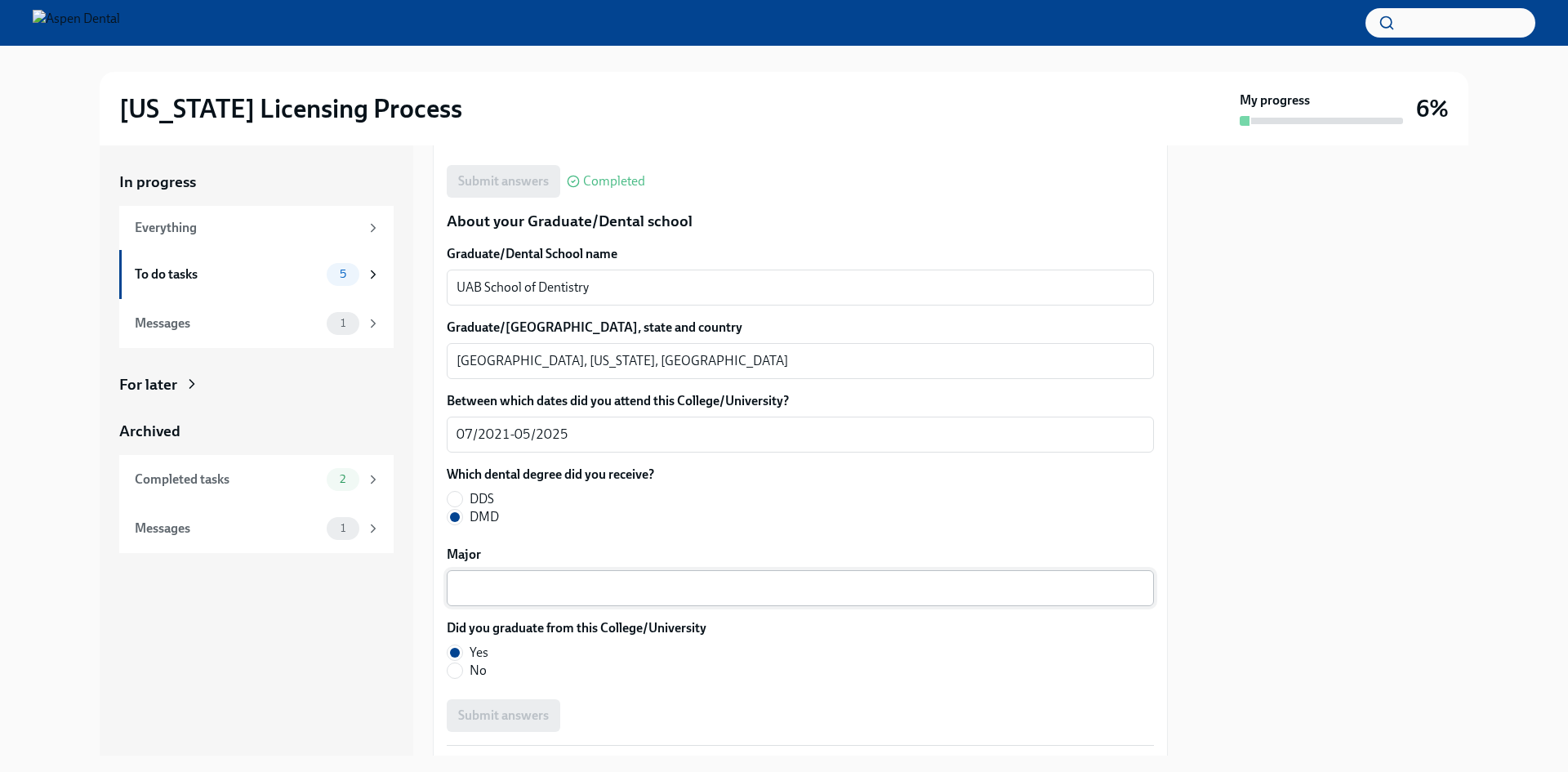
click at [513, 600] on div "x ​" at bounding box center [800, 588] width 707 height 36
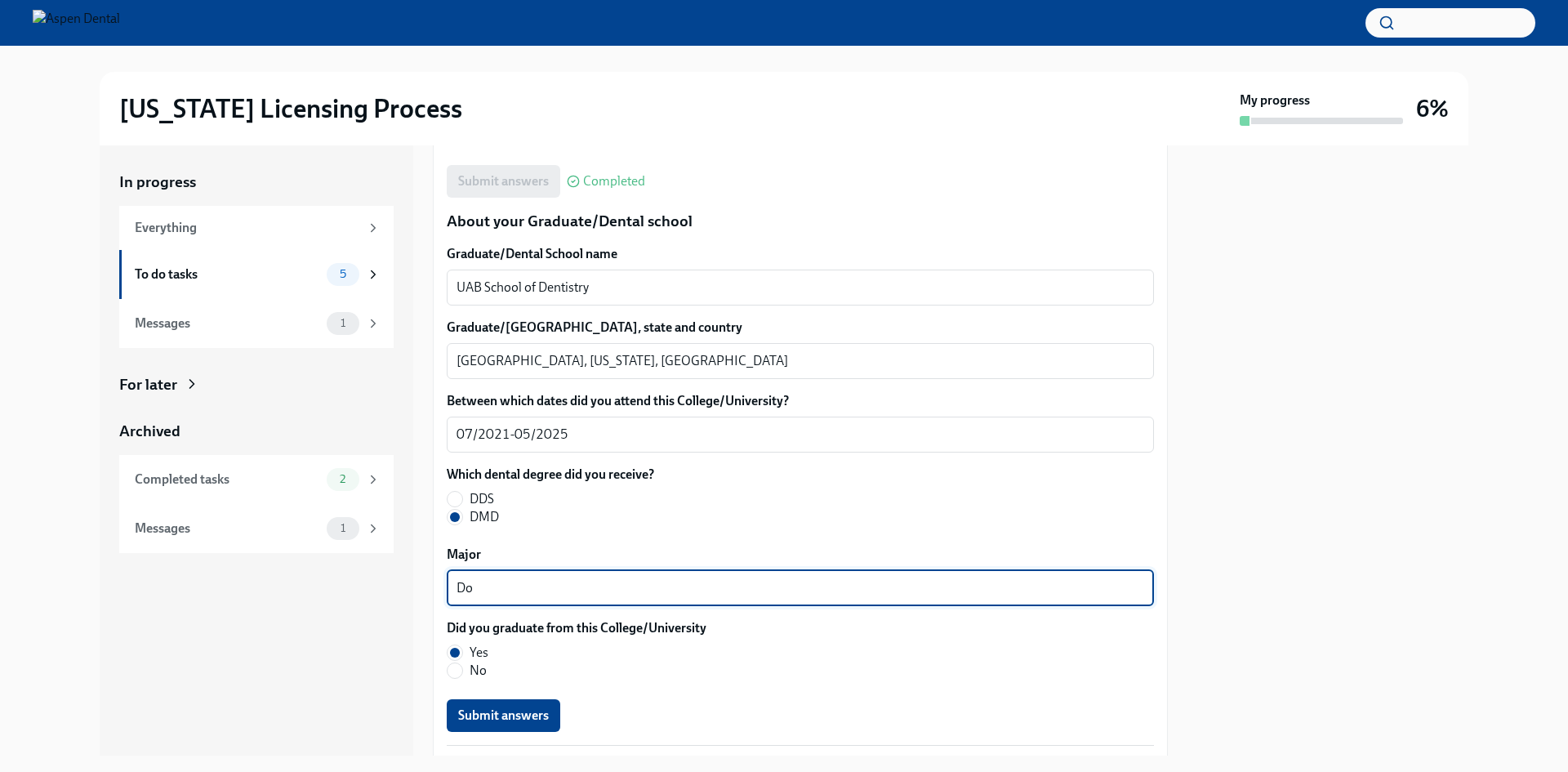
type textarea "D"
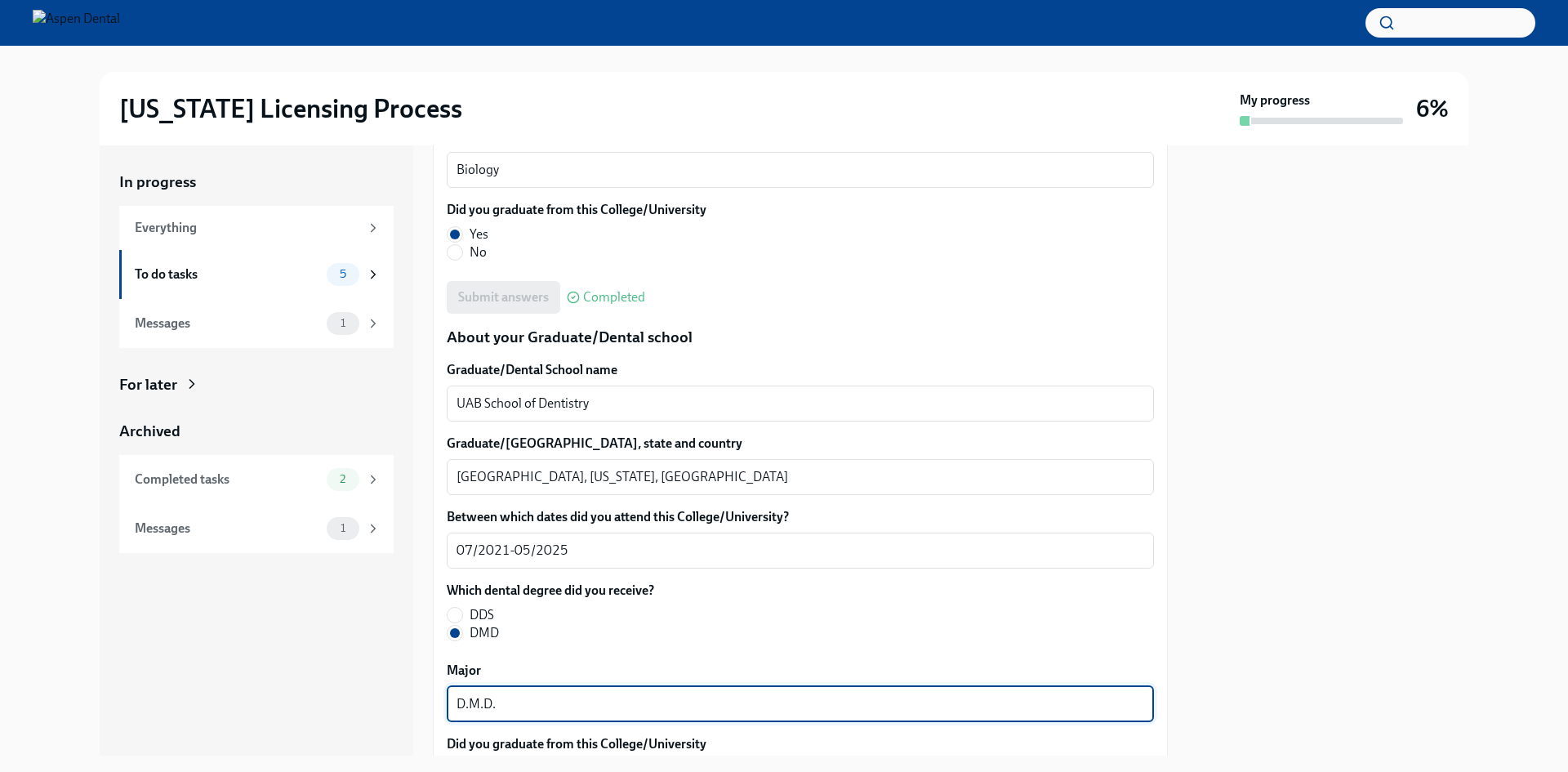
scroll to position [1878, 0]
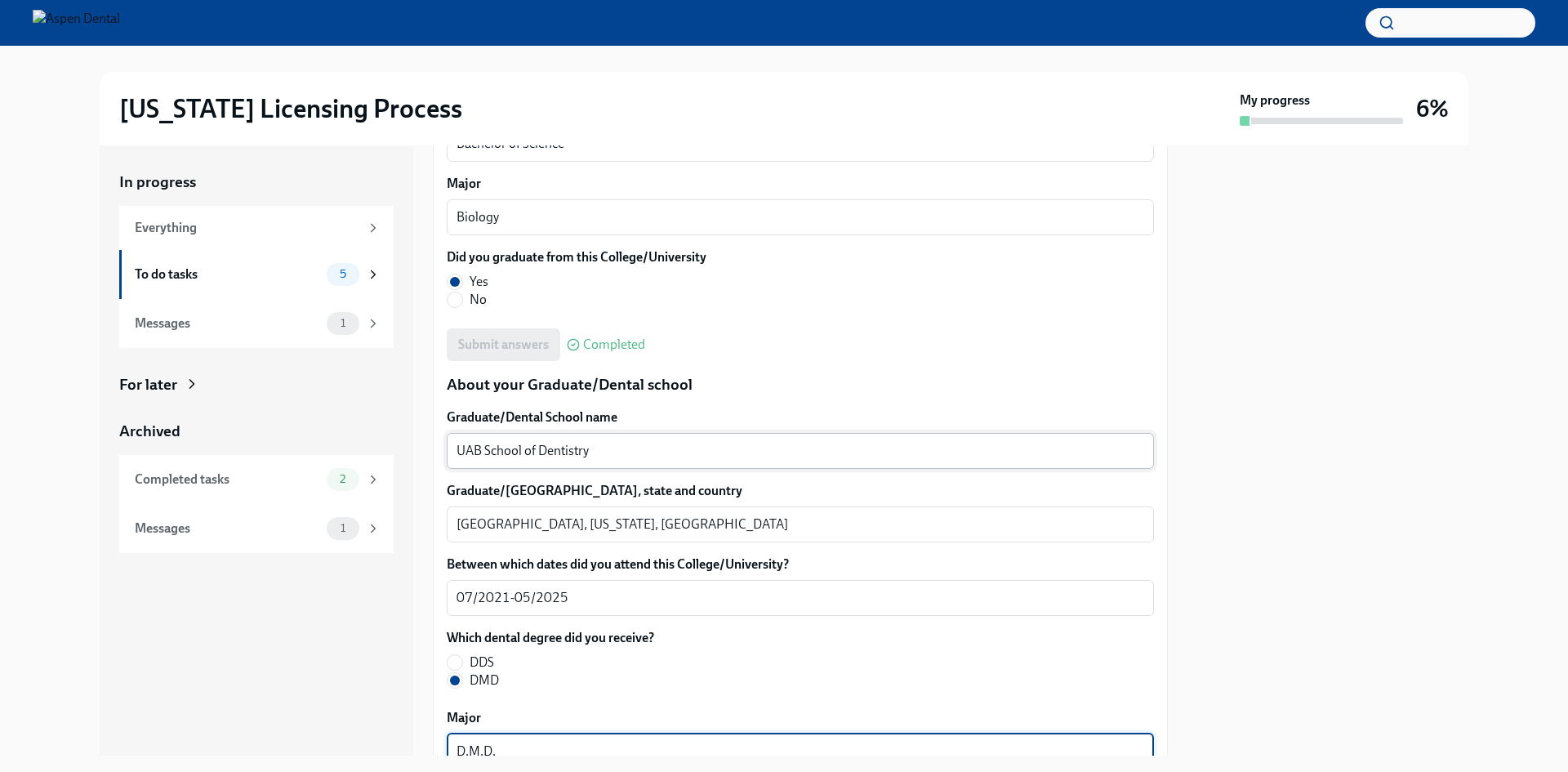
type textarea "D.M.D."
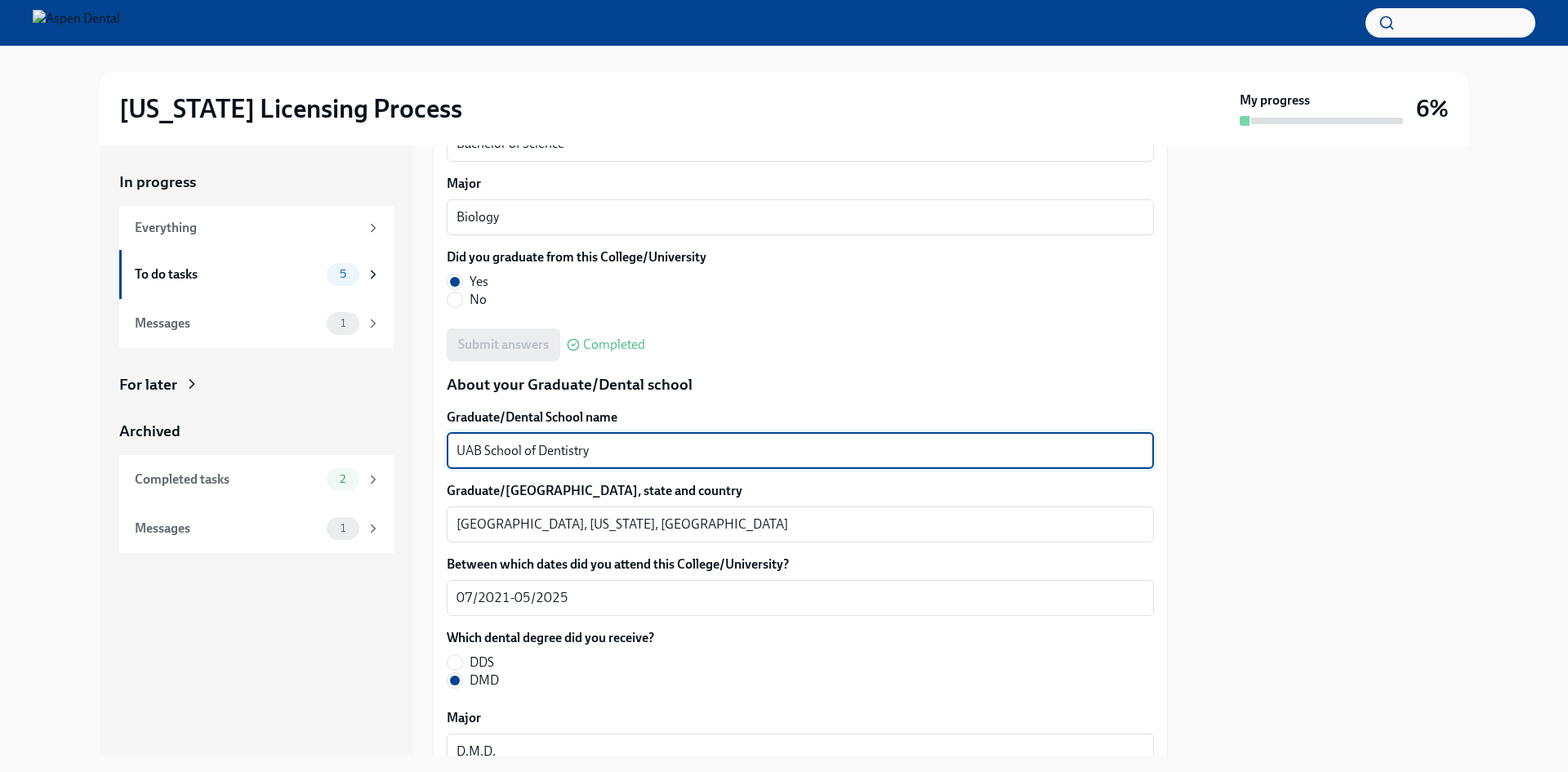
drag, startPoint x: 482, startPoint y: 450, endPoint x: 450, endPoint y: 459, distance: 33.2
click at [450, 459] on div "UAB School of Dentistry x ​" at bounding box center [800, 451] width 707 height 36
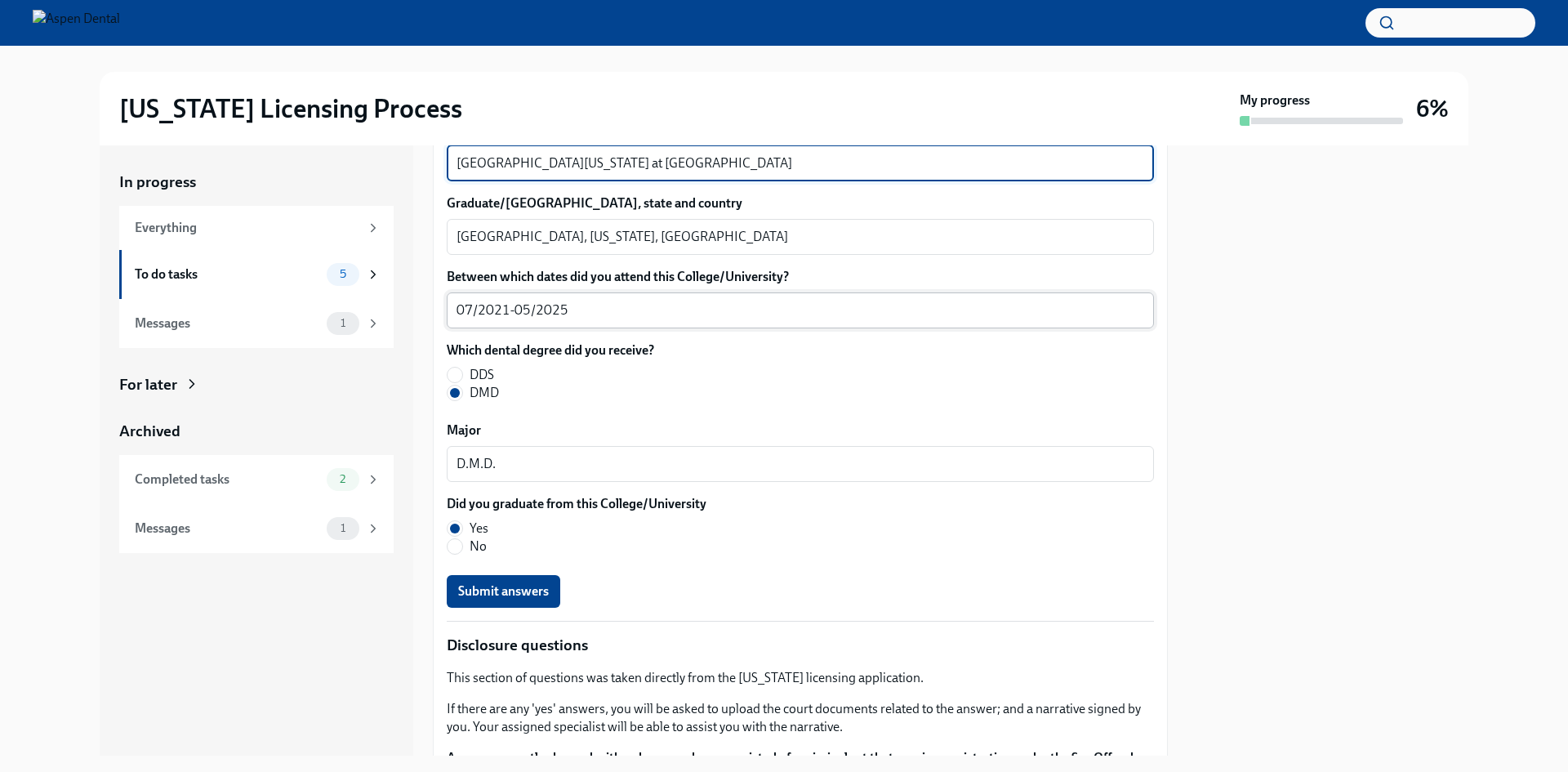
scroll to position [2204, 0]
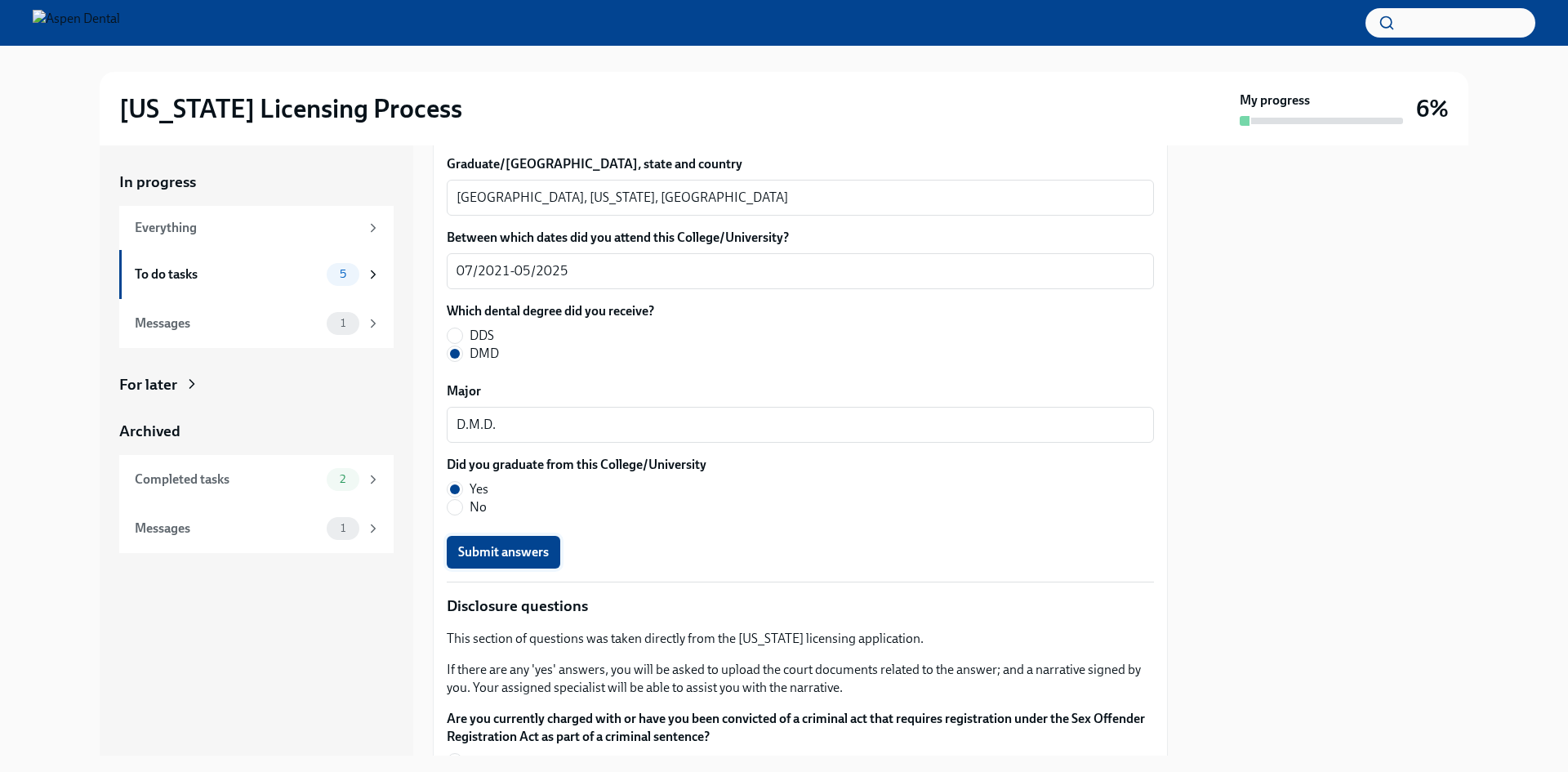
type textarea "[GEOGRAPHIC_DATA][US_STATE] at [GEOGRAPHIC_DATA]"
click at [541, 562] on button "Submit answers" at bounding box center [504, 551] width 114 height 33
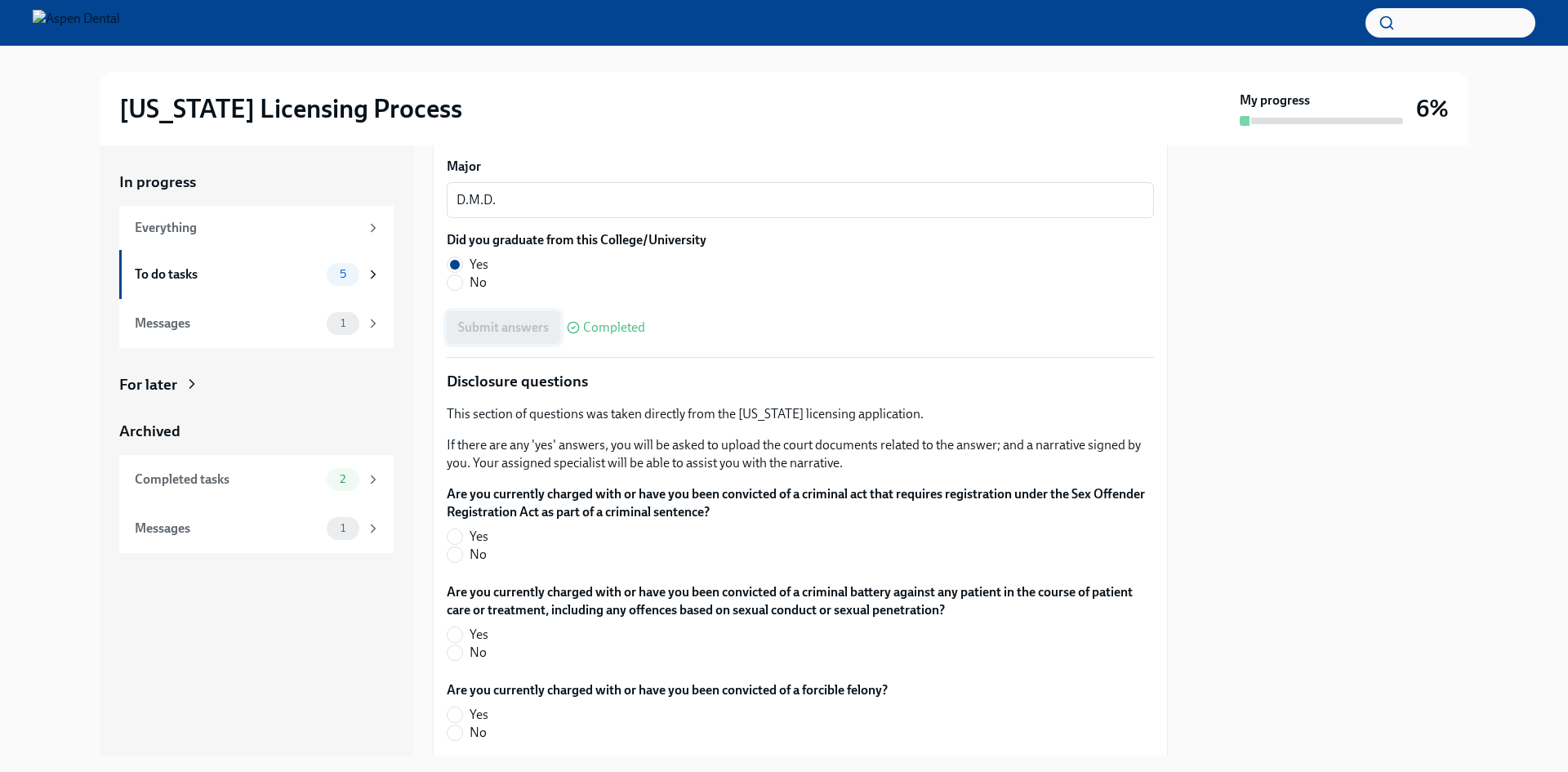
scroll to position [2449, 0]
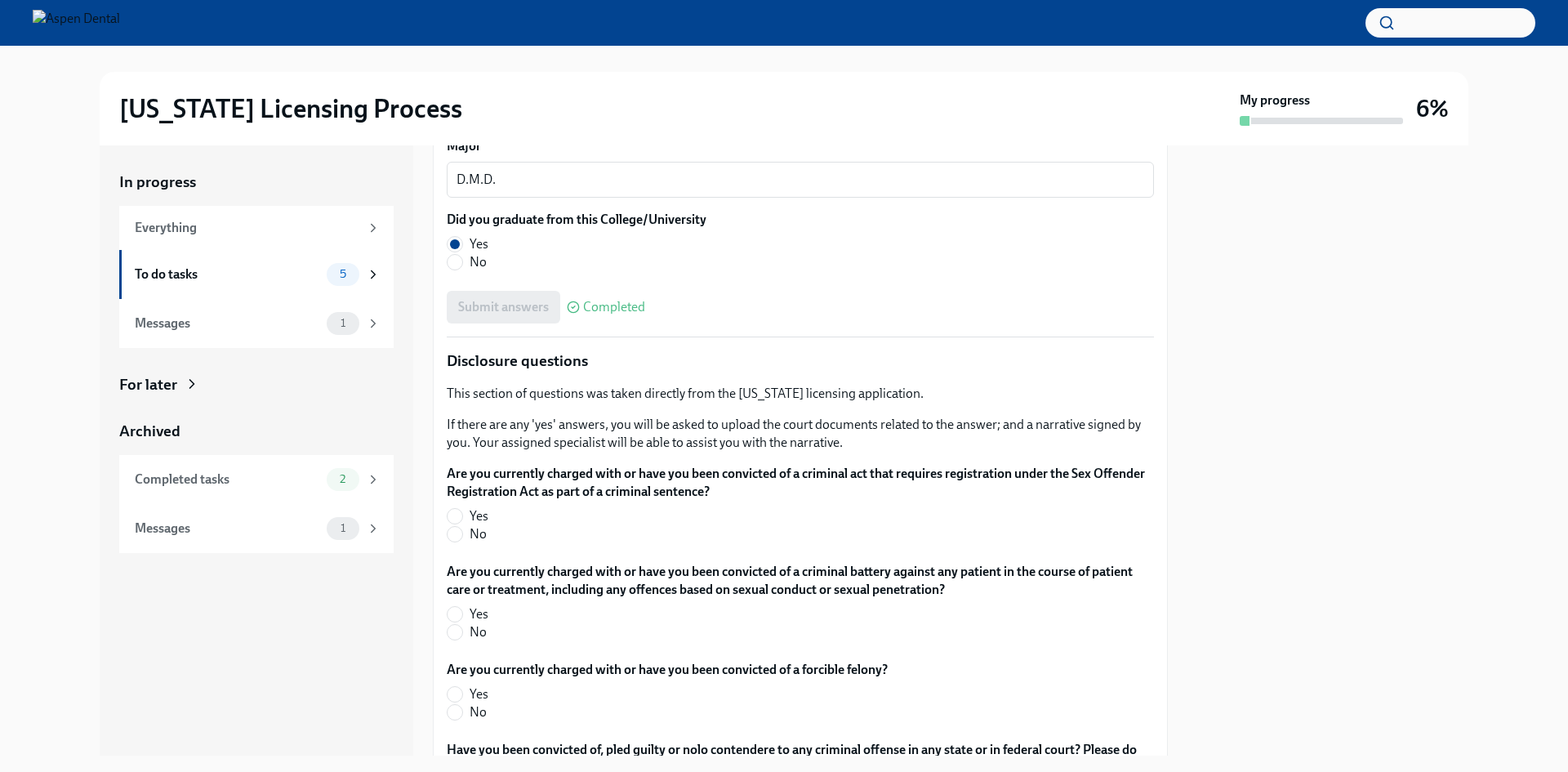
click at [467, 537] on label "No" at bounding box center [794, 533] width 694 height 18
click at [462, 537] on input "No" at bounding box center [455, 534] width 15 height 15
radio input "true"
click at [454, 635] on input "No" at bounding box center [455, 632] width 15 height 15
radio input "true"
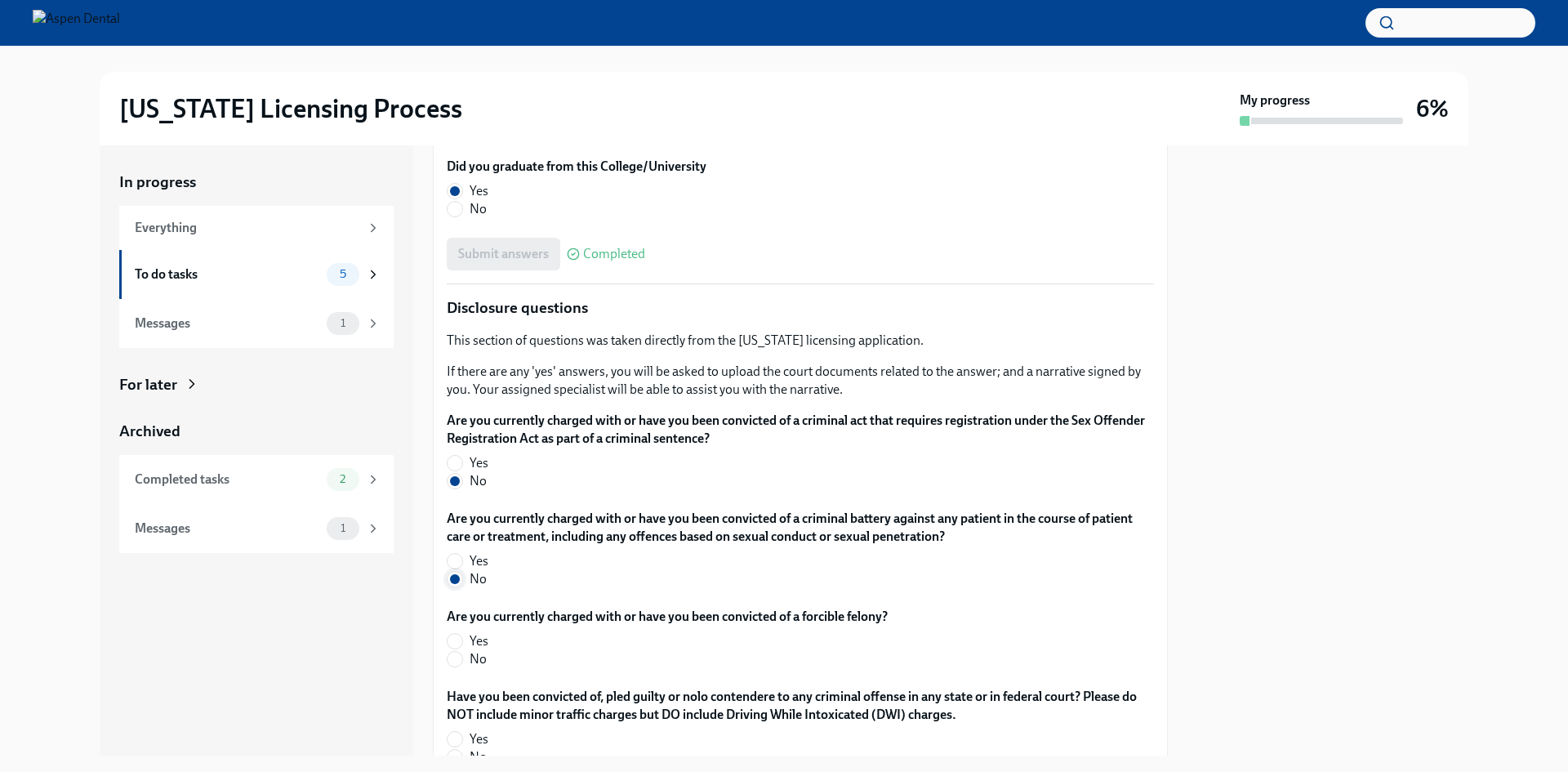
scroll to position [2531, 0]
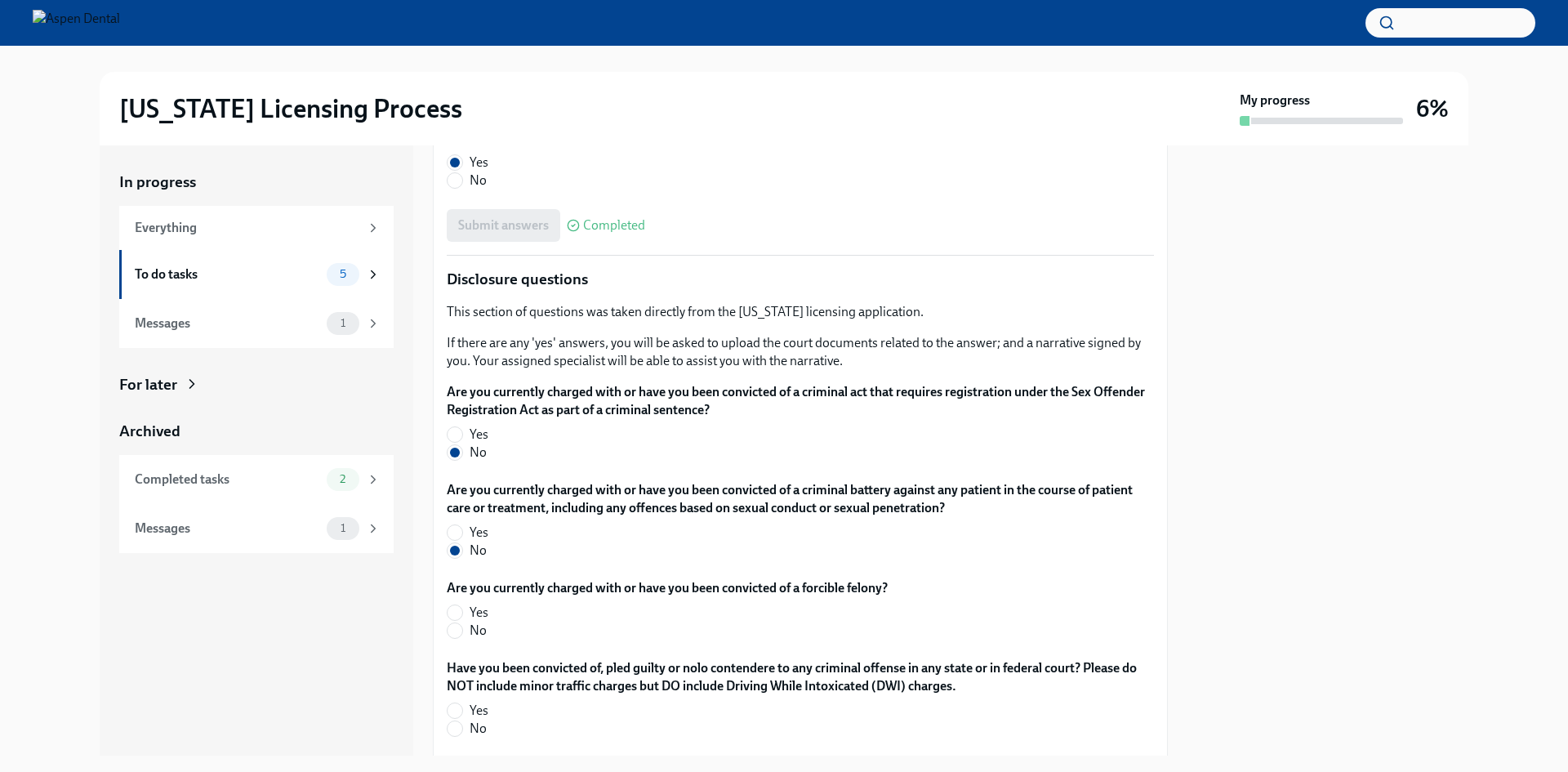
click at [465, 634] on label "No" at bounding box center [661, 630] width 428 height 18
click at [462, 634] on input "No" at bounding box center [455, 630] width 15 height 15
radio input "true"
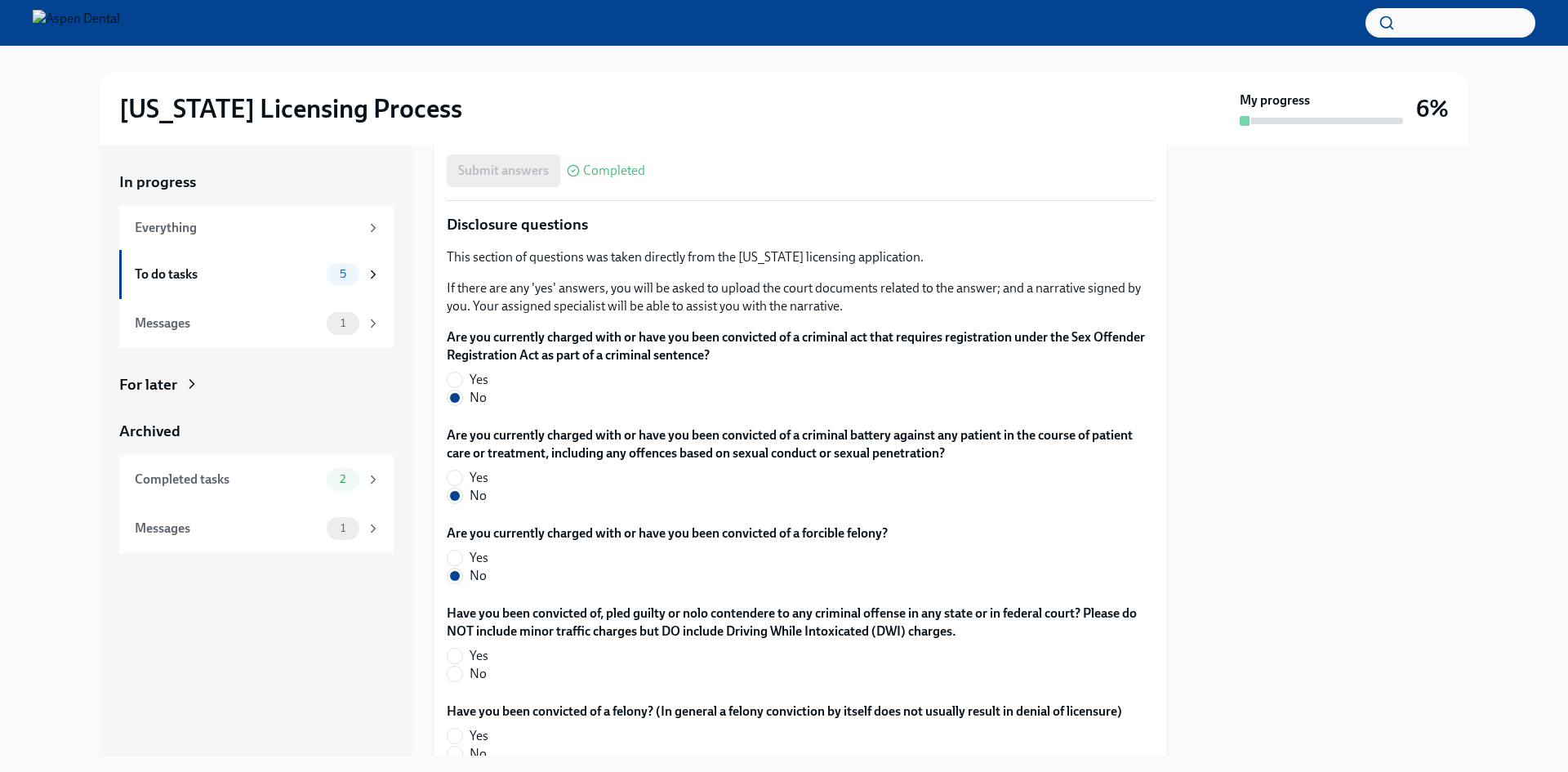
scroll to position [2613, 0]
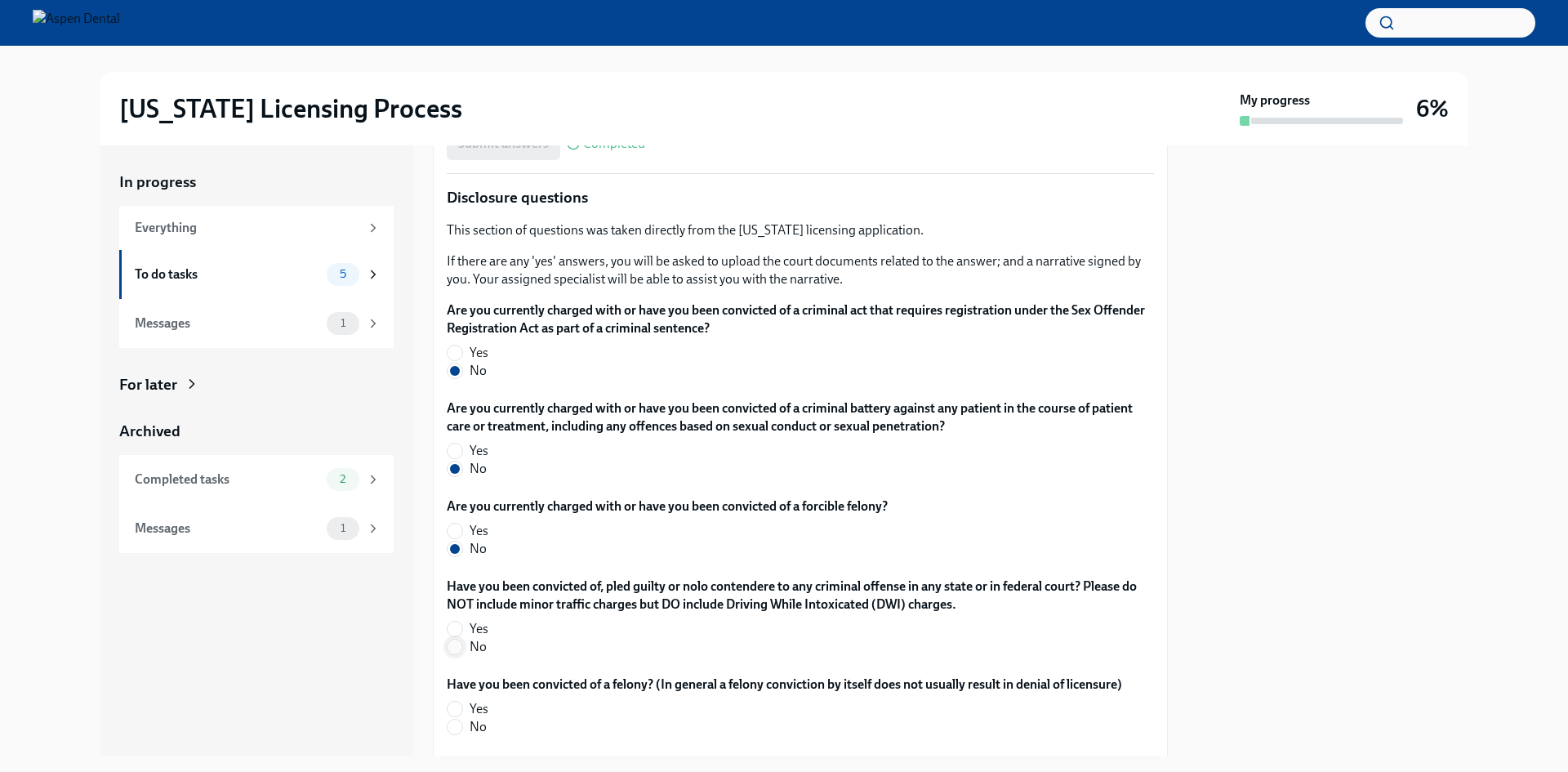
click at [460, 644] on input "No" at bounding box center [455, 647] width 15 height 15
radio input "true"
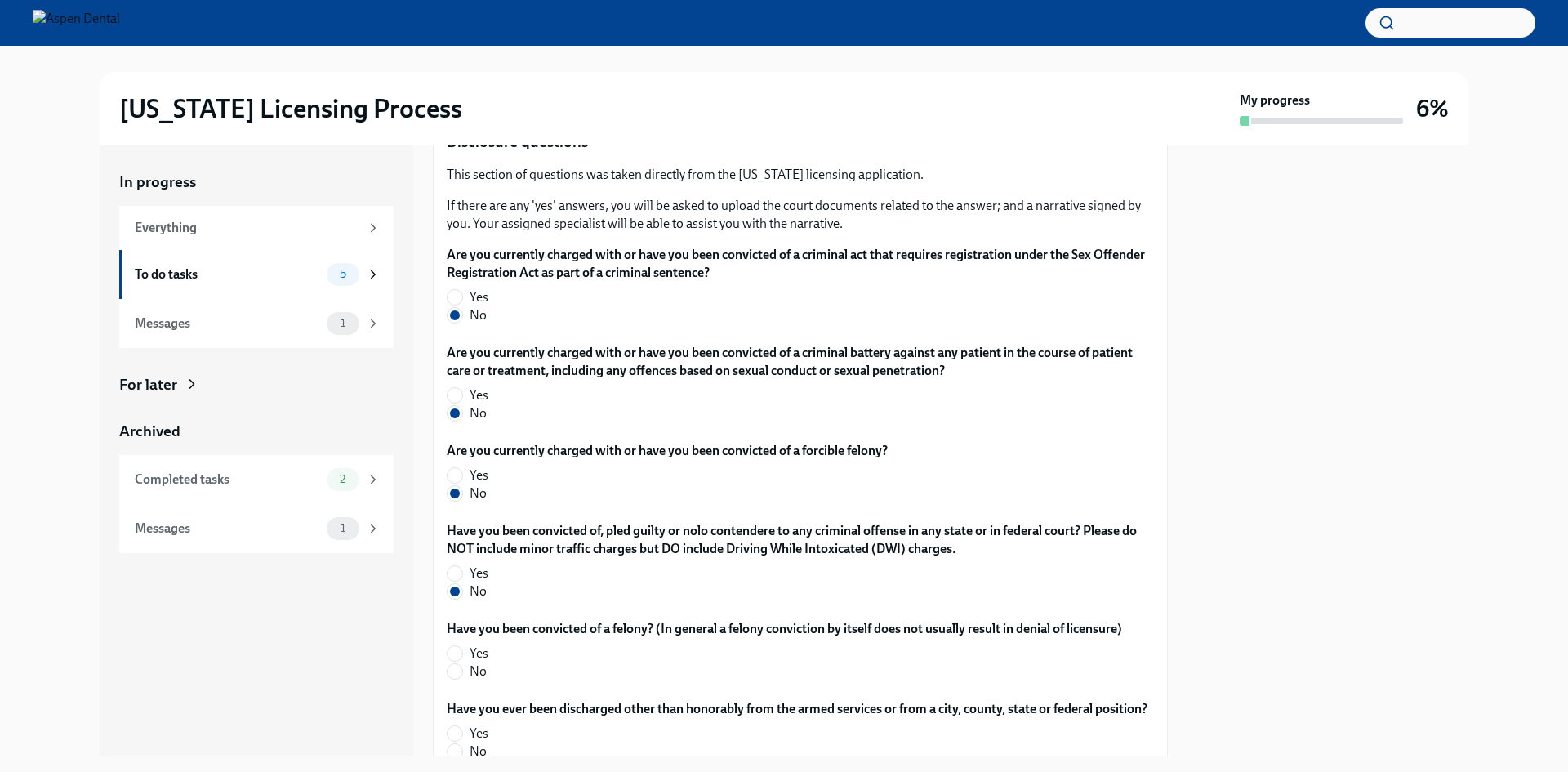
scroll to position [2694, 0]
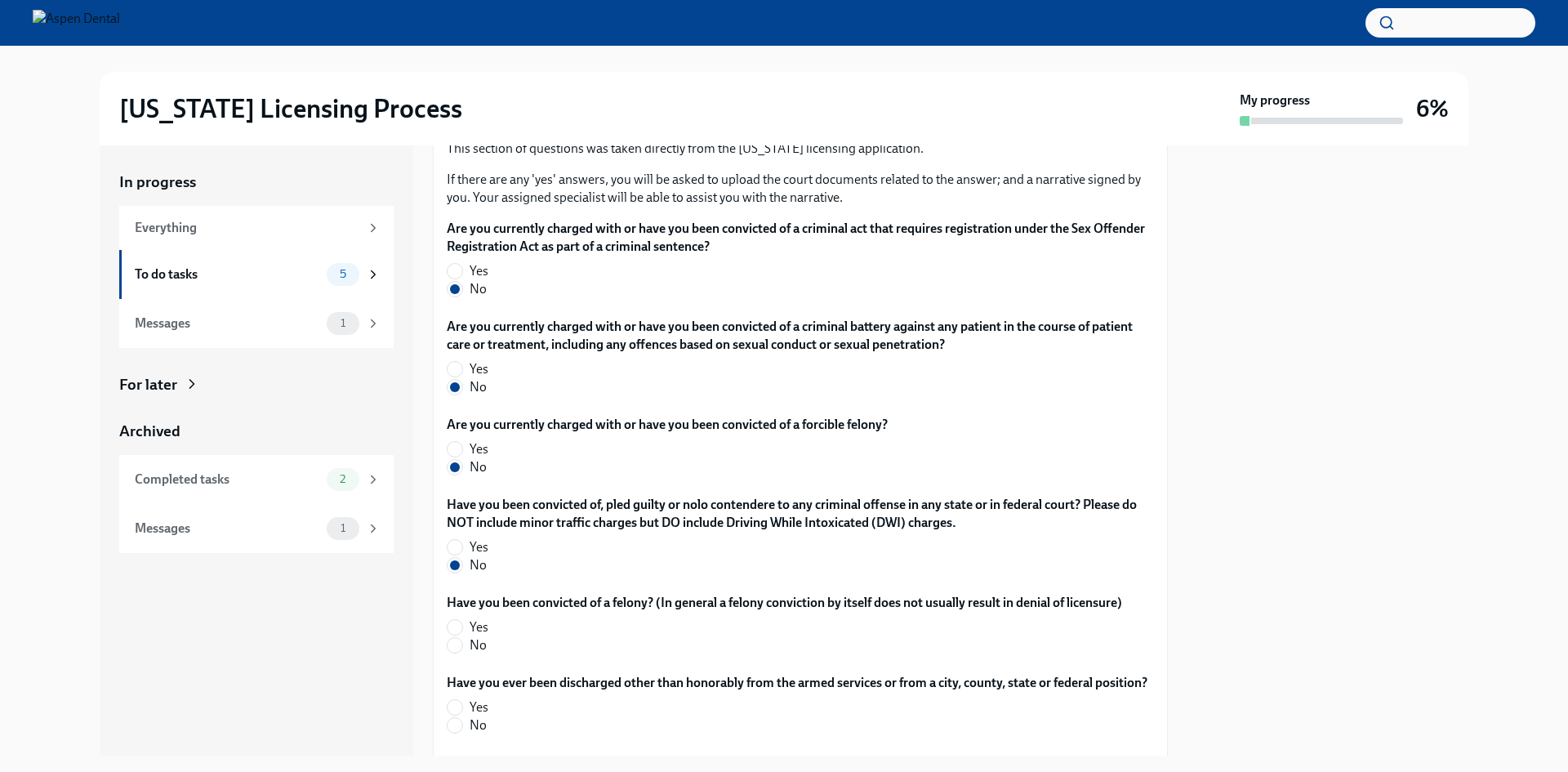
click at [473, 651] on span "No" at bounding box center [478, 644] width 17 height 18
click at [462, 651] on input "No" at bounding box center [455, 645] width 15 height 15
radio input "true"
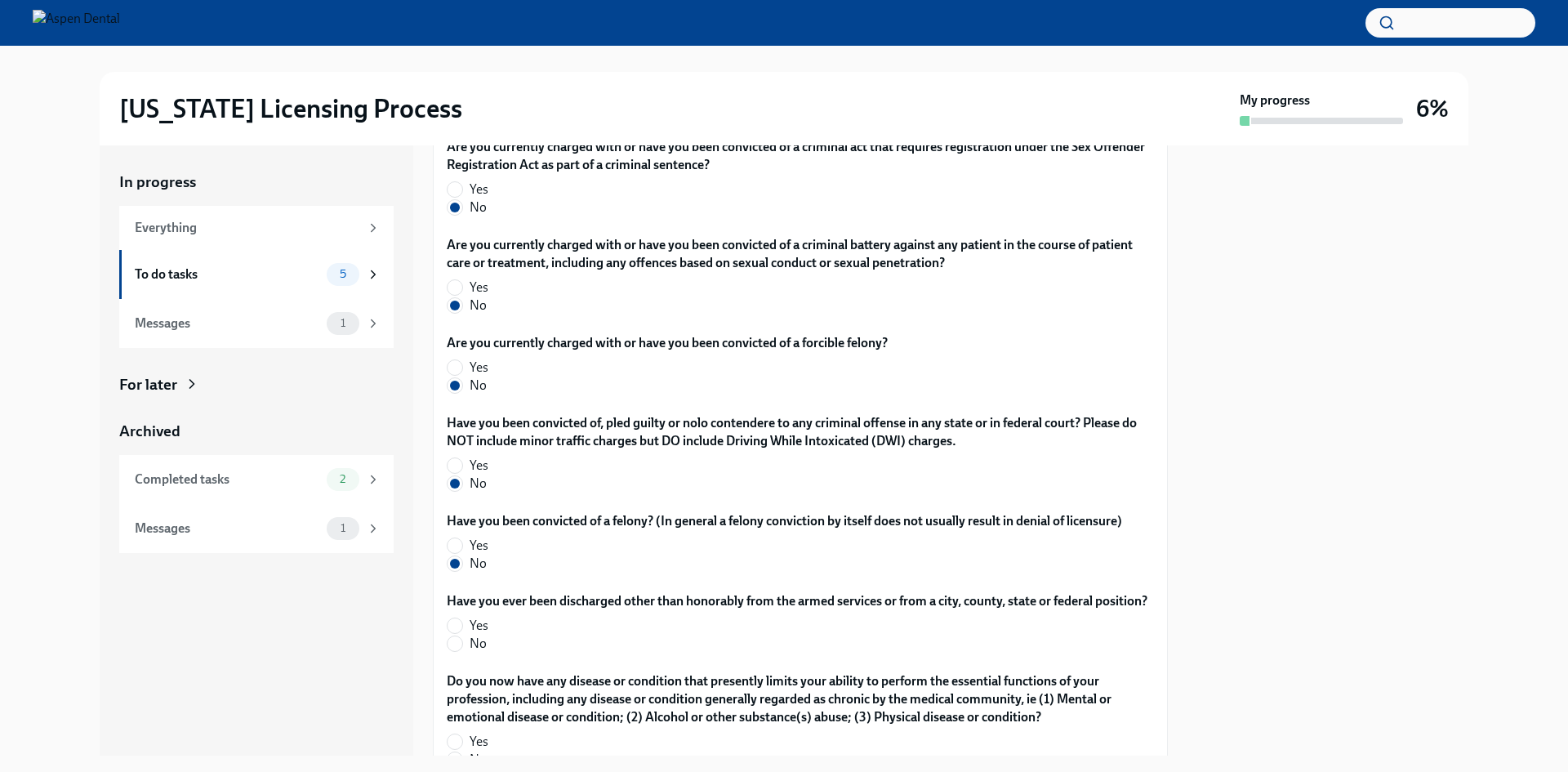
click at [466, 653] on label "No" at bounding box center [791, 642] width 688 height 18
click at [462, 651] on input "No" at bounding box center [455, 643] width 15 height 15
radio input "true"
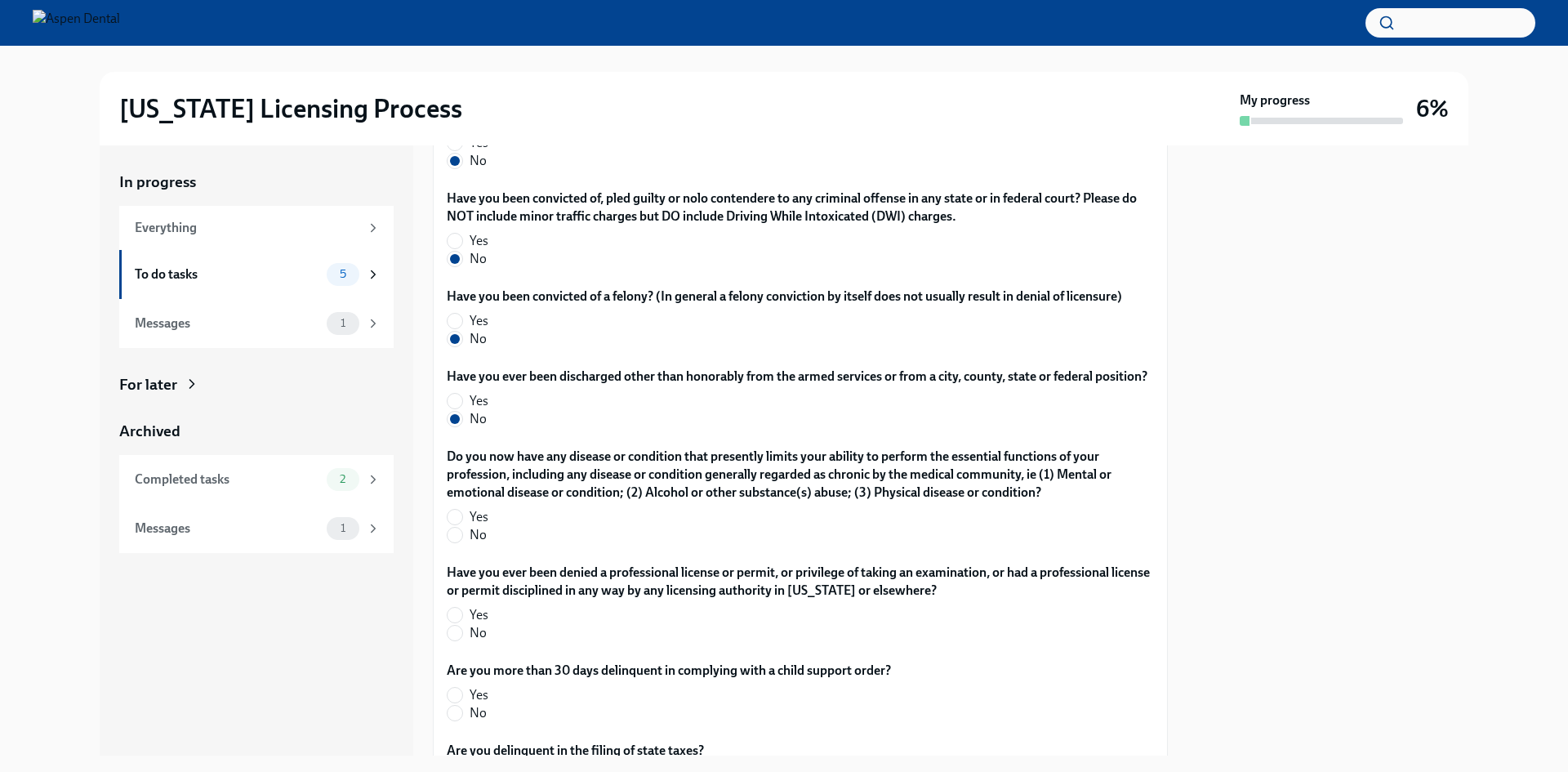
scroll to position [3021, 0]
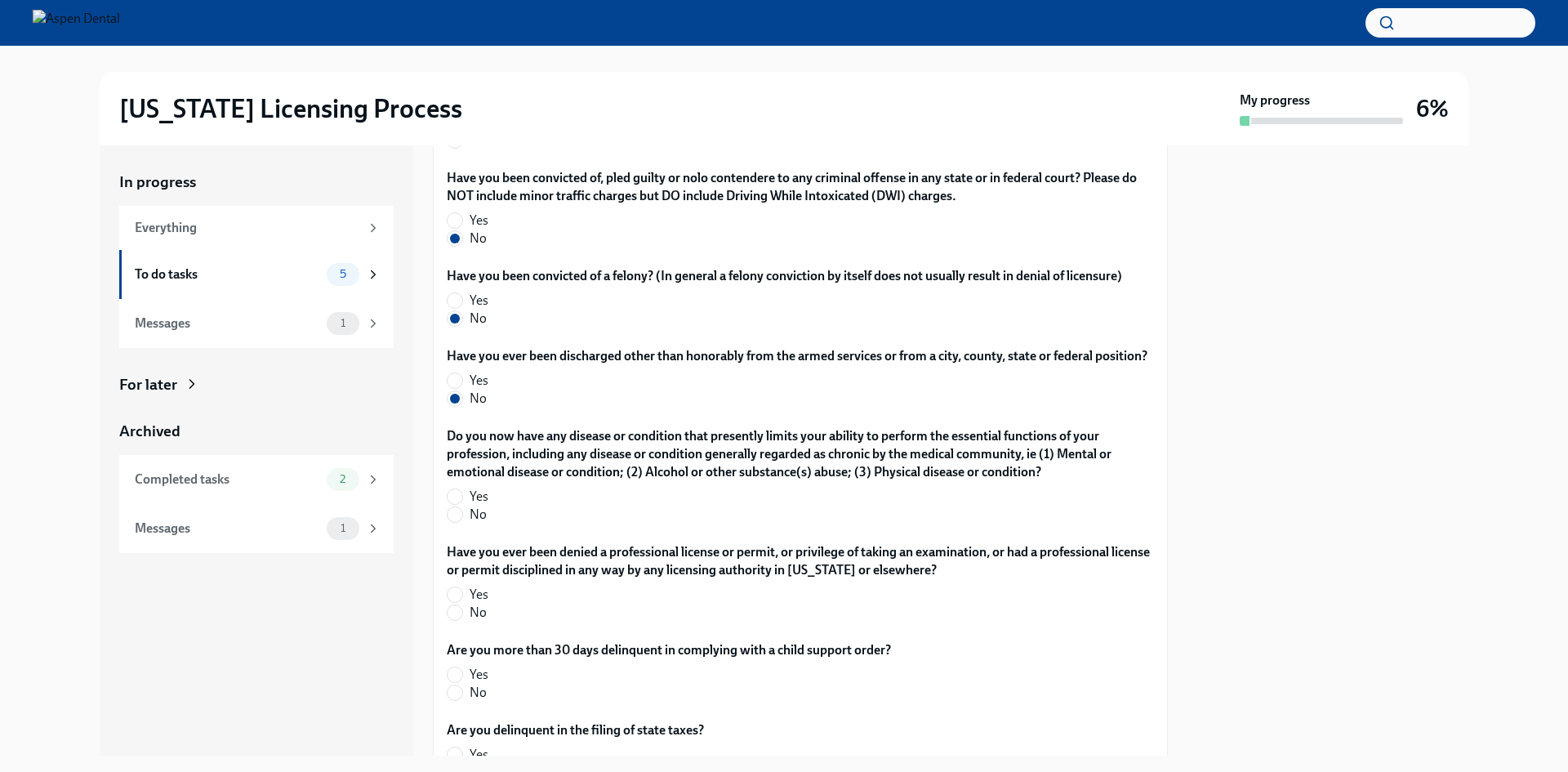
click at [478, 523] on span "No" at bounding box center [478, 514] width 17 height 18
click at [462, 522] on input "No" at bounding box center [455, 515] width 15 height 15
radio input "true"
click at [469, 622] on label "No" at bounding box center [794, 611] width 694 height 18
click at [462, 620] on input "No" at bounding box center [455, 612] width 15 height 15
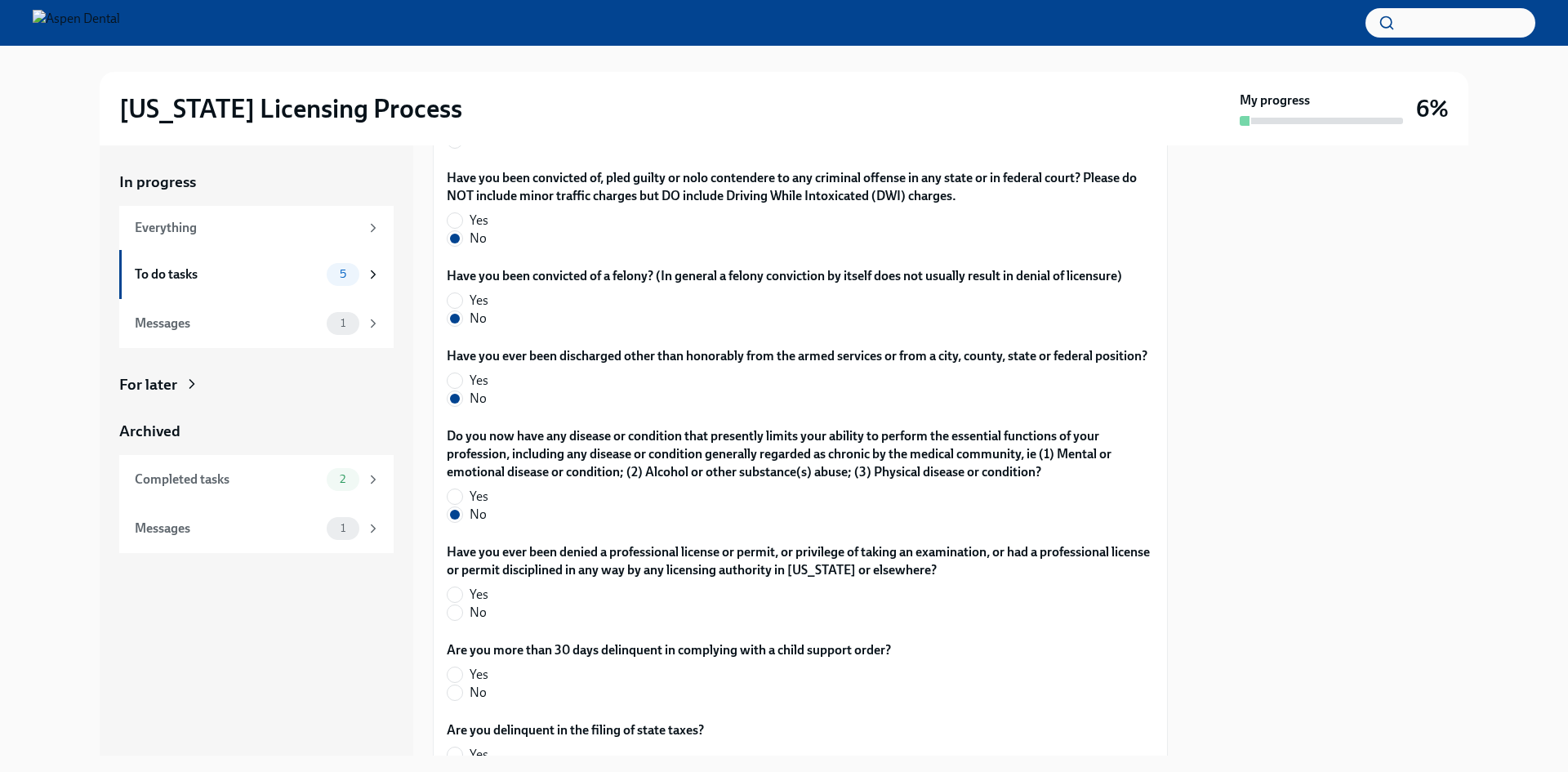
radio input "true"
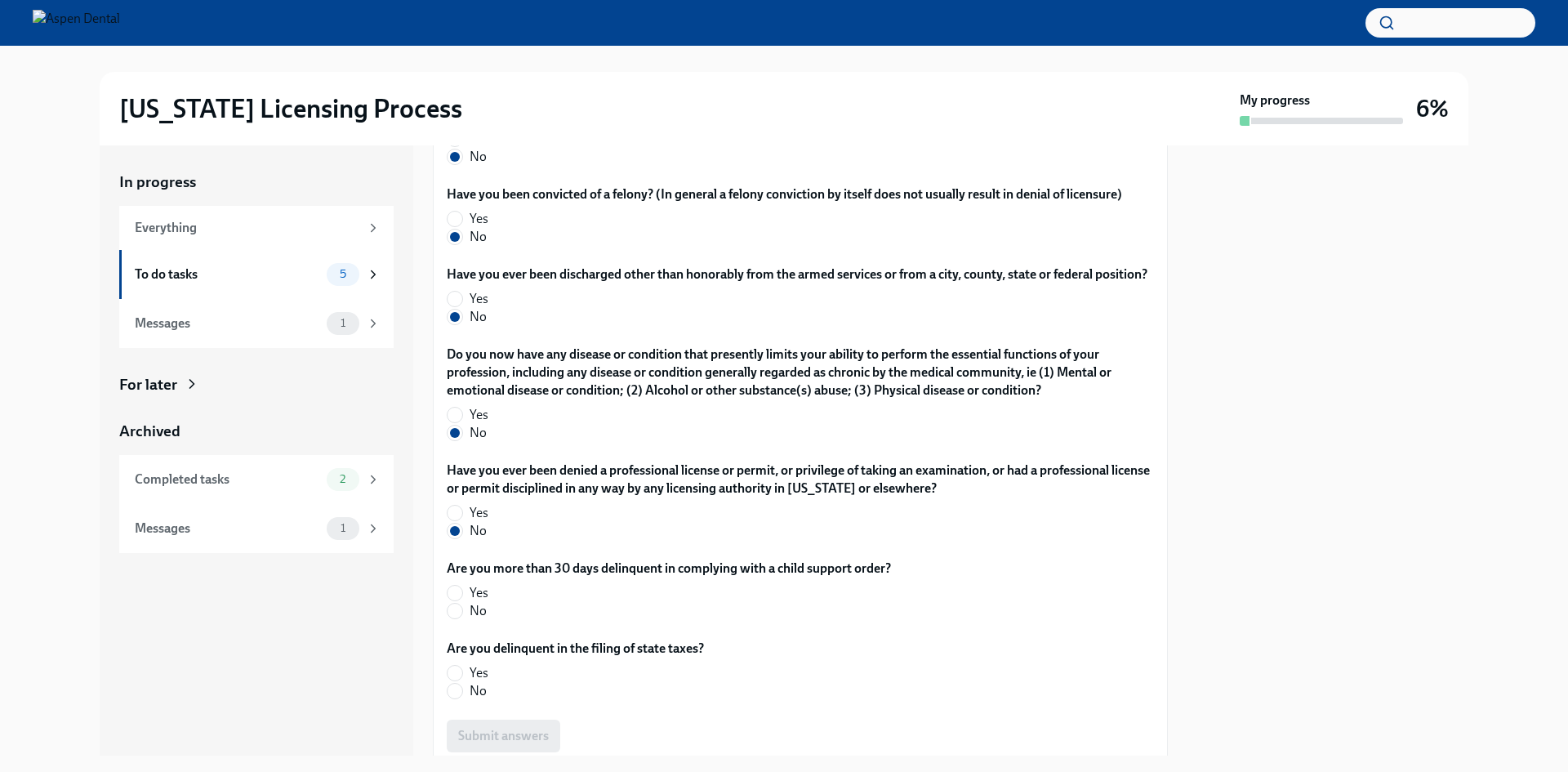
click at [466, 620] on label "No" at bounding box center [662, 610] width 431 height 18
click at [462, 618] on input "No" at bounding box center [455, 610] width 15 height 15
radio input "true"
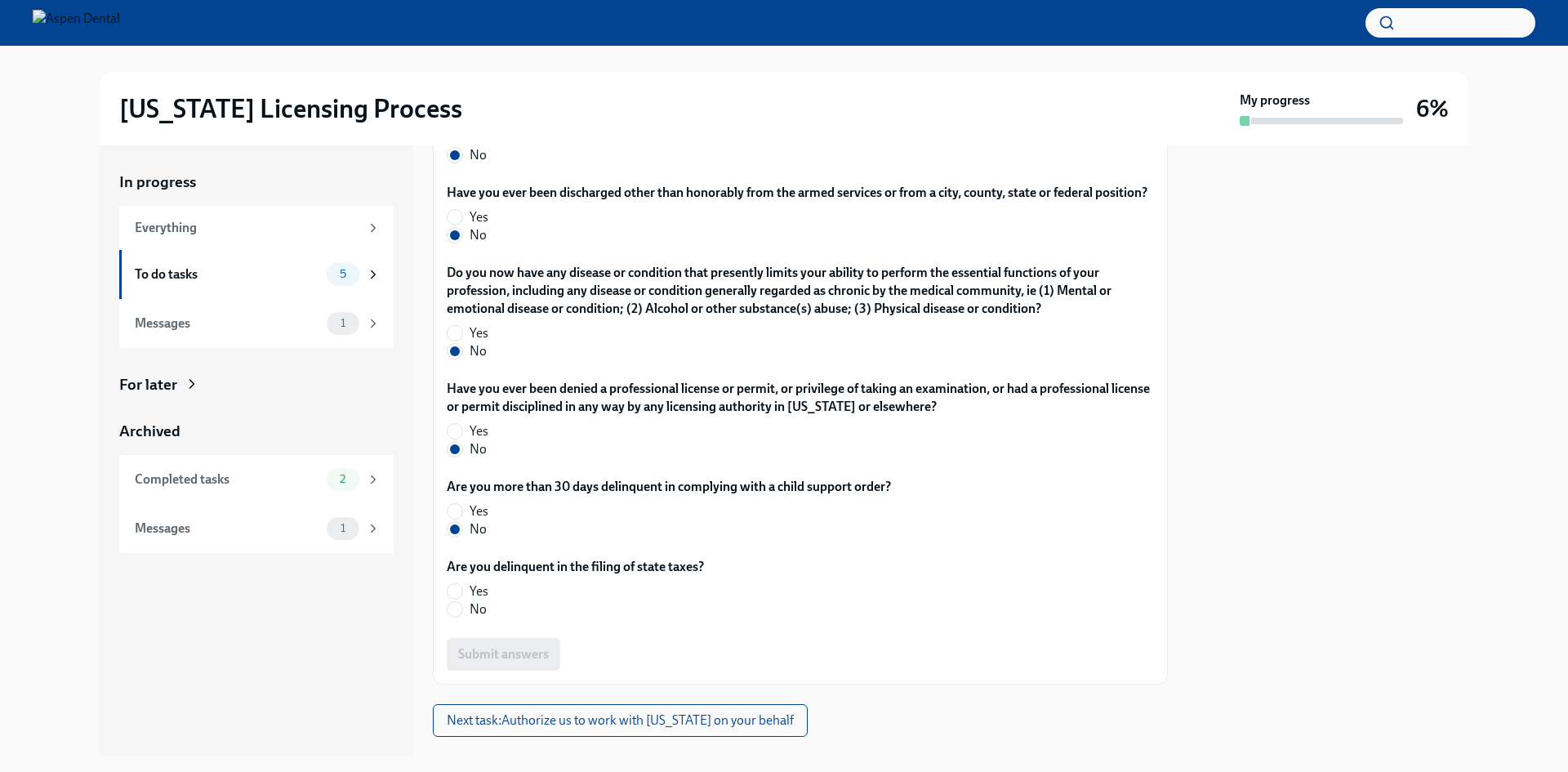
click at [466, 618] on label "No" at bounding box center [569, 609] width 244 height 18
click at [462, 616] on input "No" at bounding box center [455, 610] width 15 height 15
radio input "true"
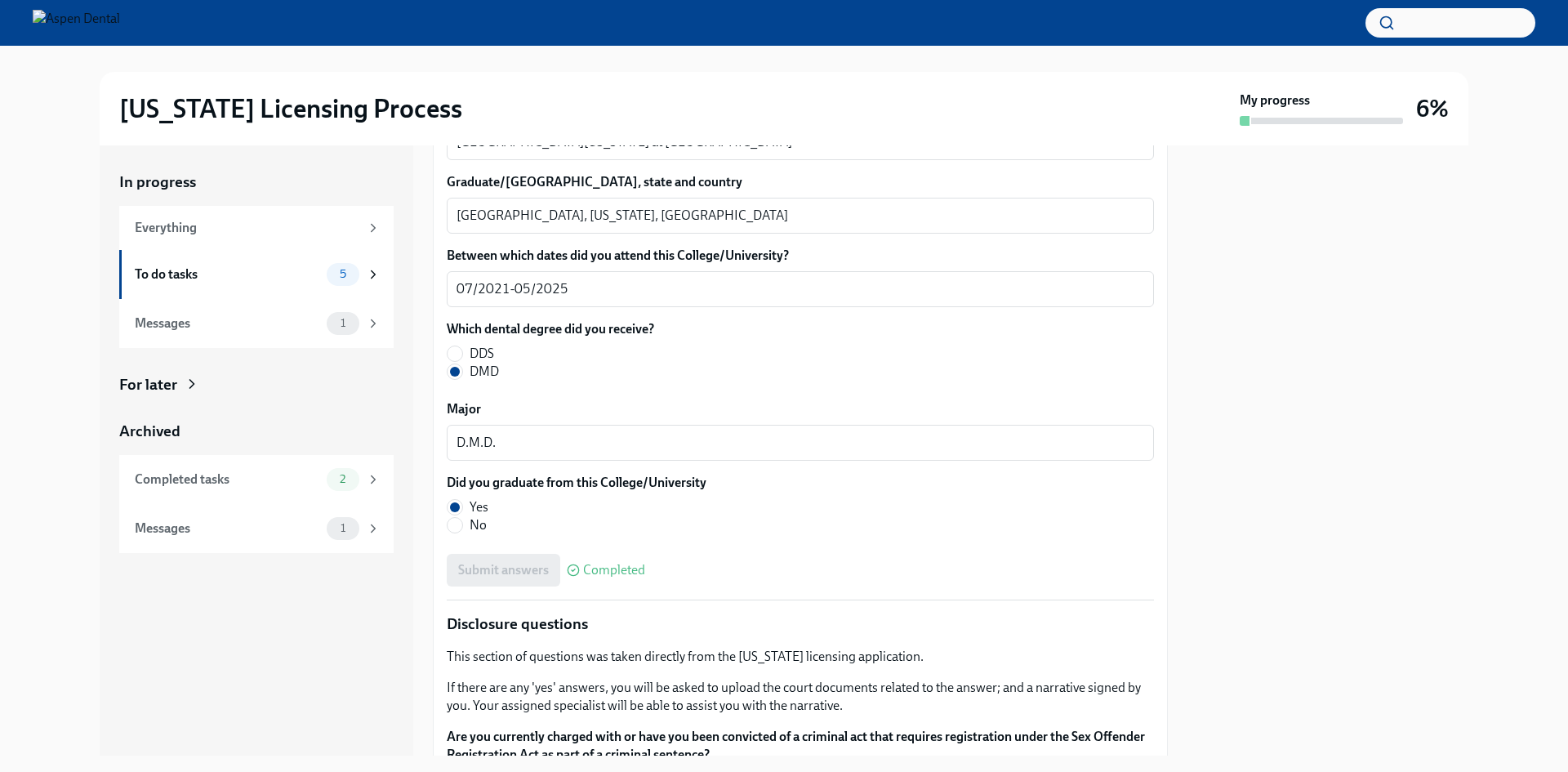
scroll to position [3235, 0]
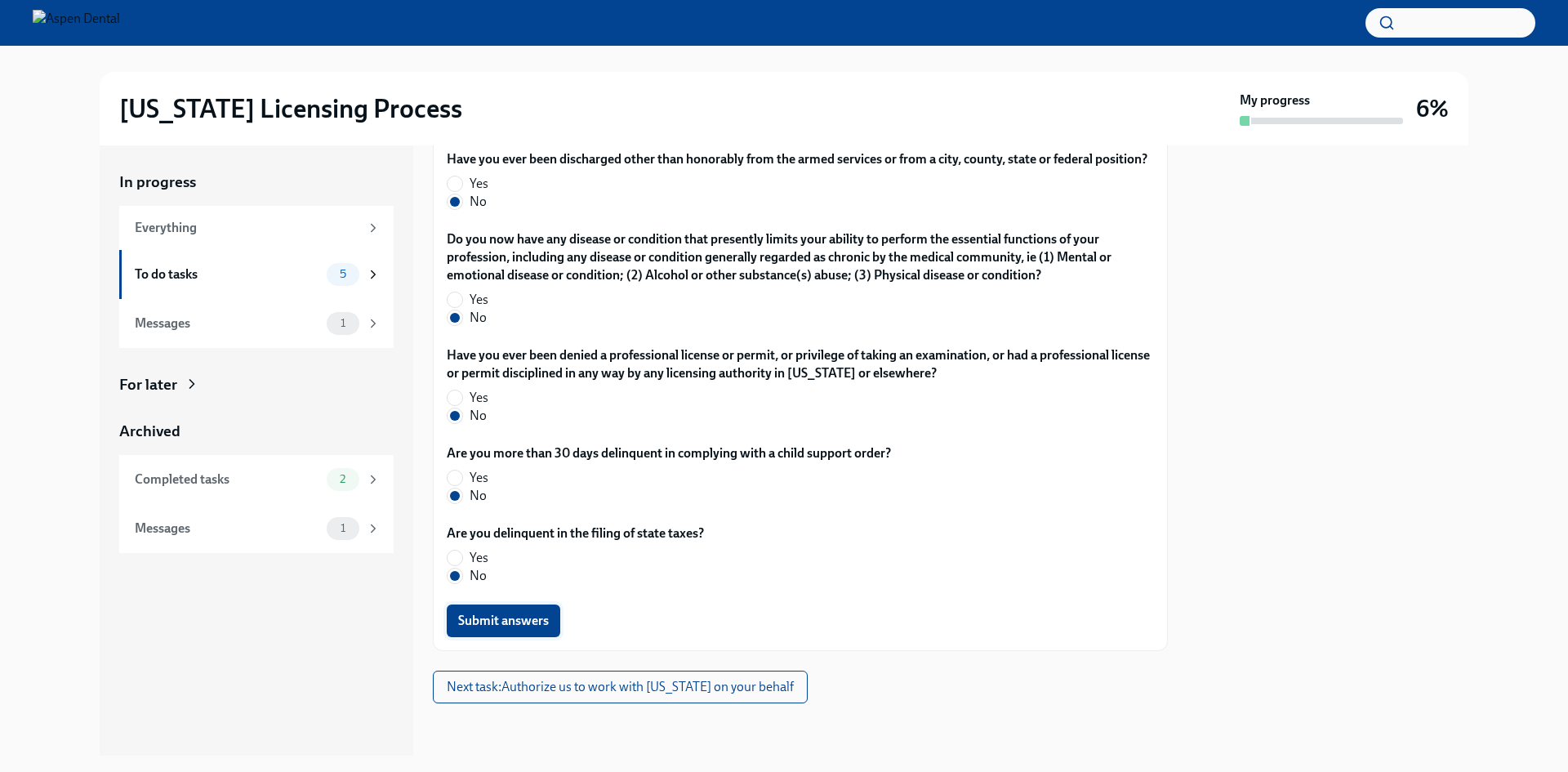
click at [546, 625] on span "Submit answers" at bounding box center [504, 620] width 90 height 16
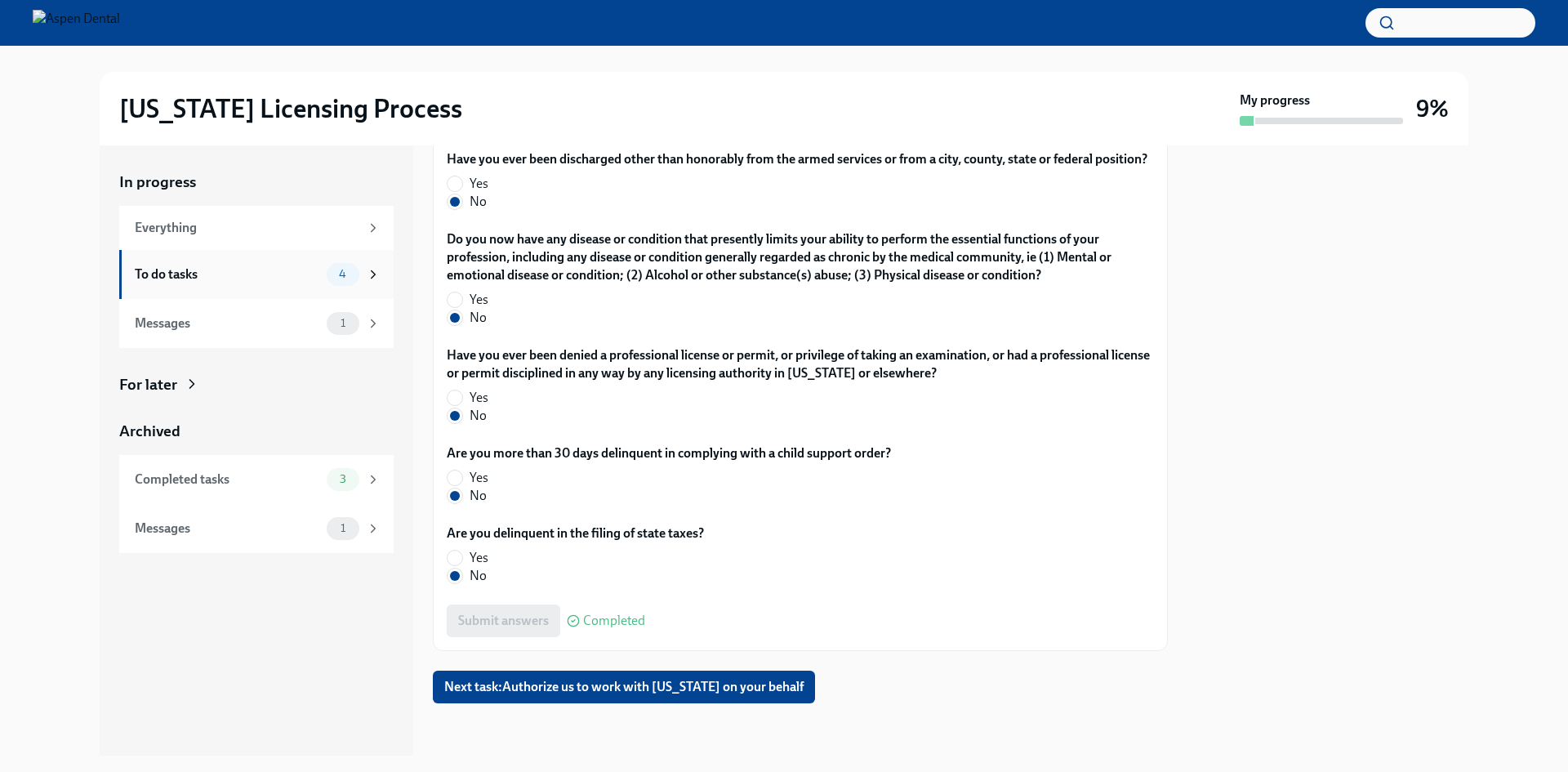
click at [299, 272] on div "To do tasks" at bounding box center [226, 274] width 185 height 18
